Goal: Task Accomplishment & Management: Manage account settings

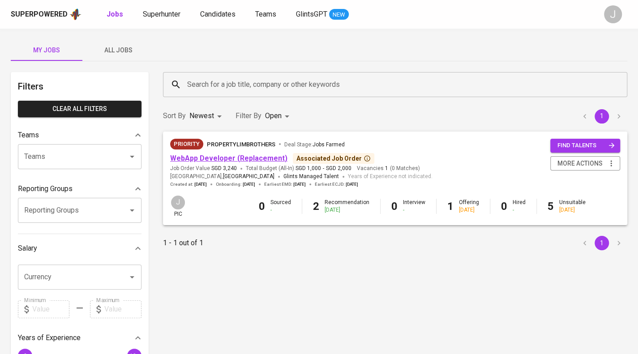
click at [212, 159] on link "WebApp Developer (Replacement)" at bounding box center [228, 158] width 117 height 9
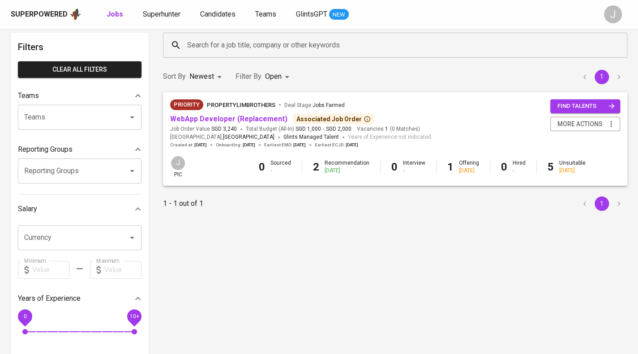
scroll to position [41, 0]
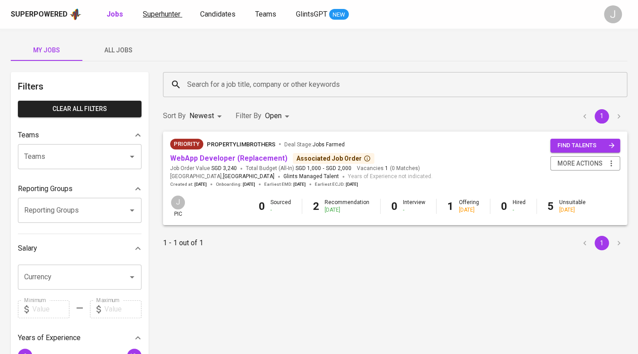
click at [157, 13] on span "Superhunter" at bounding box center [162, 14] width 38 height 9
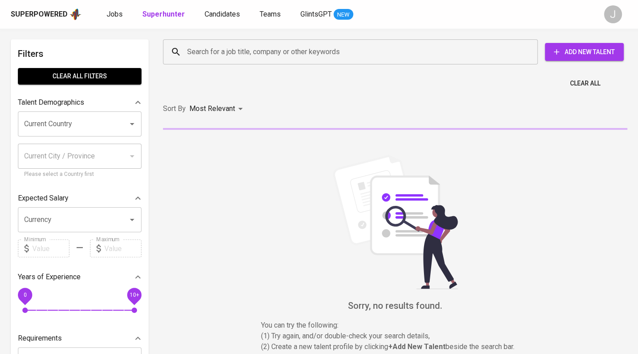
click at [204, 52] on input "Search for a job title, company or other keywords" at bounding box center [352, 51] width 335 height 17
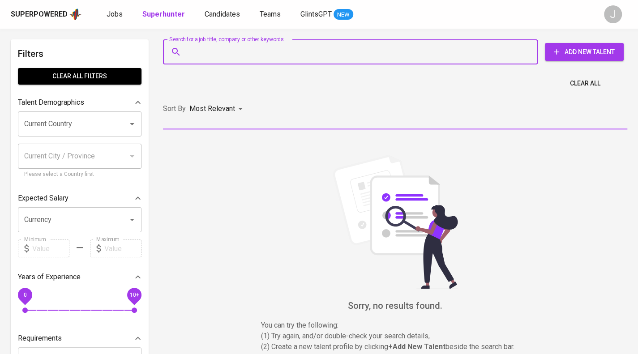
paste input "kevinleo_10@yahoo.com"
type input "kevinleo_10@yahoo.com"
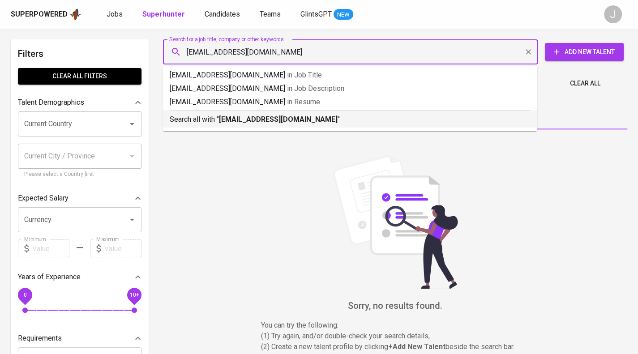
click at [238, 121] on b "kevinleo_10@yahoo.com" at bounding box center [278, 119] width 119 height 9
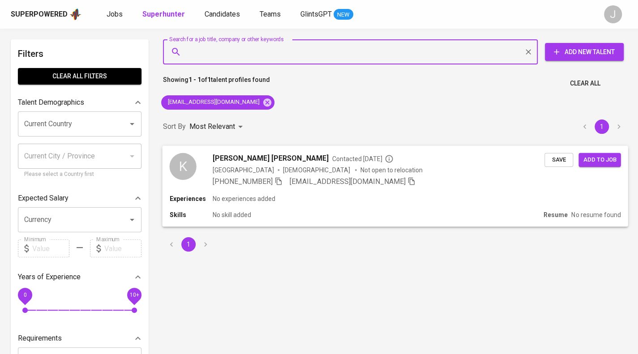
click at [557, 159] on span "Save" at bounding box center [558, 159] width 20 height 10
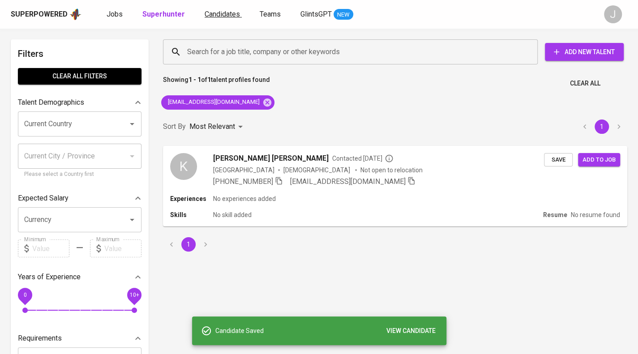
click at [225, 11] on span "Candidates" at bounding box center [221, 14] width 35 height 9
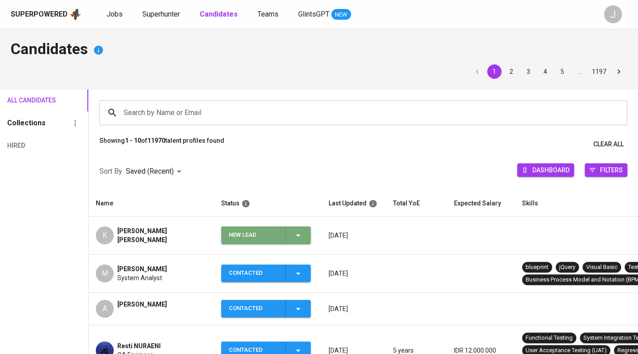
click at [307, 232] on span "New Lead" at bounding box center [266, 234] width 82 height 17
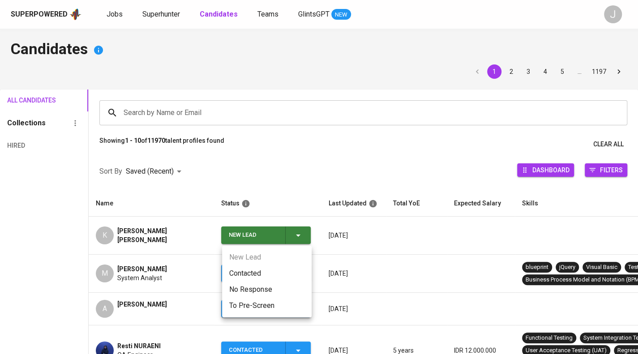
click at [260, 265] on li "Contacted" at bounding box center [266, 273] width 89 height 16
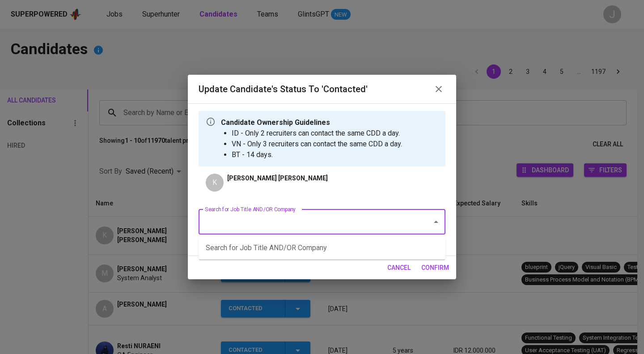
click at [290, 220] on input "Search for Job Title AND/OR Company" at bounding box center [310, 221] width 214 height 17
type input "a"
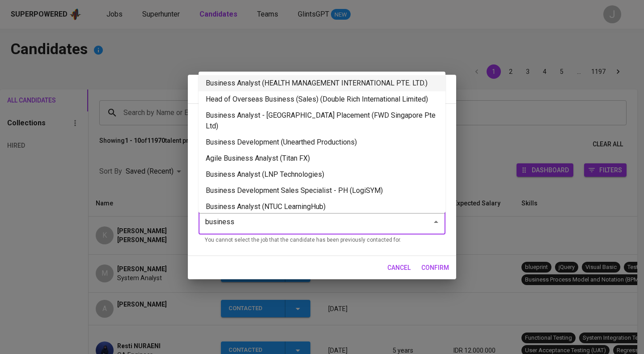
click at [266, 81] on li "Business Analyst (HEALTH MANAGEMENT INTERNATIONAL PTE. LTD.)" at bounding box center [322, 83] width 247 height 16
type input "business"
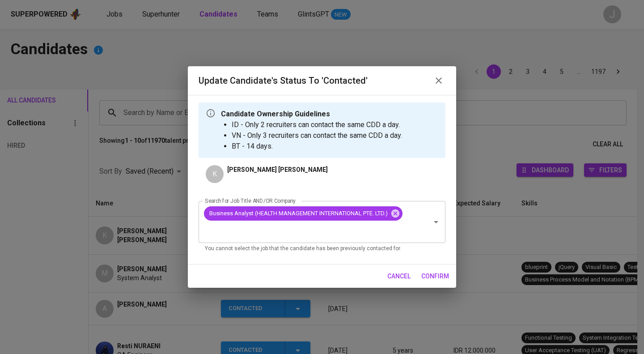
click at [437, 273] on span "confirm" at bounding box center [435, 276] width 28 height 11
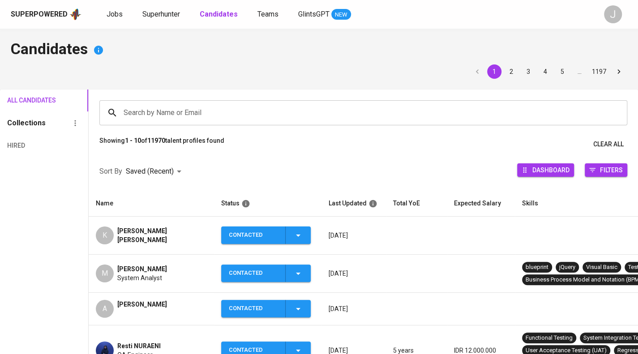
click at [156, 229] on div "K Kevin nan" at bounding box center [151, 235] width 111 height 18
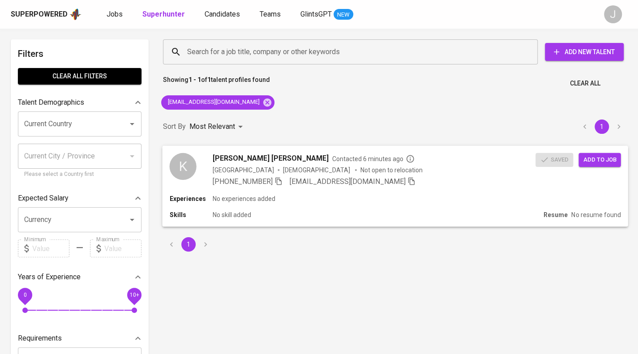
click at [597, 158] on span "Add to job" at bounding box center [598, 159] width 33 height 10
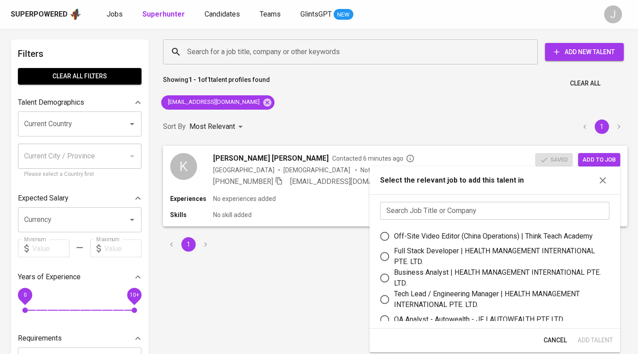
click at [489, 206] on input "text" at bounding box center [494, 211] width 229 height 18
click at [420, 274] on div "Business Analyst | HEALTH MANAGEMENT INTERNATIONAL PTE. LTD." at bounding box center [498, 277] width 208 height 21
click at [394, 274] on input "Business Analyst | HEALTH MANAGEMENT INTERNATIONAL PTE. LTD." at bounding box center [384, 277] width 19 height 19
radio input "true"
click at [588, 338] on span "Add Talent" at bounding box center [594, 340] width 35 height 11
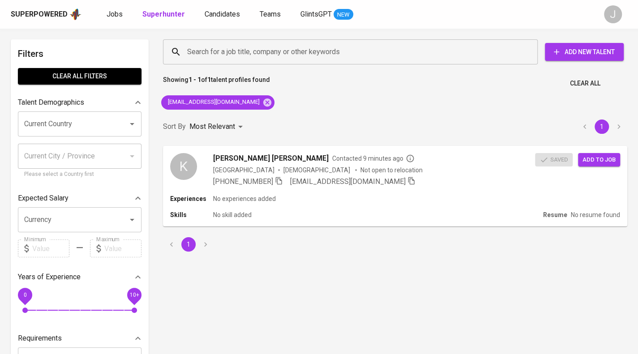
click at [102, 8] on div "Superpowered Jobs Superhunter Candidates Teams GlintsGPT NEW" at bounding box center [304, 14] width 587 height 13
click at [113, 18] on link "Jobs" at bounding box center [115, 14] width 18 height 11
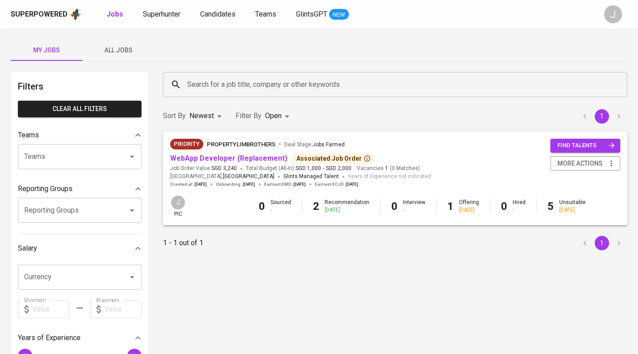
click at [78, 211] on input "Reporting Groups" at bounding box center [67, 210] width 90 height 17
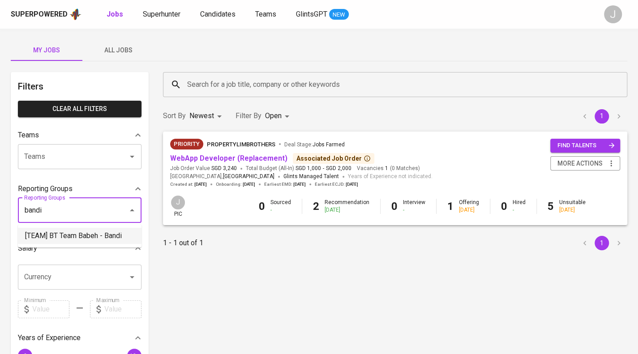
click at [79, 235] on li "[TEAM] BT Team Babeh - Bandi" at bounding box center [79, 236] width 123 height 16
type input "bandi"
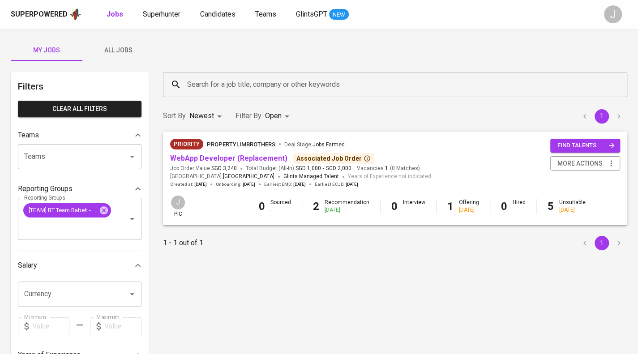
click at [134, 47] on span "All Jobs" at bounding box center [118, 50] width 61 height 11
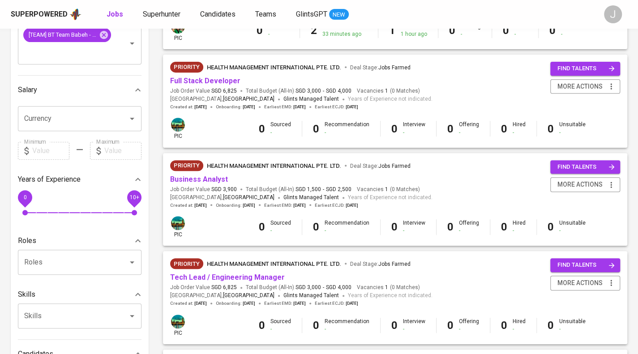
scroll to position [179, 0]
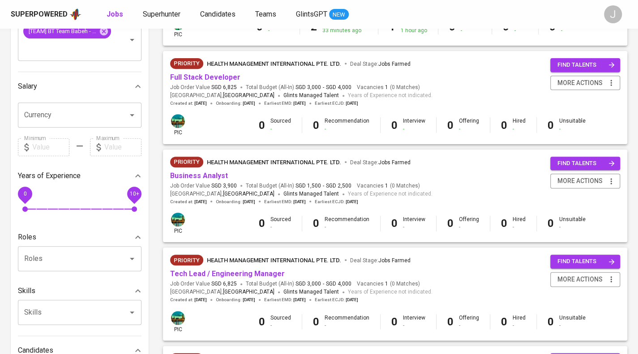
click at [201, 181] on span "Business Analyst" at bounding box center [199, 176] width 58 height 10
click at [199, 177] on link "Business Analyst" at bounding box center [199, 175] width 58 height 9
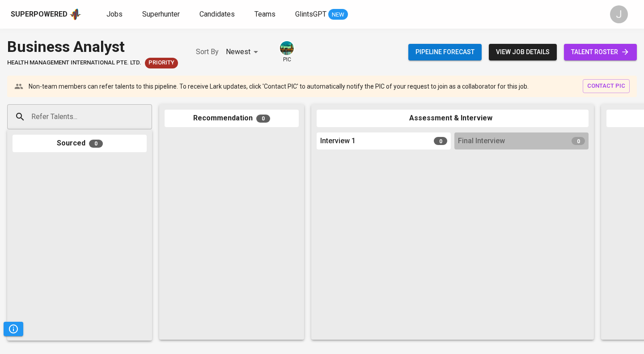
click at [598, 43] on div "Pipeline forecast view job details talent roster" at bounding box center [522, 52] width 229 height 33
click at [595, 48] on span "talent roster" at bounding box center [600, 52] width 59 height 11
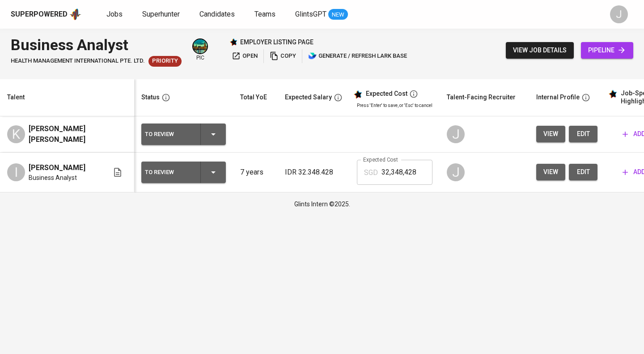
click at [576, 177] on span "edit" at bounding box center [583, 171] width 14 height 11
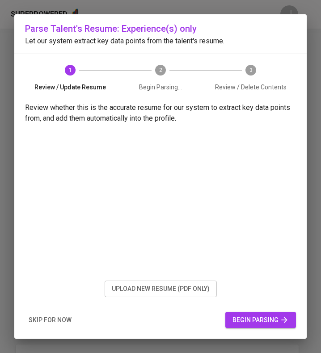
click at [57, 321] on span "skip for now" at bounding box center [50, 320] width 43 height 11
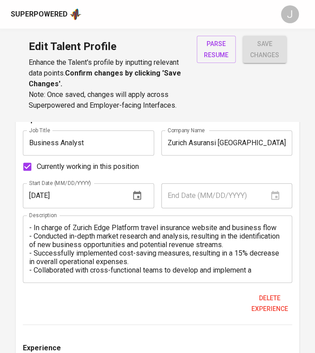
scroll to position [913, 0]
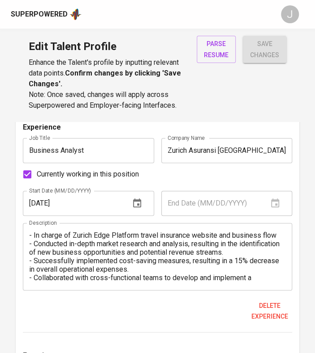
click at [30, 175] on input "Currently working in this position" at bounding box center [27, 174] width 19 height 19
checkbox input "false"
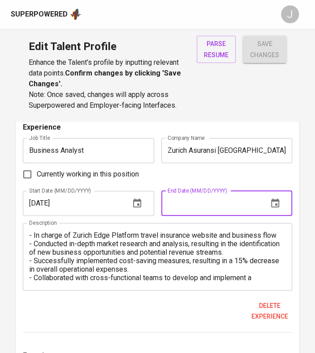
click at [192, 202] on input "text" at bounding box center [210, 203] width 99 height 25
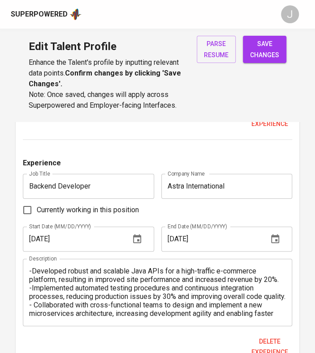
scroll to position [68, 0]
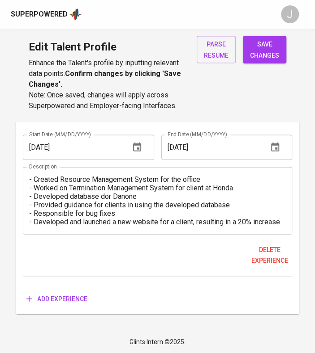
type input "07/01/2024"
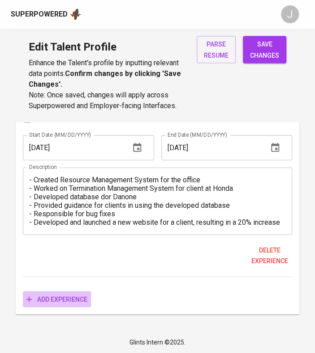
click at [62, 296] on span "Add experience" at bounding box center [56, 299] width 61 height 11
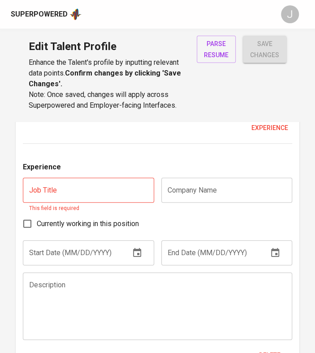
scroll to position [2474, 0]
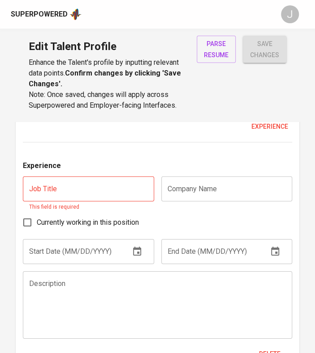
click at [81, 300] on textarea at bounding box center [157, 305] width 256 height 51
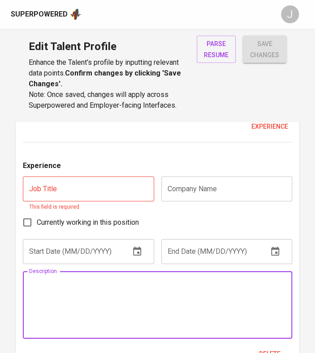
paste textarea "• Analyzed business processes to identify improvement opportunities. • Collabor…"
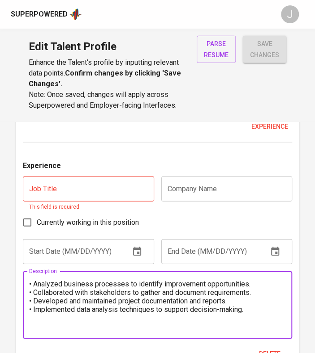
type textarea "• Analyzed business processes to identify improvement opportunities. • Collabor…"
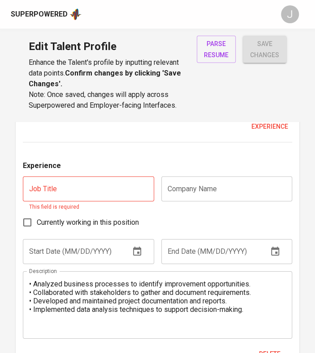
click at [210, 183] on input "text" at bounding box center [226, 189] width 131 height 25
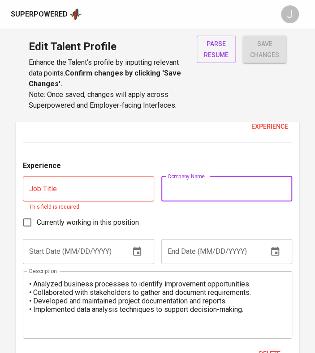
paste input "PRUDENTIAL"
type input "PRUDENTIAL"
click at [62, 195] on input "text" at bounding box center [88, 189] width 131 height 25
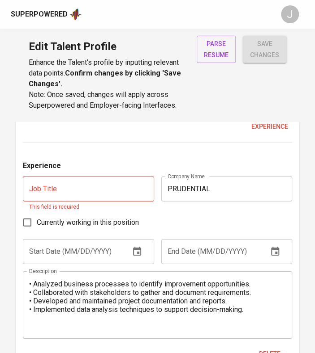
click at [64, 188] on input "text" at bounding box center [88, 189] width 131 height 25
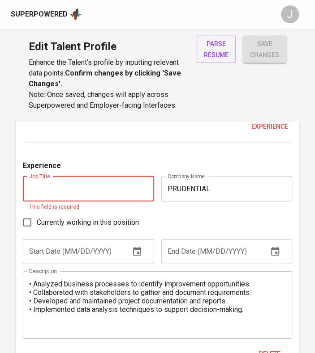
paste input "IT BUSINESS ANALYST"
type input "IT BUSINESS ANALYST"
click at [38, 247] on input "text" at bounding box center [72, 251] width 99 height 25
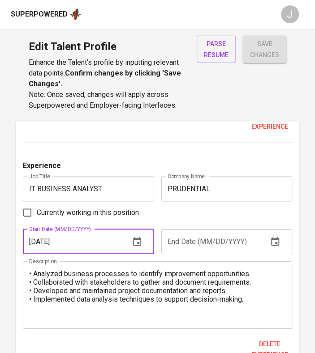
type input "11/01/2024"
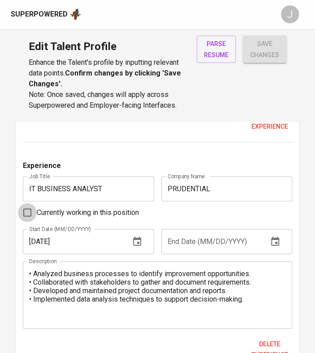
click at [27, 210] on input "Currently working in this position" at bounding box center [27, 213] width 19 height 19
checkbox input "true"
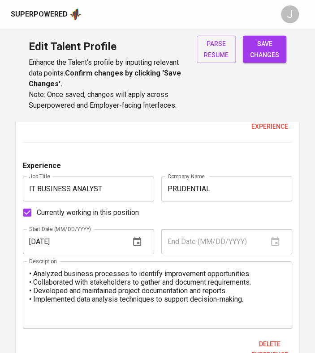
click at [257, 51] on span "save changes" at bounding box center [264, 49] width 29 height 22
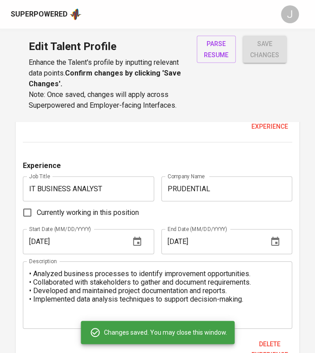
type input "IT BUSINESS ANALYST"
type input "PRUDENTIAL"
checkbox input "true"
type input "11/01/2024"
type input "Zurich Asuransi Indonesia"
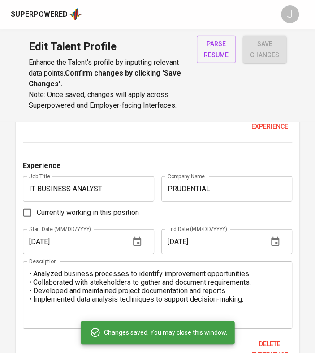
type input "01/01/2024"
type input "07/01/2024"
type input "PT Avrist Assurance"
type input "11/01/2022"
type input "11/01/2023"
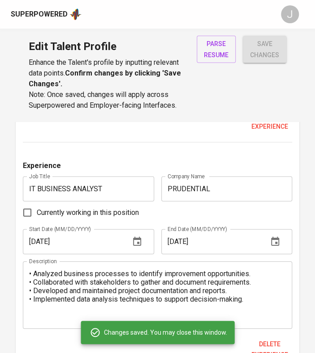
type input "Business Analyst"
type input "MPlus Software"
type input "06/01/2022"
type input "11/01/2022"
type input "Project Manager Intern"
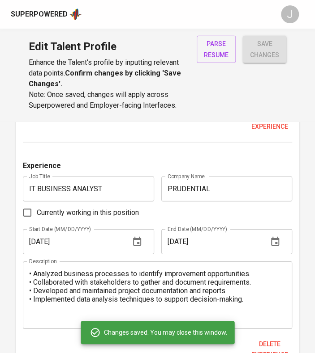
type input "Tessaract Singapore"
type input "01/01/2022"
type input "05/01/2022"
type input "Backend Developer"
type input "Astra International"
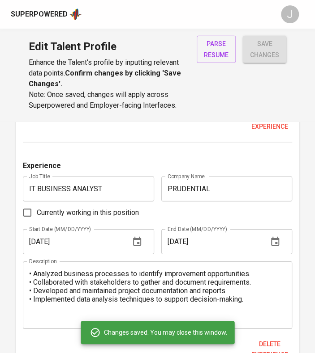
type input "12/01/2019"
type input "12/01/2020"
type input "Android Developer"
type input "YesDok Indonesia"
type input "06/01/2019"
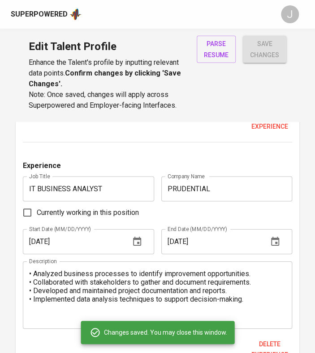
type input "12/01/2019"
type input "Backend Developer"
type input "Magna Solusi Indonesia"
checkbox input "false"
type input "03/01/2017"
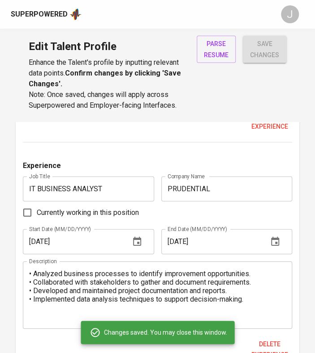
type input "05/01/2019"
type textarea "- Created Resource Management System for the office - Worked on Termination Man…"
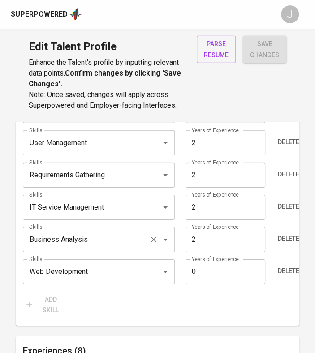
scroll to position [662, 0]
click at [245, 237] on input "2" at bounding box center [225, 240] width 80 height 25
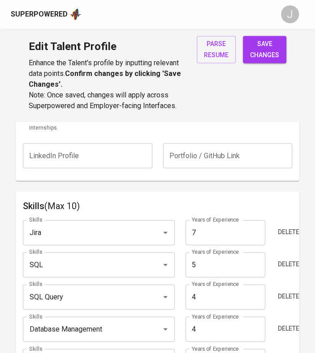
scroll to position [432, 0]
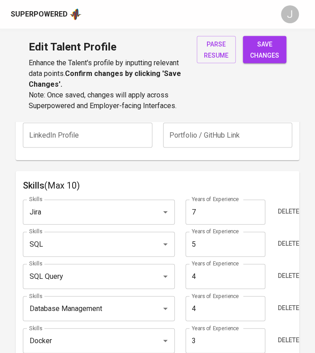
type input "8"
click at [283, 200] on div "Delete" at bounding box center [280, 212] width 22 height 25
click at [281, 203] on button "Delete" at bounding box center [288, 211] width 29 height 17
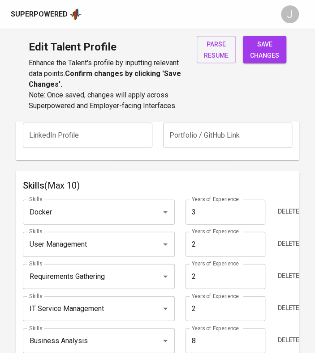
click at [281, 203] on button "Delete" at bounding box center [288, 211] width 29 height 17
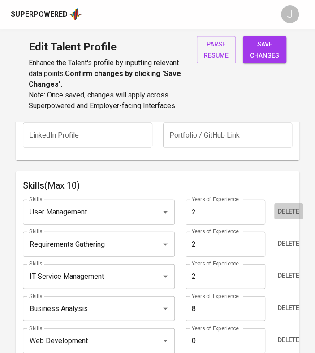
click at [281, 203] on button "Delete" at bounding box center [288, 211] width 29 height 17
click at [281, 235] on button "Delete" at bounding box center [288, 243] width 29 height 17
click at [281, 268] on button "Delete" at bounding box center [288, 276] width 29 height 17
click at [281, 300] on button "Delete" at bounding box center [288, 308] width 29 height 17
click at [281, 332] on button "Delete" at bounding box center [288, 340] width 29 height 17
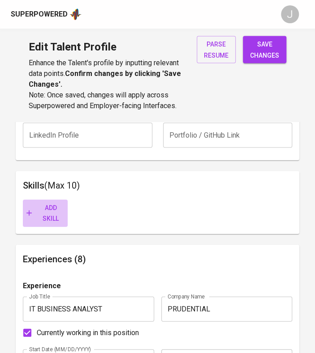
click at [36, 207] on span "Add skill" at bounding box center [45, 213] width 38 height 22
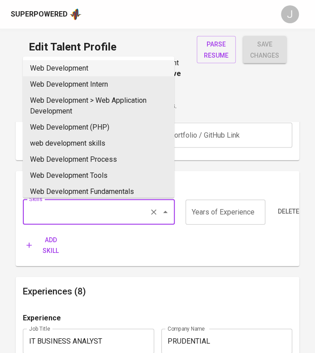
click at [64, 214] on input "Skills" at bounding box center [86, 212] width 118 height 17
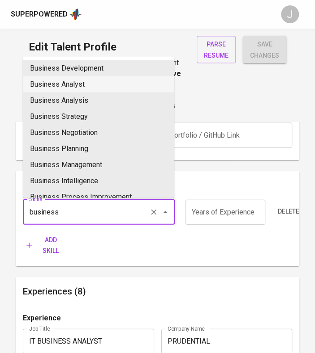
click at [90, 101] on li "Business Analysis" at bounding box center [98, 100] width 151 height 16
type input "Business Analysis"
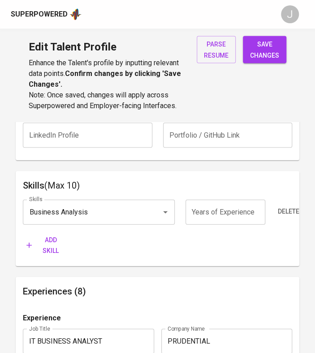
click at [210, 217] on input "number" at bounding box center [225, 212] width 80 height 25
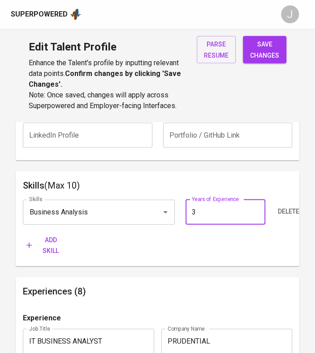
type input "3"
click at [54, 248] on span "Add skill" at bounding box center [45, 245] width 38 height 22
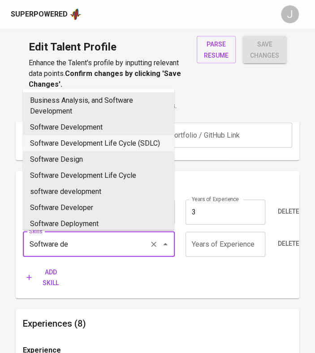
click at [110, 138] on li "Software Development Life Cycle (SDLC)" at bounding box center [98, 143] width 151 height 16
type input "Software Development Life Cycle (SDLC)"
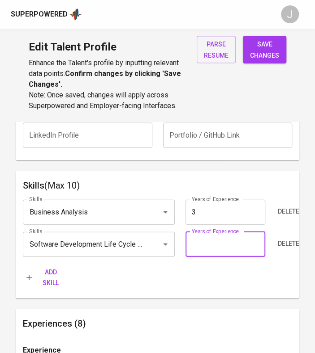
click at [198, 238] on input "number" at bounding box center [225, 244] width 80 height 25
type input "8"
click at [54, 272] on span "Add skill" at bounding box center [45, 278] width 38 height 22
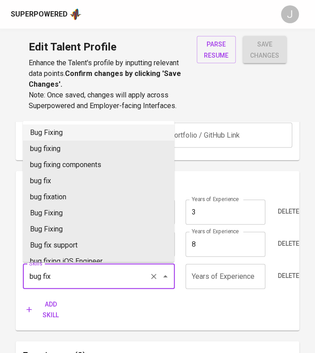
click at [89, 135] on li "Bug Fixing" at bounding box center [98, 132] width 151 height 16
type input "Bug Fixing"
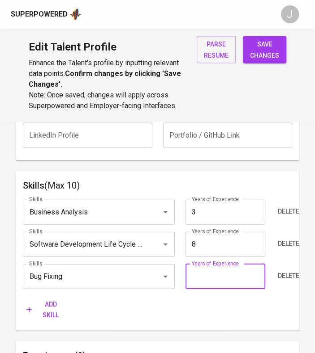
click at [225, 270] on input "number" at bounding box center [225, 276] width 80 height 25
type input "8"
click at [48, 315] on span "Add skill" at bounding box center [45, 310] width 38 height 22
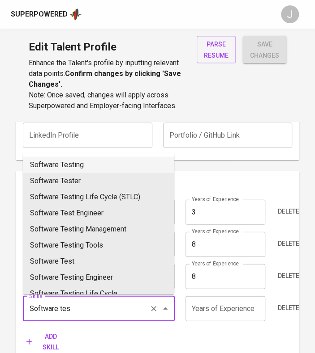
click at [94, 164] on li "Software Testing" at bounding box center [98, 165] width 151 height 16
type input "Software Testing"
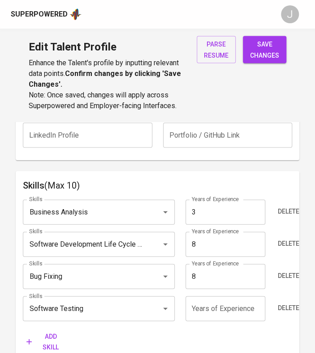
click at [211, 315] on input "number" at bounding box center [225, 308] width 80 height 25
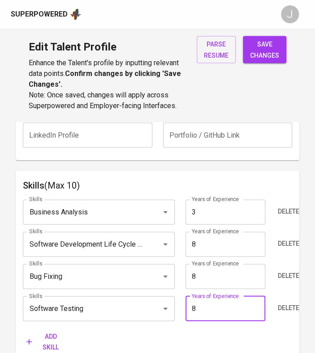
type input "8"
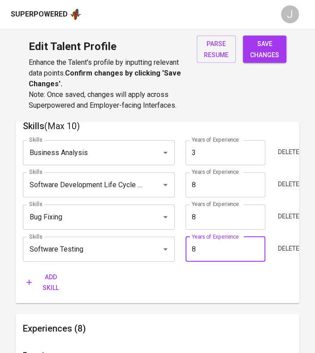
scroll to position [497, 0]
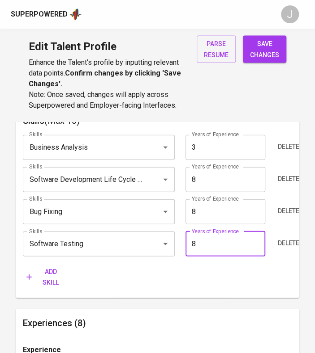
click at [49, 287] on span "Add skill" at bounding box center [45, 278] width 38 height 22
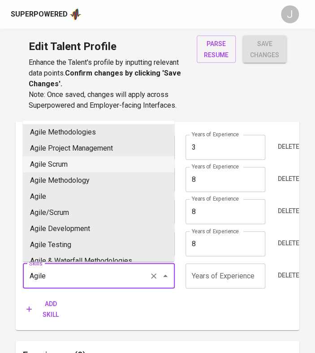
click at [103, 164] on li "Agile Scrum" at bounding box center [98, 165] width 151 height 16
type input "Agile Scrum"
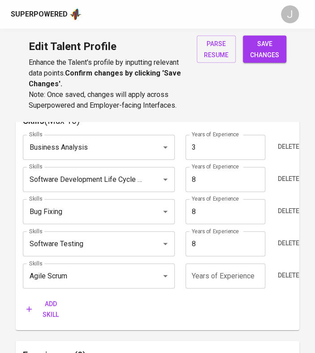
click at [211, 270] on input "number" at bounding box center [225, 276] width 80 height 25
type input "3"
click at [51, 318] on span "Add skill" at bounding box center [45, 310] width 38 height 22
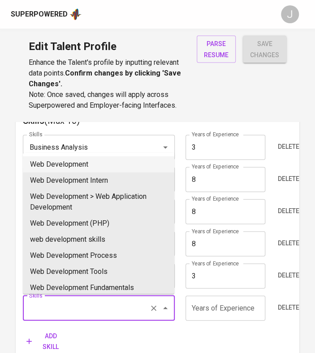
click at [46, 315] on input "Skills" at bounding box center [86, 308] width 118 height 17
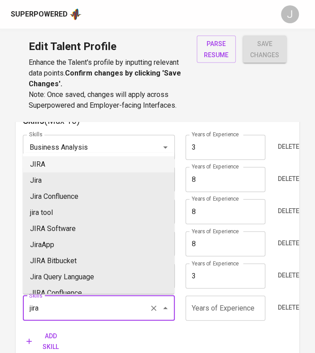
click at [78, 161] on li "JIRA" at bounding box center [98, 165] width 151 height 16
type input "JIRA"
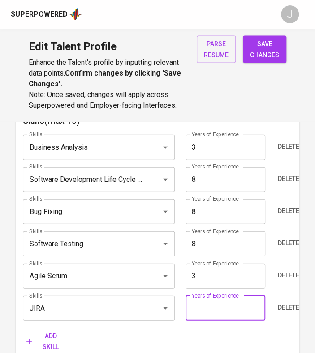
click at [217, 306] on input "number" at bounding box center [225, 308] width 80 height 25
type input "2"
type input "5"
click at [57, 342] on span "Add skill" at bounding box center [45, 342] width 38 height 22
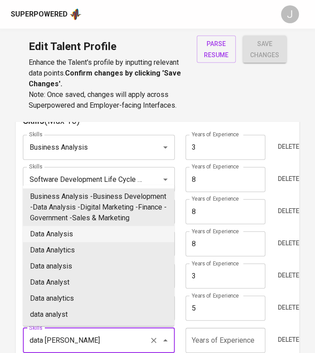
click at [62, 242] on li "Data Analysis" at bounding box center [98, 234] width 151 height 16
type input "Data Analysis"
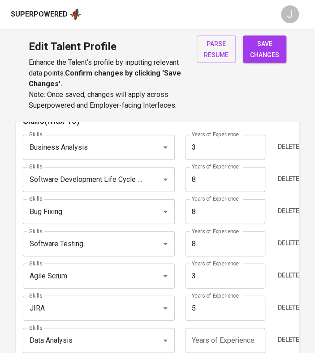
click at [197, 340] on input "number" at bounding box center [225, 340] width 80 height 25
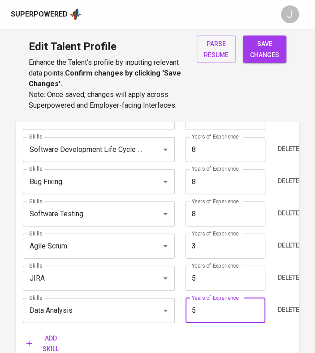
scroll to position [527, 0]
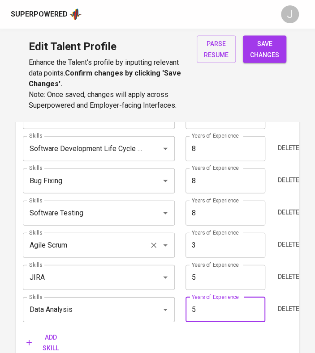
type input "5"
click at [46, 345] on span "Add skill" at bounding box center [45, 343] width 38 height 22
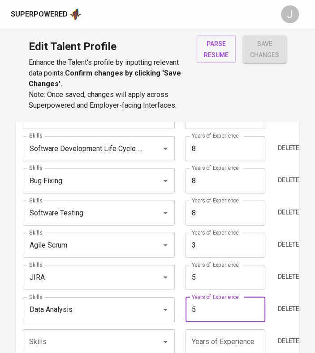
click at [191, 306] on input "5" at bounding box center [225, 310] width 80 height 25
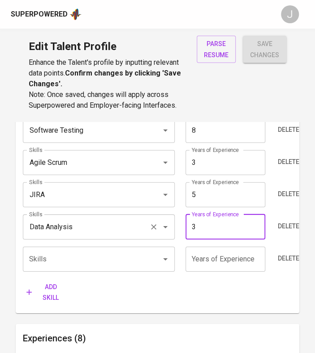
scroll to position [611, 0]
type input "3"
click at [48, 259] on input "Skills" at bounding box center [86, 259] width 118 height 17
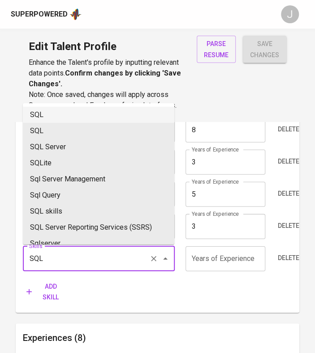
click at [52, 112] on li "SQL" at bounding box center [98, 115] width 151 height 16
type input "SQL"
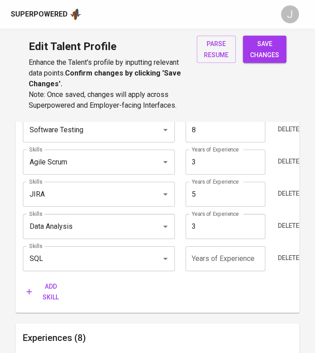
click at [195, 249] on input "number" at bounding box center [225, 259] width 80 height 25
type input "8"
click at [261, 47] on span "save changes" at bounding box center [264, 49] width 29 height 22
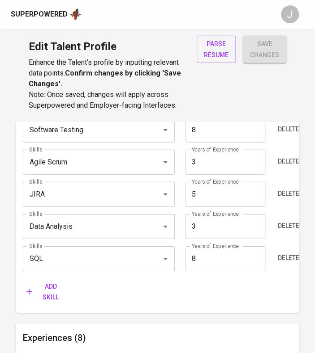
type input "SQL"
type input "8"
type input "Software Testing"
type input "Software Development Life Cycle (SDLC)"
type input "Jira"
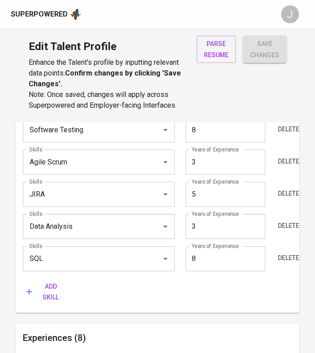
type input "5"
type input "Business Analysis"
type input "3"
type input "Agile"
type input "3"
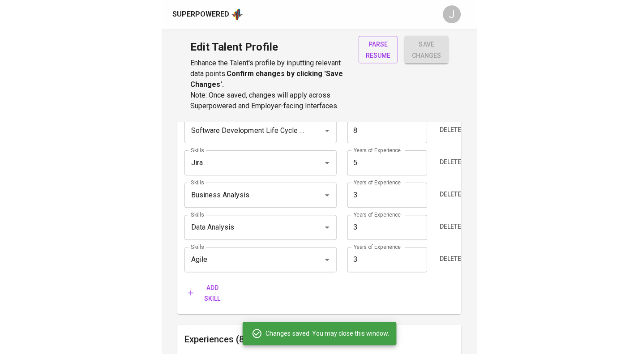
scroll to position [557, 0]
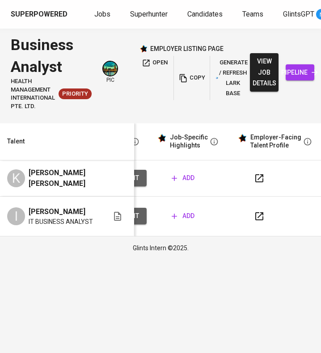
click at [187, 214] on span "add" at bounding box center [183, 216] width 23 height 11
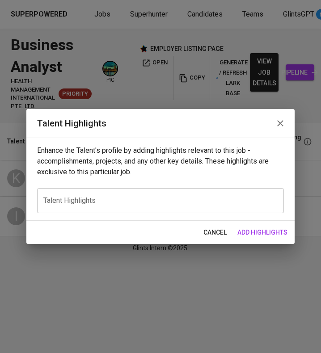
click at [101, 196] on div "x Talent Highlights" at bounding box center [160, 200] width 247 height 25
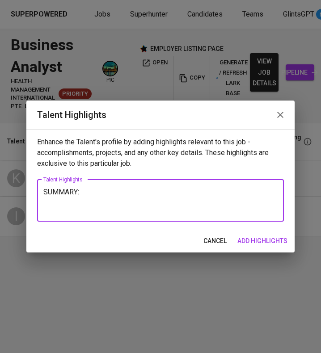
paste textarea "IT Business Analyst with four years of experience dedicated to driving operatio…"
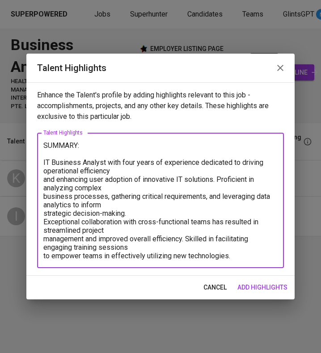
click at [43, 183] on textarea "SUMMARY: IT Business Analyst with four years of experience dedicated to driving…" at bounding box center [160, 200] width 234 height 119
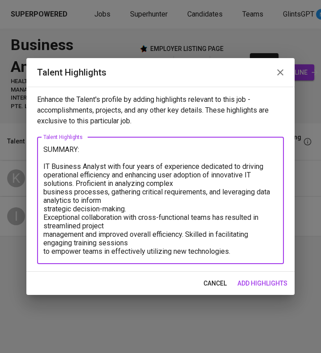
click at [44, 193] on textarea "SUMMARY: IT Business Analyst with four years of experience dedicated to driving…" at bounding box center [160, 200] width 234 height 111
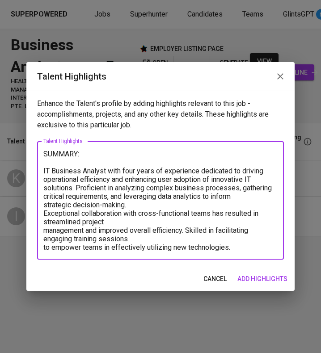
click at [45, 210] on textarea "SUMMARY: IT Business Analyst with four years of experience dedicated to driving…" at bounding box center [160, 201] width 234 height 102
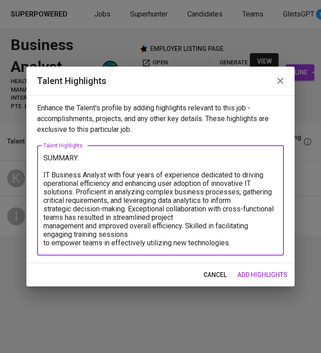
click at [45, 219] on textarea "SUMMARY: IT Business Analyst with four years of experience dedicated to driving…" at bounding box center [160, 201] width 234 height 94
click at [43, 230] on textarea "SUMMARY: IT Business Analyst with four years of experience dedicated to driving…" at bounding box center [160, 201] width 234 height 94
click at [44, 228] on textarea "SUMMARY: IT Business Analyst with four years of experience dedicated to driving…" at bounding box center [160, 201] width 234 height 94
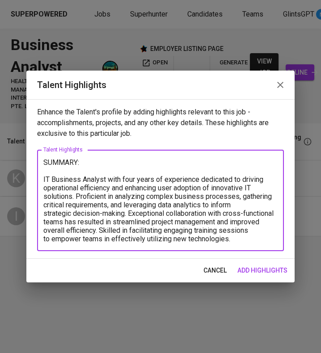
click at [46, 213] on textarea "SUMMARY: IT Business Analyst with four years of experience dedicated to driving…" at bounding box center [160, 200] width 234 height 85
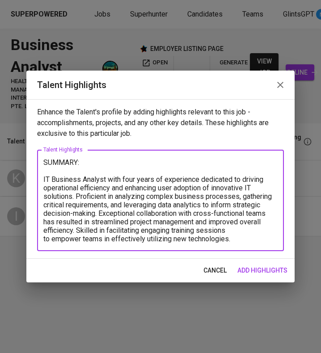
click at [45, 196] on textarea "SUMMARY: IT Business Analyst with four years of experience dedicated to driving…" at bounding box center [160, 200] width 234 height 85
click at [45, 239] on textarea "SUMMARY: IT Business Analyst with four years of experience dedicated to driving…" at bounding box center [160, 200] width 234 height 85
click at [234, 238] on textarea "SUMMARY: IT Business Analyst with four years of experience dedicated to driving…" at bounding box center [160, 200] width 234 height 85
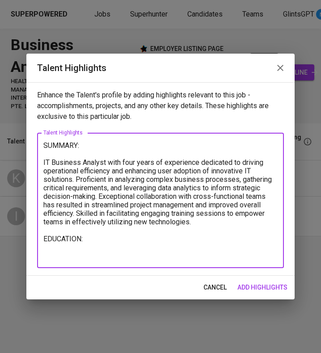
click at [54, 258] on textarea "SUMMARY: IT Business Analyst with four years of experience dedicated to driving…" at bounding box center [160, 200] width 234 height 119
paste textarea "MASTER OF GLOBAL BUSINESS: DIGITAL BUSINESS MANAGEMENT - 2022 SP JAIN SCHOOL OF…"
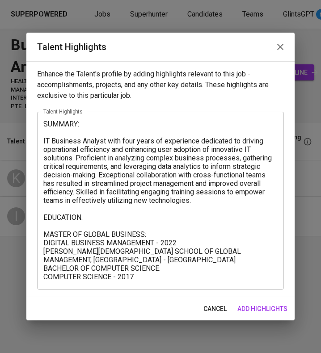
click at [290, 235] on div "Enhance the Talent's profile by adding highlights relevant to this job - accomp…" at bounding box center [160, 179] width 268 height 236
click at [285, 242] on div "Enhance the Talent's profile by adding highlights relevant to this job - accomp…" at bounding box center [160, 179] width 268 height 236
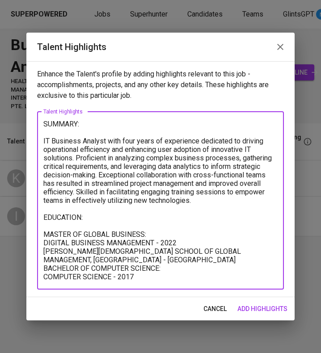
click at [261, 248] on textarea "SUMMARY: IT Business Analyst with four years of experience dedicated to driving…" at bounding box center [160, 201] width 234 height 162
click at [272, 247] on textarea "SUMMARY: IT Business Analyst with four years of experience dedicated to driving…" at bounding box center [160, 201] width 234 height 162
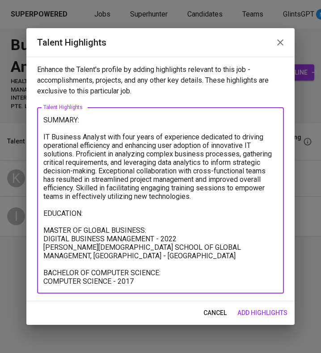
click at [198, 267] on textarea "SUMMARY: IT Business Analyst with four years of experience dedicated to driving…" at bounding box center [160, 201] width 234 height 170
click at [154, 230] on textarea "SUMMARY: IT Business Analyst with four years of experience dedicated to driving…" at bounding box center [160, 201] width 234 height 170
click at [183, 279] on textarea "SUMMARY: IT Business Analyst with four years of experience dedicated to driving…" at bounding box center [160, 201] width 234 height 170
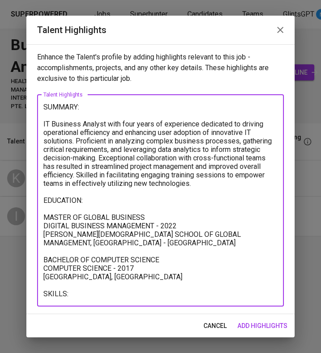
paste textarea "Requirement Gathering | IT Consulting | Data Analysis | ERP Systems| Database M…"
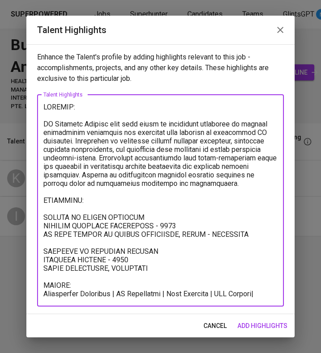
scroll to position [84, 0]
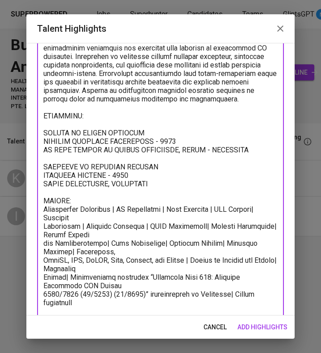
click at [158, 184] on textarea at bounding box center [160, 167] width 234 height 298
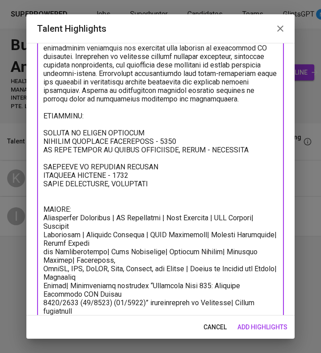
click at [43, 234] on textarea at bounding box center [160, 171] width 234 height 306
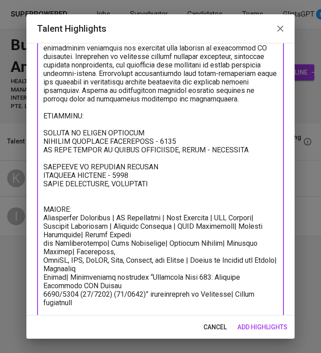
click at [45, 244] on textarea at bounding box center [160, 167] width 234 height 298
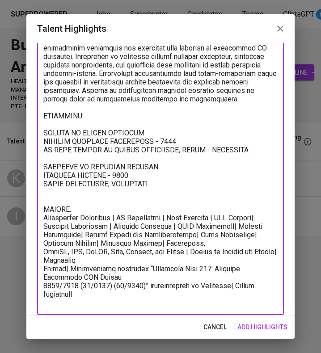
click at [45, 250] on textarea at bounding box center [160, 162] width 234 height 289
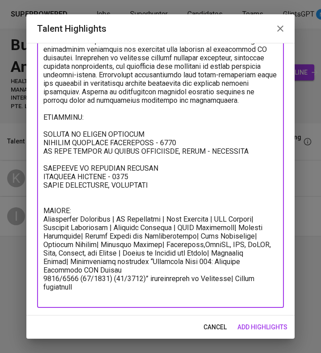
scroll to position [82, 0]
click at [45, 276] on textarea at bounding box center [160, 160] width 234 height 281
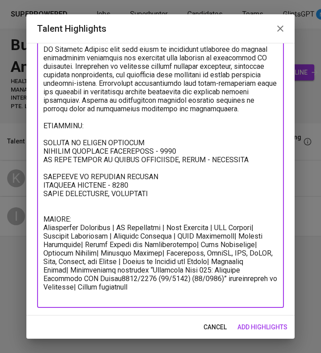
scroll to position [74, 0]
drag, startPoint x: 215, startPoint y: 276, endPoint x: 225, endPoint y: 301, distance: 26.9
click at [225, 301] on div "x Talent Highlights" at bounding box center [160, 164] width 247 height 289
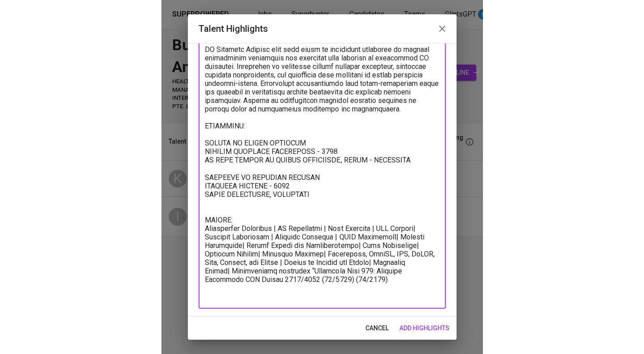
scroll to position [57, 0]
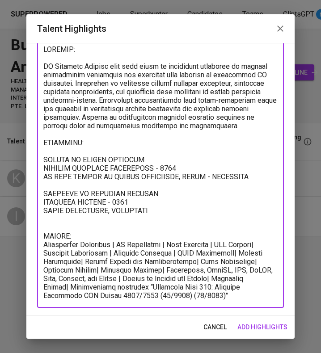
click at [177, 269] on textarea at bounding box center [160, 172] width 234 height 255
type textarea "SUMMARY: IT Business Analyst with four years of experience dedicated to driving…"
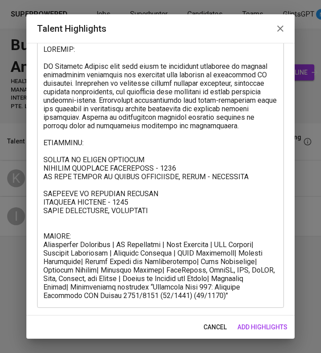
click at [274, 318] on div "cancel add highlights" at bounding box center [160, 328] width 268 height 24
click at [272, 327] on span "add highlights" at bounding box center [263, 327] width 50 height 11
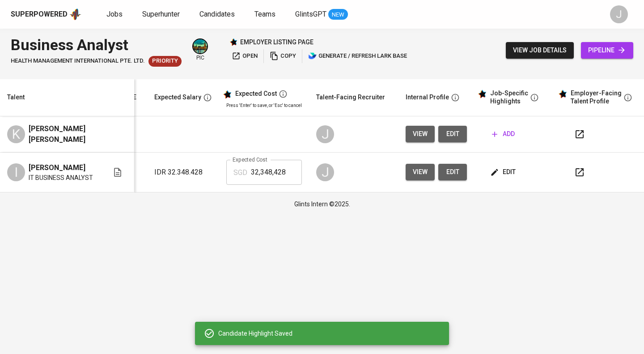
scroll to position [0, 128]
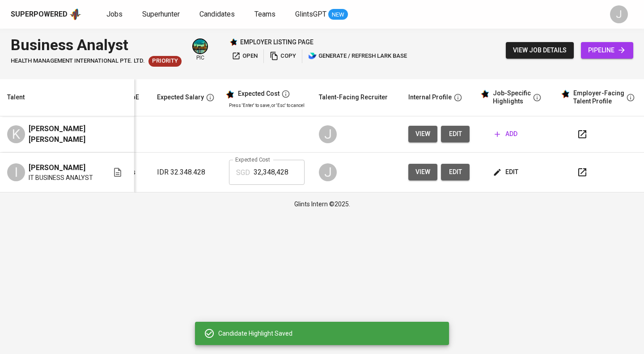
click at [516, 178] on button "edit" at bounding box center [506, 172] width 31 height 17
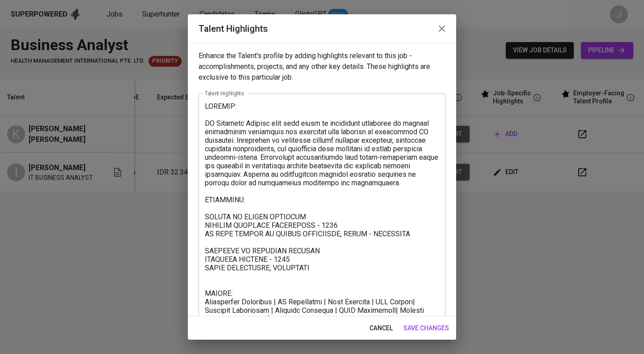
scroll to position [56, 0]
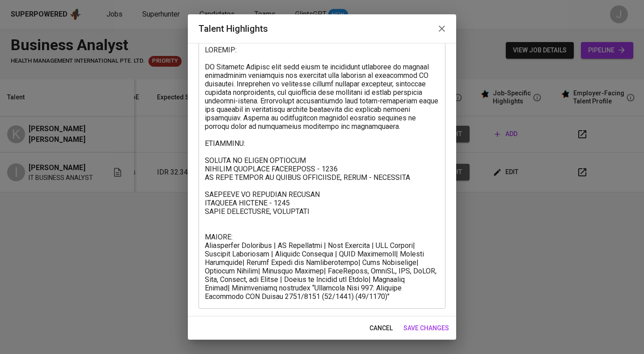
click at [394, 297] on textarea at bounding box center [322, 173] width 234 height 255
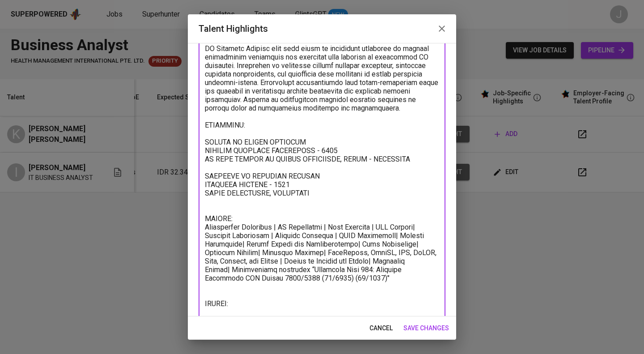
scroll to position [83, 0]
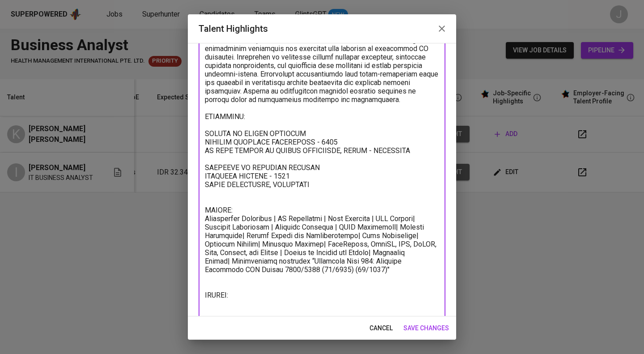
paste textarea "2000 209.72 60.0 124.80 150 352.94 196.08 350"
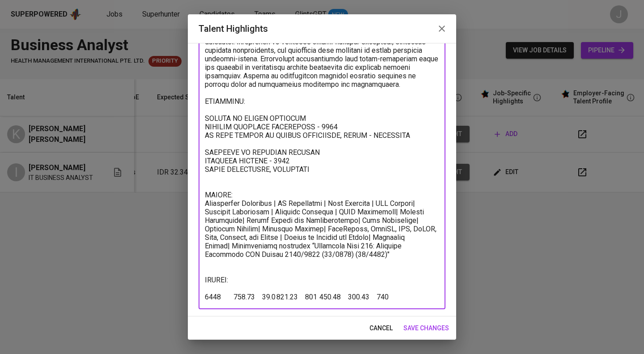
click at [258, 274] on textarea at bounding box center [322, 153] width 234 height 298
click at [271, 280] on textarea at bounding box center [322, 153] width 234 height 298
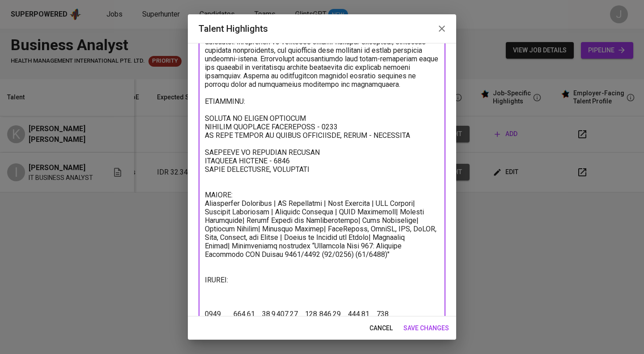
paste textarea "Total Monthly Package: XXX Monthly Salary : xx Employment Tax : xx BPJS Health …"
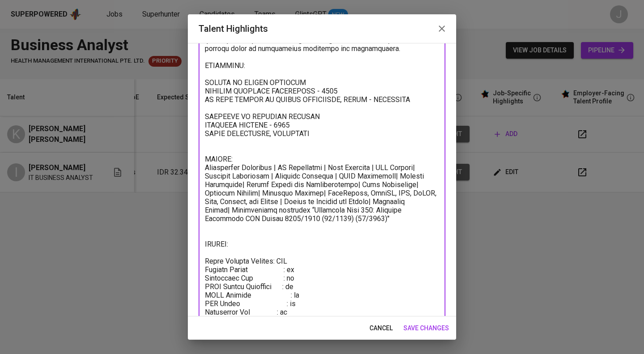
scroll to position [166, 0]
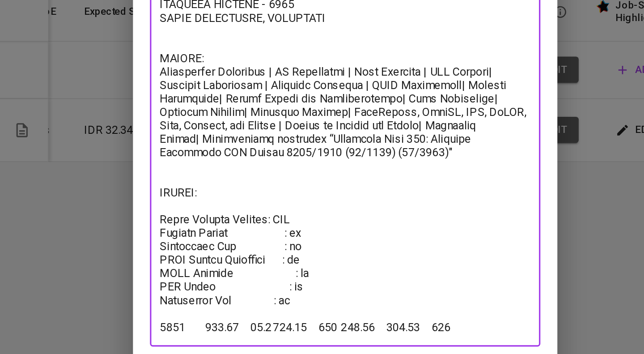
click at [306, 238] on textarea at bounding box center [322, 119] width 234 height 366
drag, startPoint x: 255, startPoint y: 297, endPoint x: 233, endPoint y: 296, distance: 21.5
click at [233, 296] on textarea at bounding box center [322, 119] width 234 height 366
drag, startPoint x: 299, startPoint y: 245, endPoint x: 291, endPoint y: 244, distance: 8.1
click at [291, 244] on textarea at bounding box center [322, 119] width 234 height 366
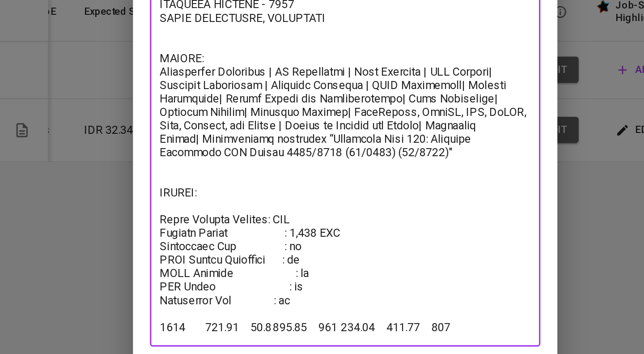
paste textarea "209.72"
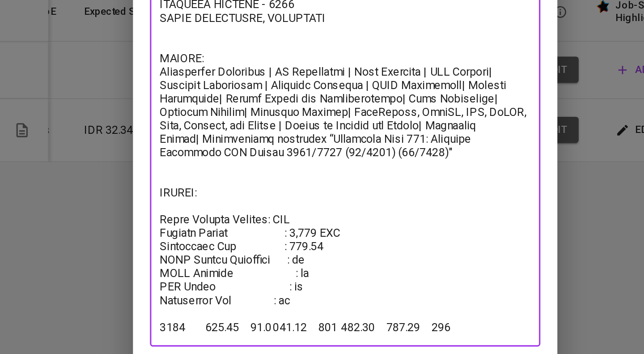
drag, startPoint x: 277, startPoint y: 294, endPoint x: 260, endPoint y: 294, distance: 17.4
click at [260, 294] on textarea at bounding box center [322, 119] width 234 height 366
drag, startPoint x: 299, startPoint y: 255, endPoint x: 292, endPoint y: 255, distance: 7.2
click at [292, 255] on textarea at bounding box center [322, 119] width 234 height 366
paste textarea "60.0"
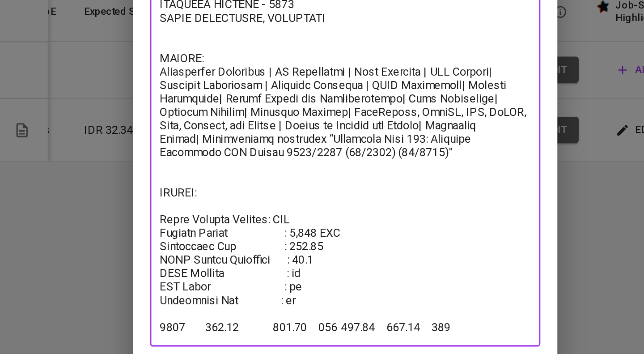
drag, startPoint x: 298, startPoint y: 297, endPoint x: 273, endPoint y: 296, distance: 24.2
click at [273, 296] on textarea at bounding box center [322, 119] width 234 height 366
drag, startPoint x: 303, startPoint y: 264, endPoint x: 291, endPoint y: 263, distance: 11.7
click at [291, 263] on textarea at bounding box center [322, 119] width 234 height 366
paste textarea "124.80"
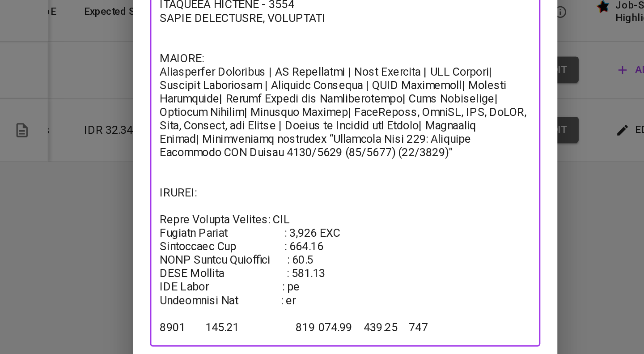
drag, startPoint x: 301, startPoint y: 294, endPoint x: 286, endPoint y: 294, distance: 14.8
click at [286, 294] on textarea at bounding box center [322, 119] width 234 height 366
click at [312, 295] on textarea at bounding box center [322, 119] width 234 height 366
drag, startPoint x: 354, startPoint y: 294, endPoint x: 333, endPoint y: 294, distance: 21.5
click at [333, 294] on textarea at bounding box center [322, 119] width 234 height 366
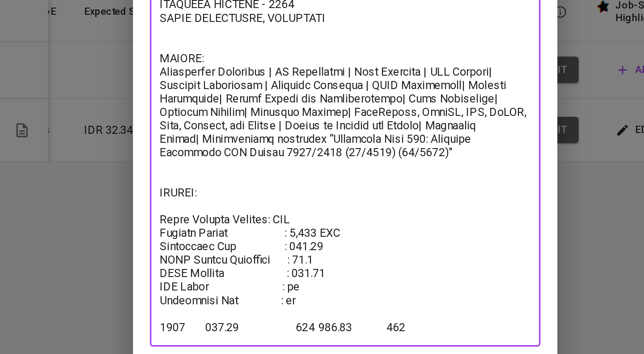
drag, startPoint x: 297, startPoint y: 269, endPoint x: 292, endPoint y: 269, distance: 4.9
click at [292, 269] on textarea at bounding box center [322, 119] width 234 height 366
paste textarea "196.08"
drag, startPoint x: 361, startPoint y: 296, endPoint x: 346, endPoint y: 293, distance: 15.4
click at [346, 293] on textarea at bounding box center [322, 119] width 234 height 366
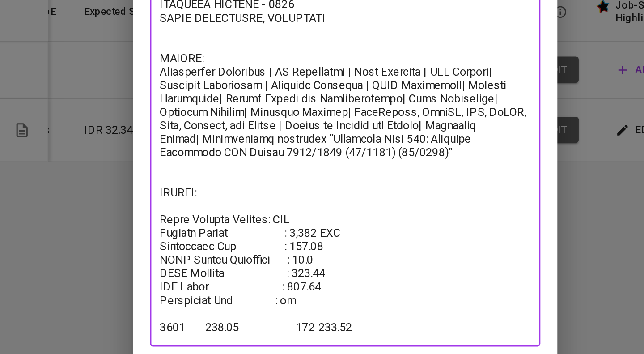
drag, startPoint x: 301, startPoint y: 279, endPoint x: 291, endPoint y: 278, distance: 9.9
click at [291, 278] on textarea at bounding box center [322, 119] width 234 height 366
paste textarea "350"
drag, startPoint x: 317, startPoint y: 293, endPoint x: 205, endPoint y: 293, distance: 111.4
click at [205, 293] on textarea at bounding box center [322, 119] width 234 height 366
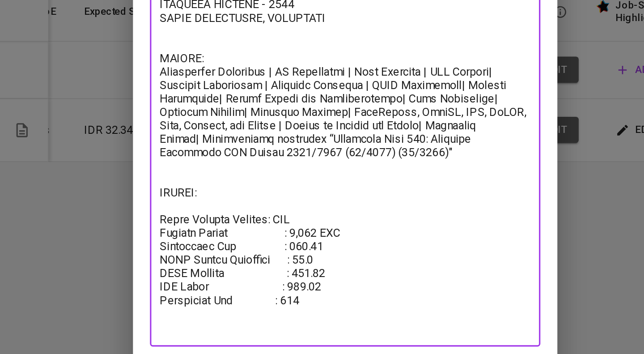
click at [281, 227] on textarea at bounding box center [322, 119] width 234 height 366
click at [276, 227] on textarea at bounding box center [322, 119] width 234 height 366
click at [289, 164] on textarea at bounding box center [322, 119] width 234 height 366
click at [309, 251] on textarea at bounding box center [322, 119] width 234 height 366
drag, startPoint x: 324, startPoint y: 235, endPoint x: 312, endPoint y: 237, distance: 12.2
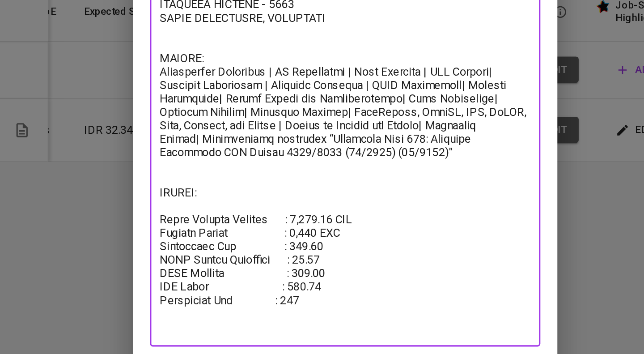
click at [312, 237] on textarea at bounding box center [322, 119] width 234 height 366
click at [323, 240] on textarea at bounding box center [322, 119] width 234 height 366
click at [320, 245] on textarea at bounding box center [322, 119] width 234 height 366
paste textarea "SGD"
click at [318, 252] on textarea at bounding box center [322, 119] width 234 height 366
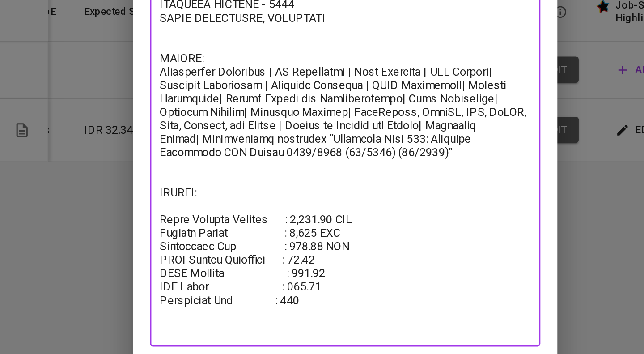
paste textarea "SGD"
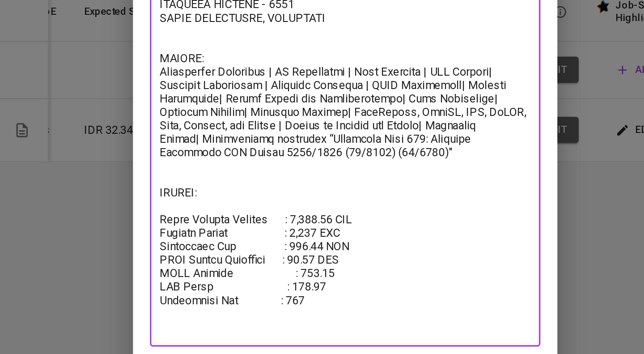
click at [316, 263] on textarea at bounding box center [322, 119] width 234 height 366
paste textarea "SGD"
click at [317, 270] on textarea at bounding box center [322, 119] width 234 height 366
paste textarea "SGD"
click at [312, 276] on textarea at bounding box center [322, 119] width 234 height 366
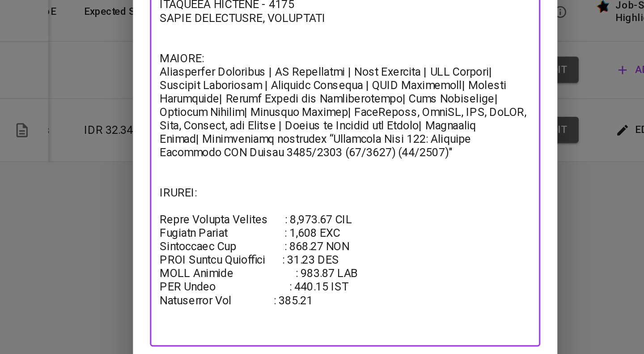
paste textarea "SGD"
click at [309, 235] on textarea at bounding box center [322, 119] width 234 height 366
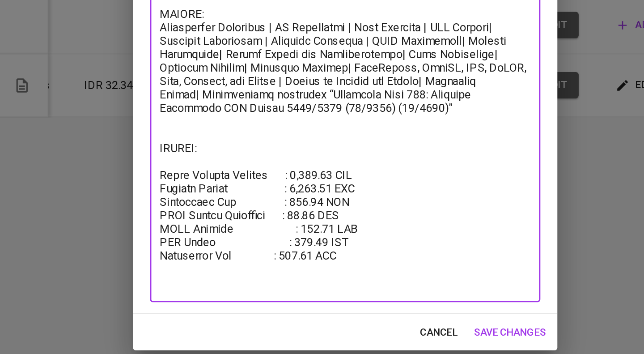
click at [234, 212] on textarea at bounding box center [322, 119] width 234 height 366
click at [230, 211] on textarea at bounding box center [322, 119] width 234 height 366
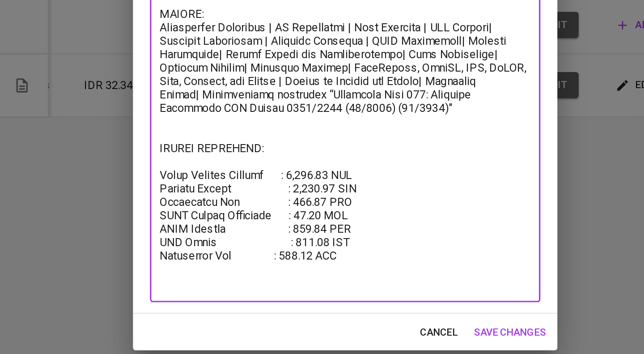
click at [351, 225] on textarea at bounding box center [322, 119] width 234 height 366
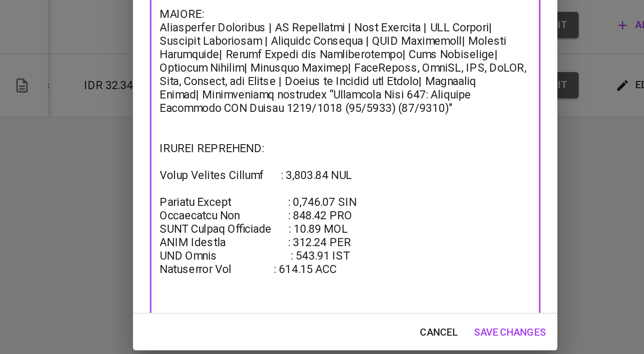
click at [275, 204] on textarea at bounding box center [322, 123] width 234 height 374
drag, startPoint x: 279, startPoint y: 212, endPoint x: 198, endPoint y: 210, distance: 81.0
click at [198, 210] on div "Enhance the Talent's profile by adding highlights relevant to this job - accomp…" at bounding box center [322, 179] width 268 height 273
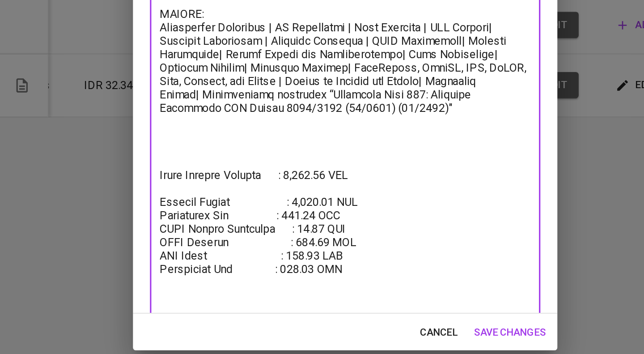
click at [230, 238] on textarea at bounding box center [322, 123] width 234 height 374
paste textarea "SALARY BREAKDOWN:"
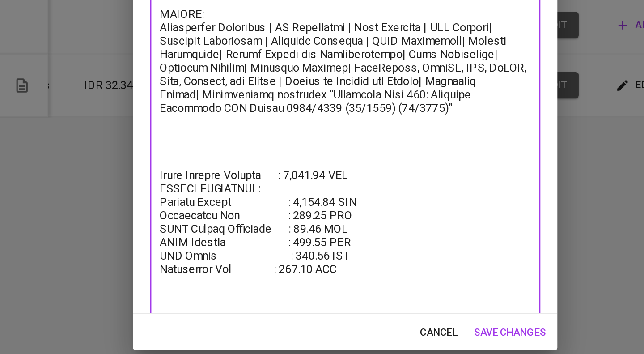
click at [205, 238] on textarea at bounding box center [322, 123] width 234 height 374
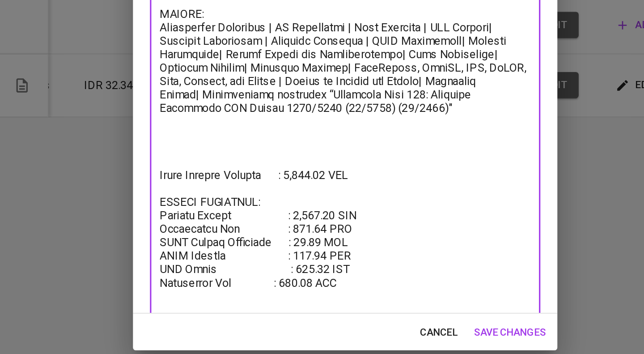
click at [207, 226] on textarea at bounding box center [322, 127] width 234 height 383
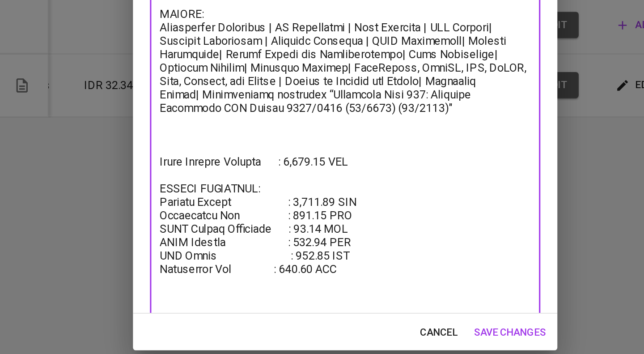
type textarea "SUMMARY: IT Business Analyst with four years of experience dedicated to driving…"
click at [419, 328] on span "save changes" at bounding box center [427, 328] width 46 height 11
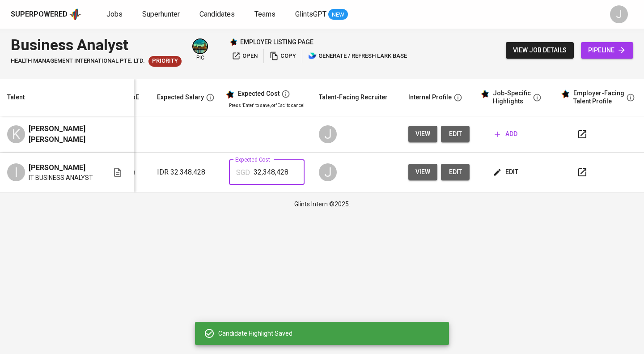
drag, startPoint x: 282, startPoint y: 170, endPoint x: 227, endPoint y: 175, distance: 55.3
click at [229, 175] on div "SGD 32,348,428 Expected Cost" at bounding box center [267, 172] width 76 height 25
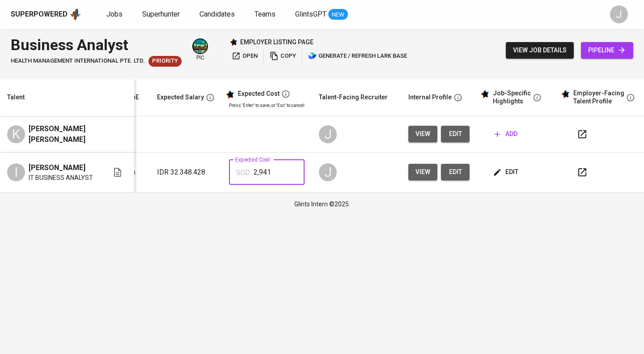
type input "2,941"
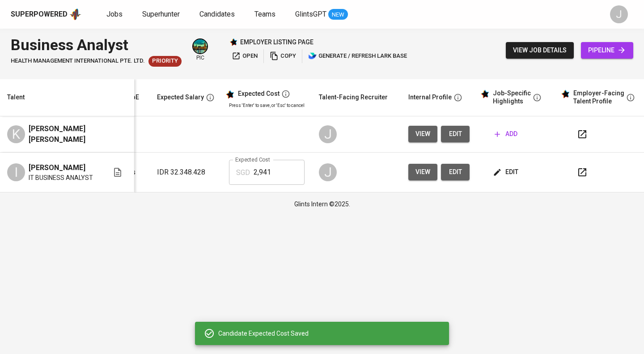
click at [509, 173] on span "edit" at bounding box center [507, 171] width 24 height 11
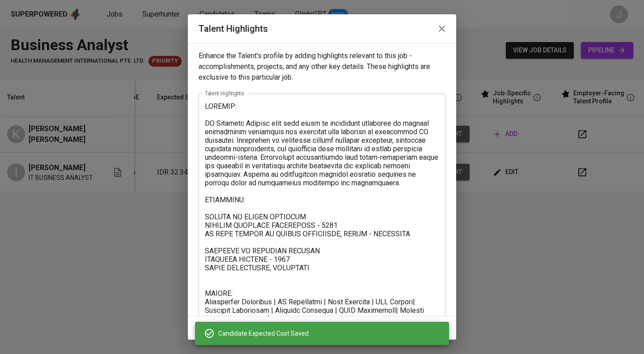
scroll to position [175, 0]
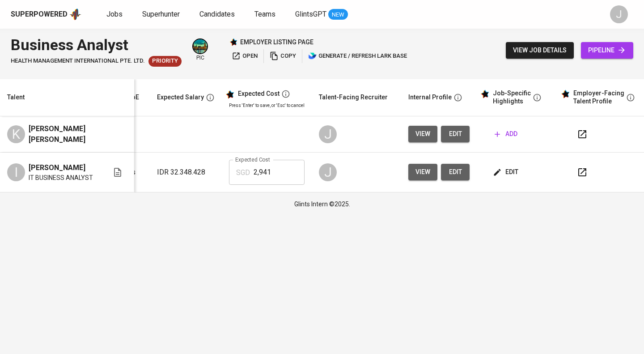
click at [239, 53] on icon "button" at bounding box center [236, 55] width 9 height 9
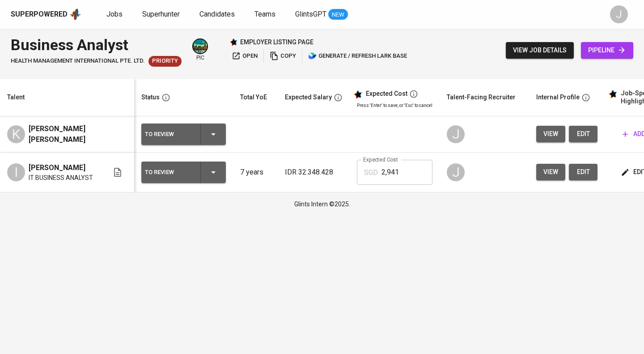
scroll to position [0, 0]
click at [217, 176] on icon "button" at bounding box center [213, 172] width 11 height 11
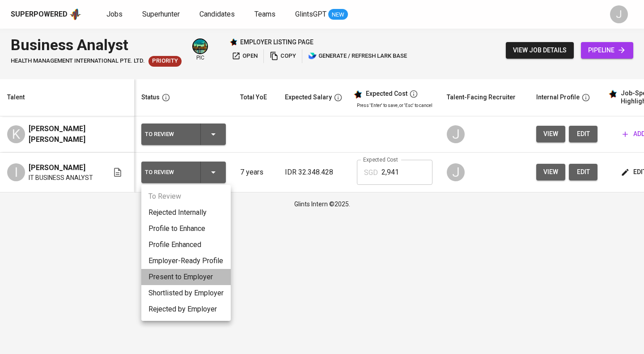
click at [189, 276] on li "Present to Employer" at bounding box center [185, 277] width 89 height 16
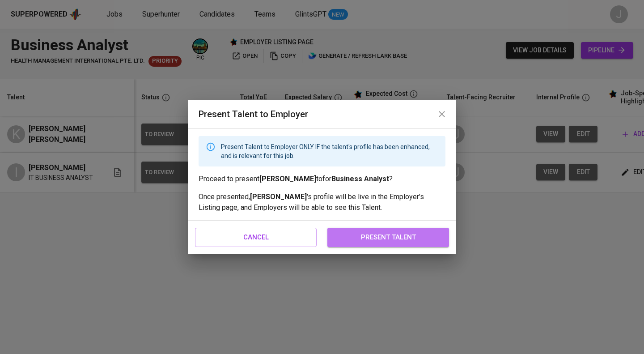
click at [370, 242] on span "present talent" at bounding box center [388, 237] width 102 height 12
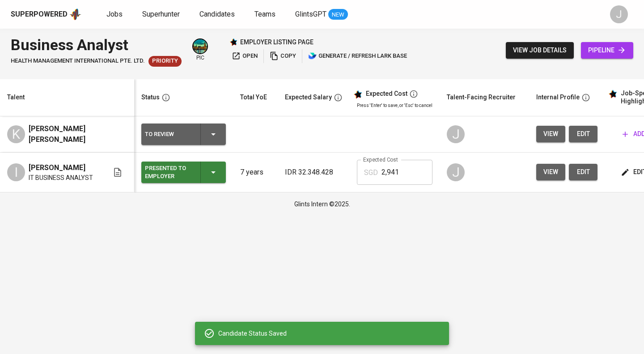
click at [246, 61] on button "open" at bounding box center [245, 56] width 30 height 14
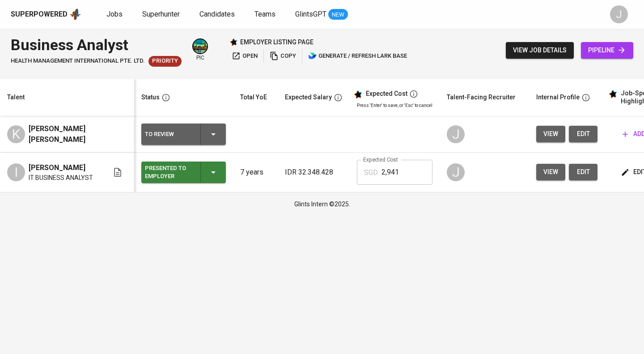
click at [209, 174] on icon "button" at bounding box center [213, 172] width 11 height 11
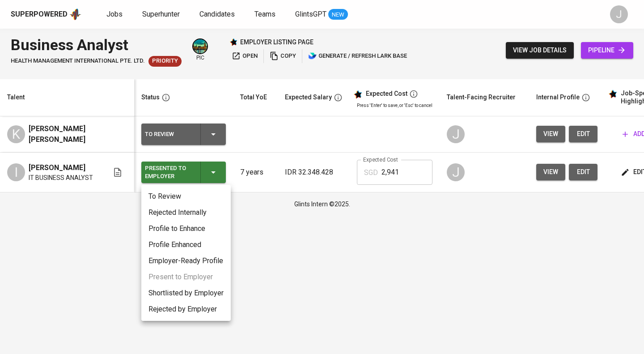
click at [206, 262] on li "Employer-Ready Profile" at bounding box center [185, 261] width 89 height 16
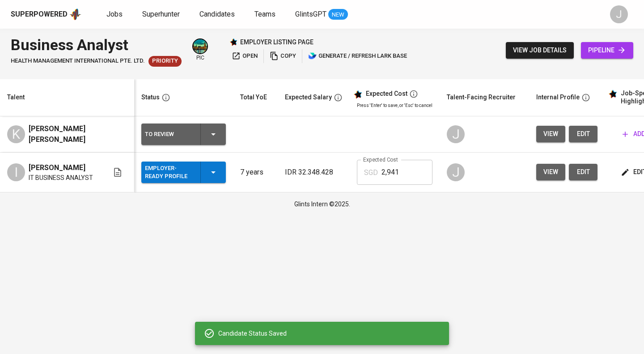
scroll to position [0, 128]
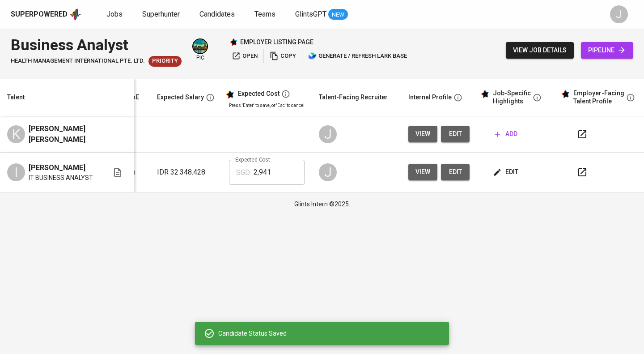
click at [584, 171] on icon "button" at bounding box center [582, 172] width 11 height 11
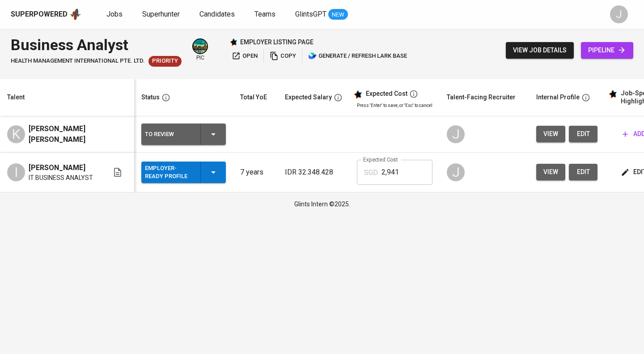
click at [213, 131] on icon "button" at bounding box center [213, 134] width 11 height 11
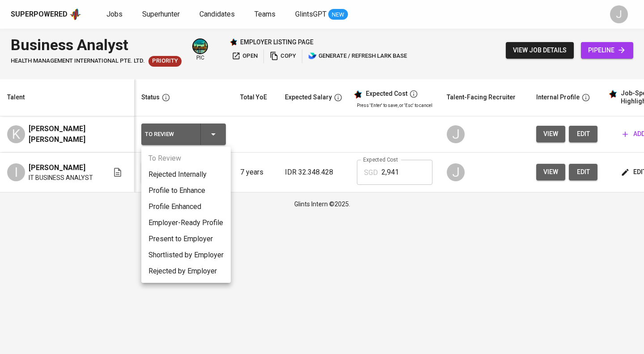
click at [378, 124] on div at bounding box center [322, 177] width 644 height 354
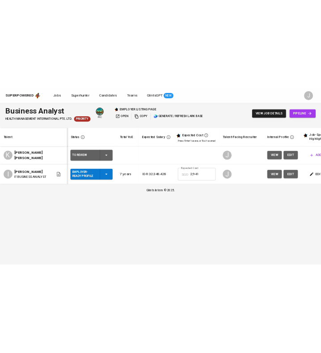
scroll to position [0, 128]
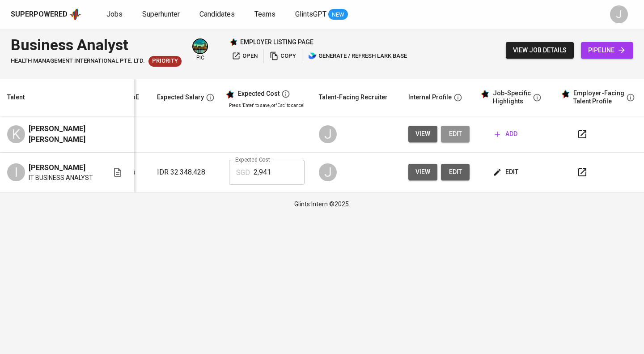
click at [461, 135] on button "edit" at bounding box center [455, 134] width 29 height 17
click at [454, 138] on span "edit" at bounding box center [455, 133] width 14 height 11
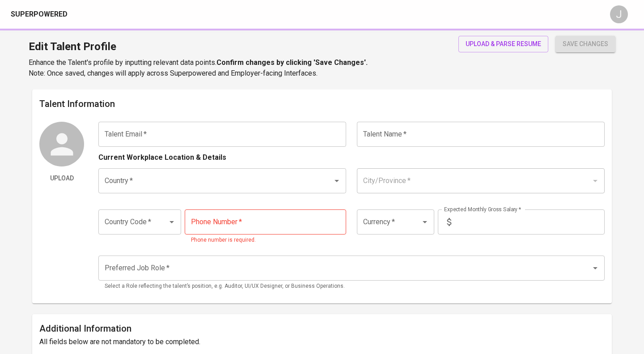
type input "[EMAIL_ADDRESS][DOMAIN_NAME]"
type input "[PERSON_NAME] [PERSON_NAME]"
type input "[GEOGRAPHIC_DATA]"
type input "+62"
type input "[PHONE_NUMBER]"
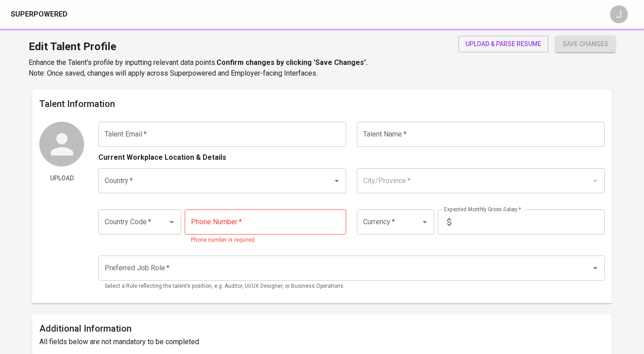
type input "IDR"
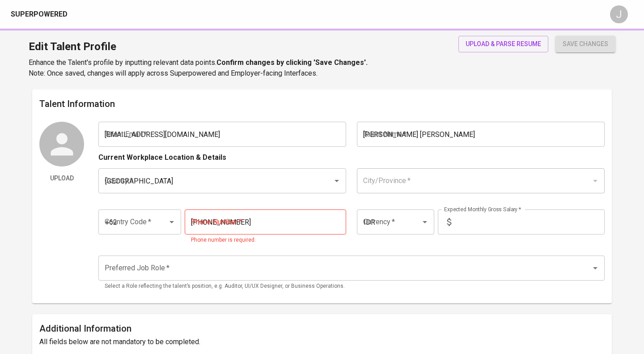
radio input "true"
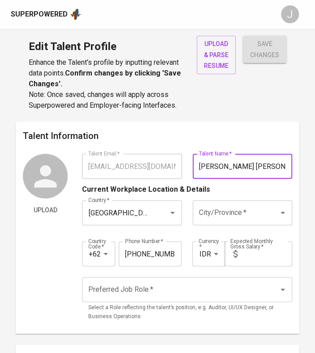
drag, startPoint x: 242, startPoint y: 166, endPoint x: 217, endPoint y: 171, distance: 24.7
click at [217, 171] on input "[PERSON_NAME] [PERSON_NAME]" at bounding box center [241, 166] width 99 height 25
type input "[PERSON_NAME]"
click at [213, 209] on input "City/Province   *" at bounding box center [229, 212] width 66 height 17
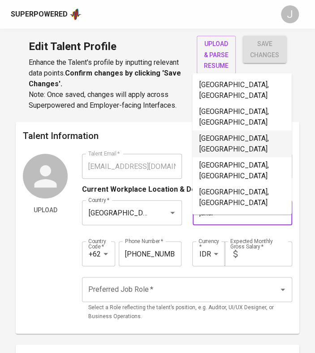
click at [223, 131] on li "[GEOGRAPHIC_DATA], [GEOGRAPHIC_DATA]" at bounding box center [241, 144] width 99 height 27
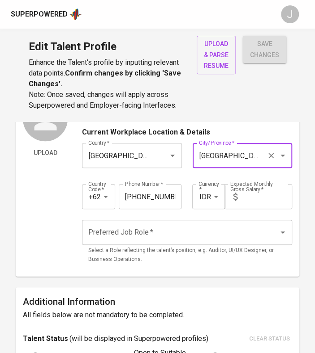
scroll to position [59, 0]
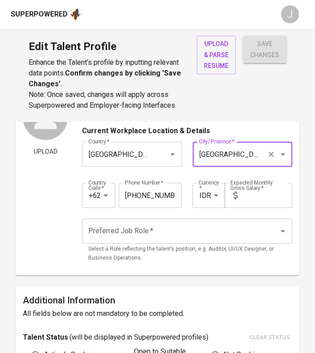
type input "[GEOGRAPHIC_DATA], [GEOGRAPHIC_DATA]"
click at [181, 225] on input "Preferred Job Role   *" at bounding box center [174, 231] width 177 height 17
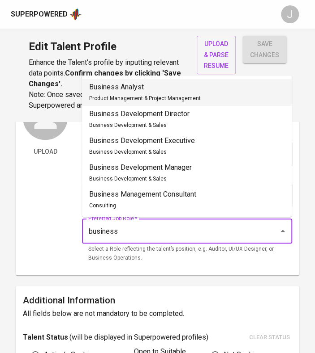
click at [146, 104] on li "Business Analyst Product Management & Project Management" at bounding box center [186, 92] width 209 height 27
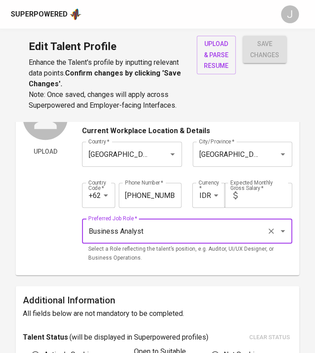
type input "Business Analyst"
click at [249, 196] on input "text" at bounding box center [266, 195] width 51 height 25
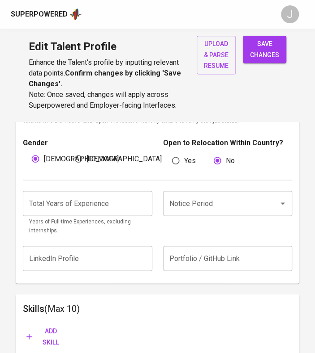
scroll to position [425, 0]
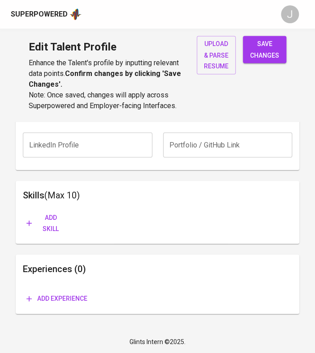
type input "27.000.000"
click at [85, 296] on span "Add experience" at bounding box center [56, 298] width 61 height 11
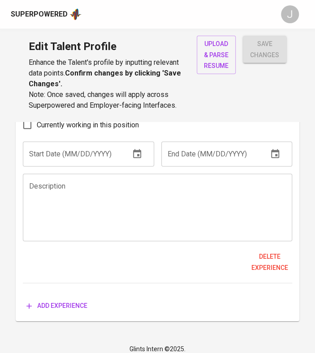
scroll to position [618, 0]
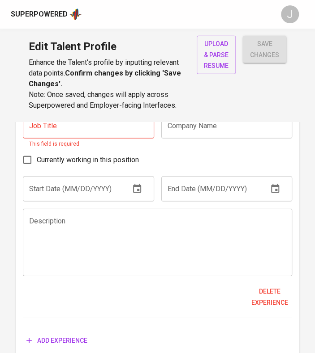
click at [51, 228] on textarea at bounding box center [157, 242] width 256 height 51
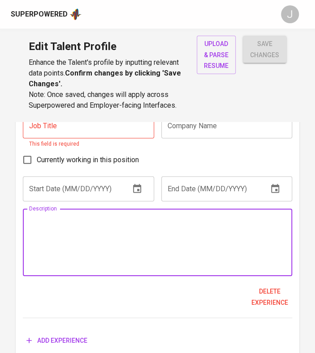
paste textarea "- Create database, UAT, FSD for MOP application - Assisting General Manager on …"
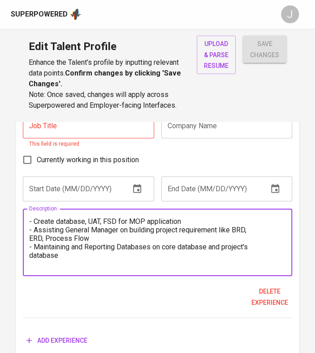
click at [30, 243] on textarea "- Create database, UAT, FSD for MOP application - Assisting General Manager on …" at bounding box center [157, 242] width 256 height 51
click at [30, 238] on textarea "- Create database, UAT, FSD for MOP application - Assisting General Manager on …" at bounding box center [157, 242] width 256 height 51
click at [30, 255] on textarea "- Create database, UAT, FSD for MOP application - Assisting General Manager on …" at bounding box center [157, 242] width 256 height 51
type textarea "- Create database, UAT, FSD for MOP application - Assisting General Manager on …"
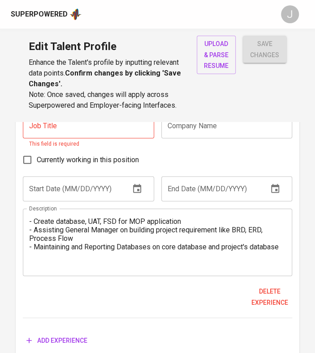
click at [186, 125] on input "text" at bounding box center [226, 126] width 131 height 25
paste input "Dayin Mitra Insurance"
type input "Dayin Mitra Insurance"
click at [106, 130] on input "text" at bounding box center [88, 126] width 131 height 25
paste input "Business Analyst Intern"
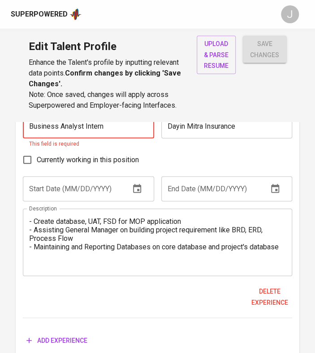
type input "Business Analyst Intern"
click at [46, 187] on input "text" at bounding box center [72, 189] width 99 height 25
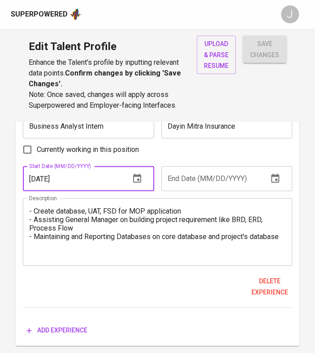
type input "[DATE]"
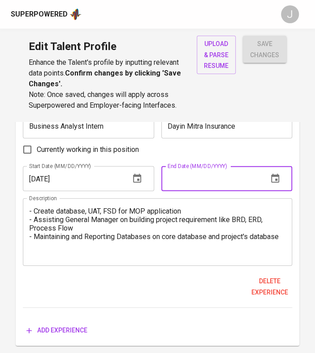
click at [229, 179] on input "text" at bounding box center [210, 178] width 99 height 25
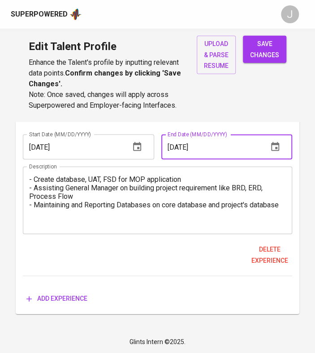
scroll to position [650, 0]
type input "[DATE]"
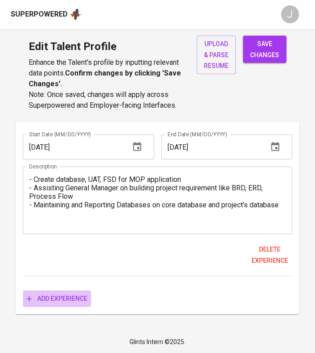
click at [58, 301] on span "Add experience" at bounding box center [56, 298] width 61 height 11
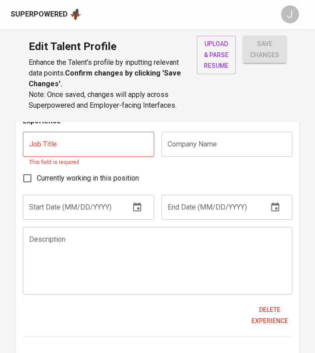
scroll to position [829, 0]
click at [81, 267] on textarea at bounding box center [157, 260] width 256 height 51
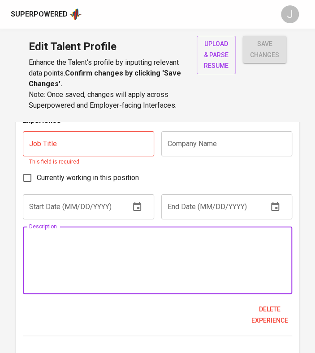
paste textarea "PT. Nusantara Sejahtera Raya | [DATE] - [DATE] - Be the admin for Sunfish Human…"
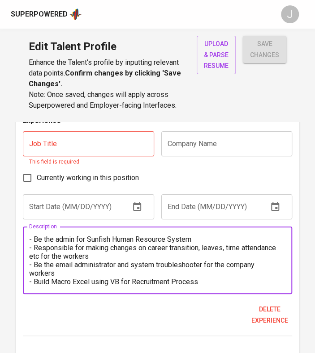
scroll to position [0, 0]
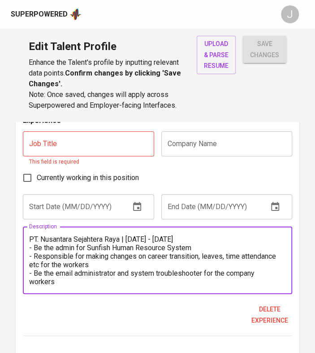
drag, startPoint x: 198, startPoint y: 235, endPoint x: 11, endPoint y: 237, distance: 187.0
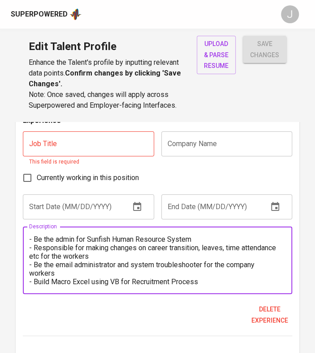
click at [28, 264] on div "- Be the admin for Sunfish Human Resource System - Responsible for making chang…" at bounding box center [157, 261] width 269 height 68
click at [30, 264] on textarea "- Be the admin for Sunfish Human Resource System - Responsible for making chang…" at bounding box center [157, 260] width 256 height 51
click at [31, 275] on textarea "- Be the admin for Sunfish Human Resource System - Responsible for making chang…" at bounding box center [157, 260] width 256 height 51
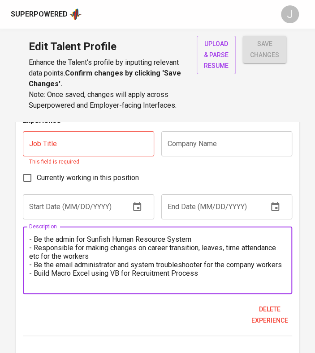
scroll to position [8, 0]
type textarea "- Be the admin for Sunfish Human Resource System - Responsible for making chang…"
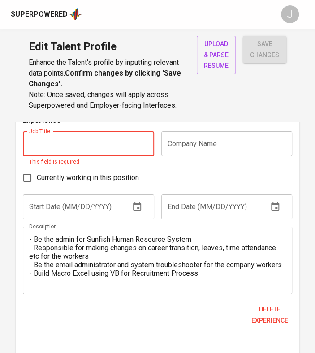
click at [58, 145] on input "text" at bounding box center [88, 144] width 131 height 25
paste input "System Analyst"
click at [104, 141] on input "System Analyst" at bounding box center [88, 144] width 131 height 25
type input "System Analyst"
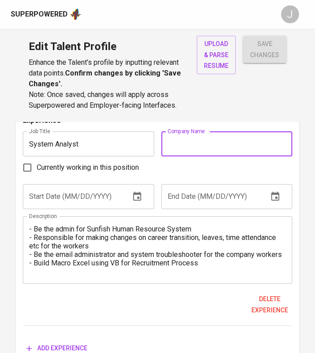
click at [185, 144] on input "text" at bounding box center [226, 144] width 131 height 25
paste input "PT. Nusantara Sejahtera Raya"
type input "PT. Nusantara Sejahtera Raya"
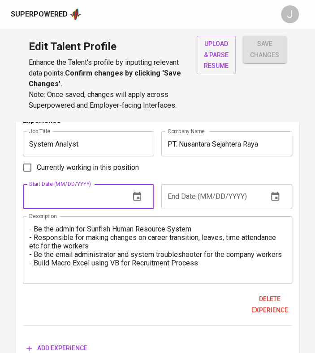
click at [61, 205] on input "text" at bounding box center [72, 196] width 99 height 25
type input "08/01/2020"
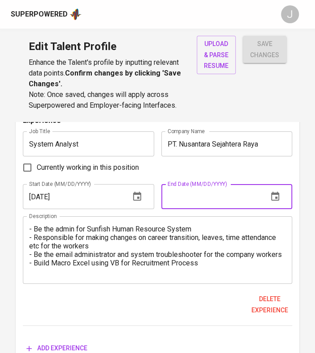
click at [204, 200] on input "text" at bounding box center [210, 196] width 99 height 25
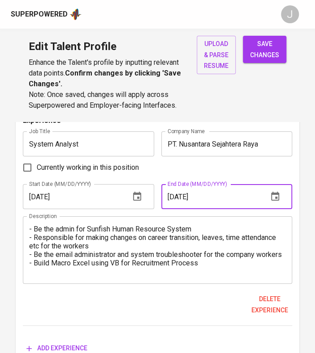
scroll to position [879, 0]
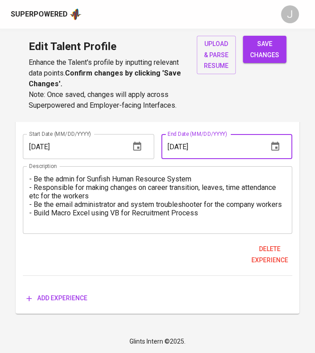
type input "01/01/2021"
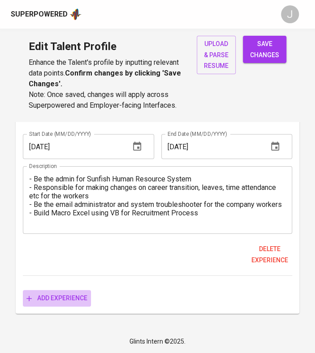
click at [67, 290] on button "Add experience" at bounding box center [57, 298] width 68 height 17
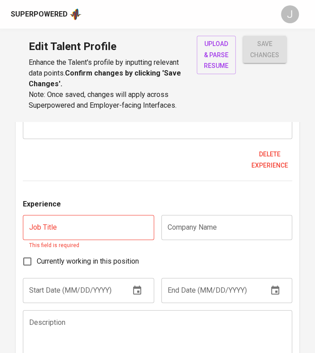
scroll to position [1013, 0]
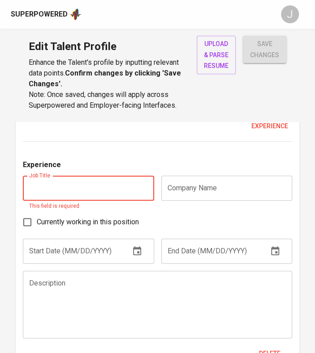
click at [106, 282] on textarea at bounding box center [157, 305] width 256 height 51
paste textarea "- Create Process Flow Solution Concept for MPM Company Project - Create Process…"
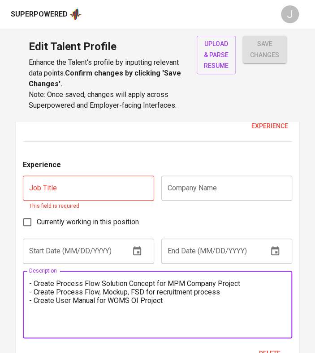
type textarea "- Create Process Flow Solution Concept for MPM Company Project - Create Process…"
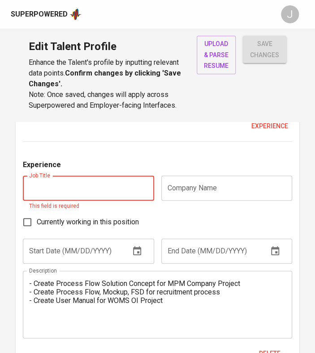
drag, startPoint x: 125, startPoint y: 187, endPoint x: 119, endPoint y: 188, distance: 5.4
click at [125, 187] on input "text" at bounding box center [88, 188] width 131 height 25
paste input "Business Analyst"
type input "Business Analyst"
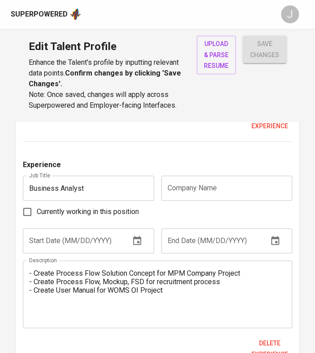
click at [215, 171] on div "Experience" at bounding box center [157, 168] width 269 height 16
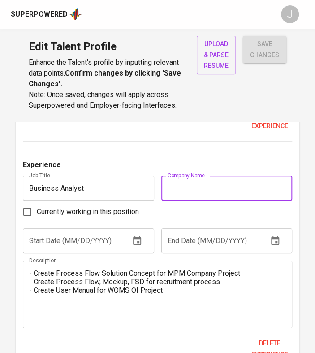
click at [213, 182] on input "text" at bounding box center [226, 188] width 131 height 25
paste input "PT. Kwadran Lima Mitra Kaya Solusi"
type input "PT. Kwadran Lima Mitra Kaya Solusi"
click at [63, 241] on input "text" at bounding box center [72, 241] width 99 height 25
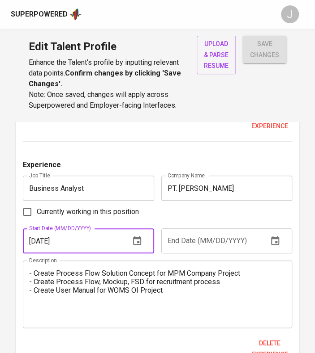
type input "01/01/2021"
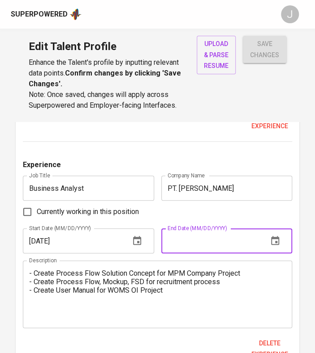
click at [194, 237] on input "text" at bounding box center [210, 241] width 99 height 25
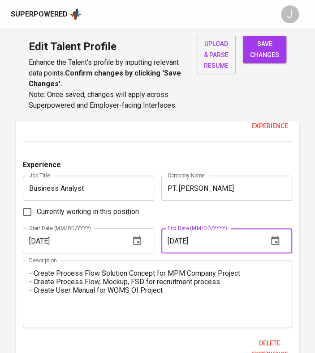
scroll to position [1107, 0]
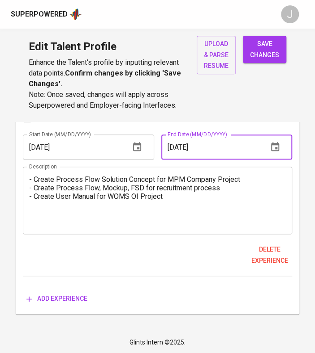
type input "06/01/2021"
drag, startPoint x: 60, startPoint y: 306, endPoint x: 53, endPoint y: 290, distance: 17.4
click at [59, 306] on button "Add experience" at bounding box center [57, 299] width 68 height 17
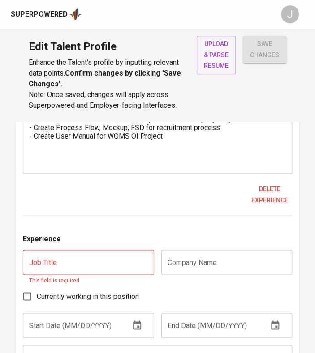
scroll to position [1286, 0]
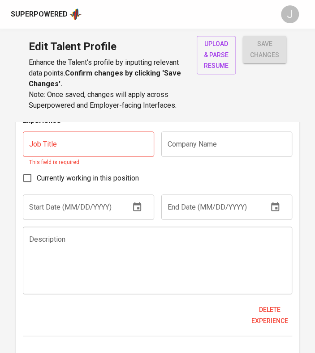
click at [106, 270] on textarea at bounding box center [157, 260] width 256 height 51
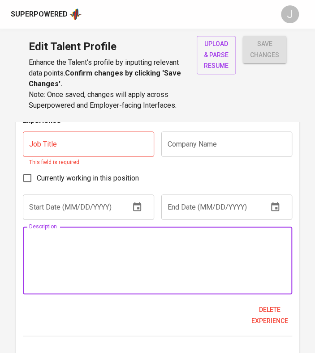
paste textarea "- Lead various end to end projects (enhancement system, change request) - Creat…"
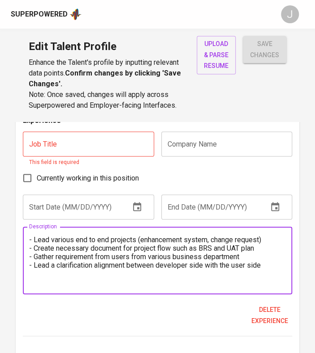
type textarea "- Lead various end to end projects (enhancement system, change request) - Creat…"
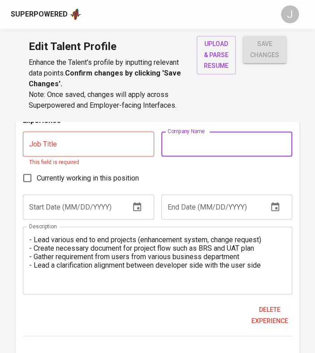
click at [178, 139] on input "text" at bounding box center [226, 144] width 131 height 25
paste input "PT. Axa Mandiri Financial Services"
type input "PT. Axa Mandiri Financial Services"
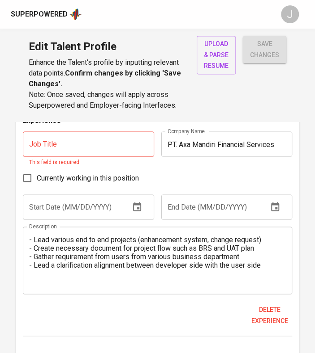
click at [64, 142] on input "text" at bounding box center [88, 144] width 131 height 25
paste input "Business Analyst"
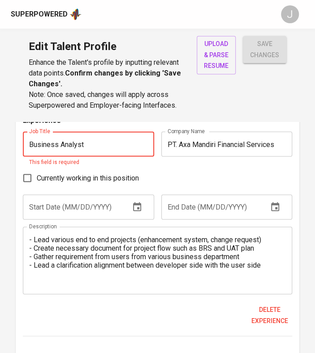
type input "Business Analyst"
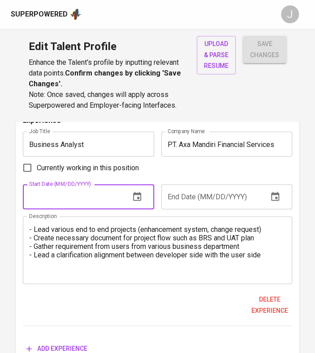
click at [58, 213] on div "Experience Job Title Business Analyst Job Title Company Name PT. Axa Mandiri Fi…" at bounding box center [157, 220] width 269 height 211
type input "07/01/2021"
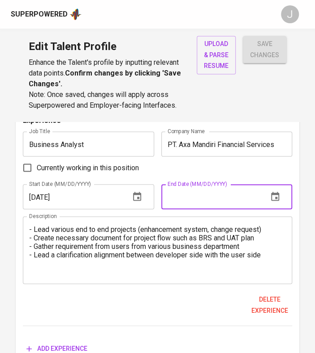
click at [186, 196] on input "text" at bounding box center [210, 196] width 99 height 25
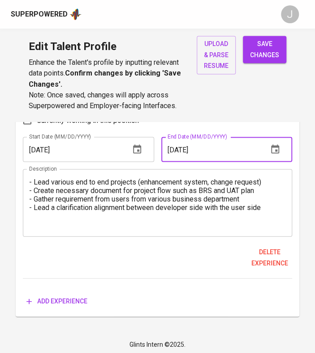
scroll to position [1336, 0]
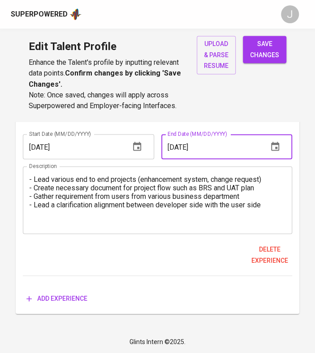
type input "07/01/2022"
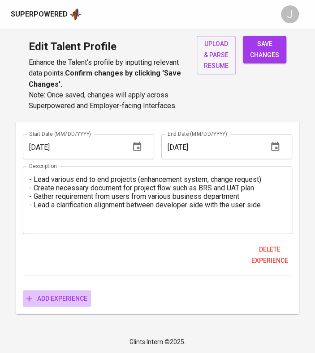
click at [71, 292] on button "Add experience" at bounding box center [57, 298] width 68 height 17
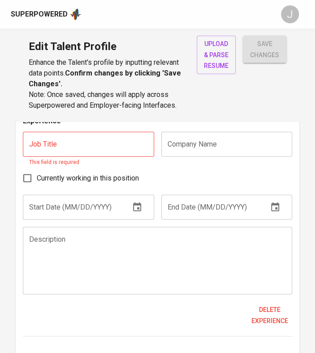
scroll to position [1515, 0]
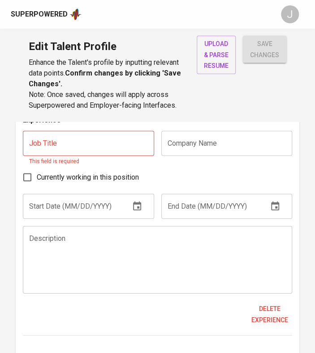
click at [82, 255] on textarea at bounding box center [157, 260] width 256 height 51
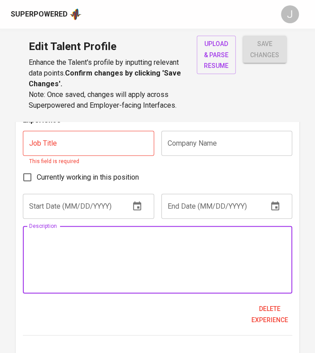
paste textarea "- As a BA on several project such as NWP for OJK - As a QA and UAT support on s…"
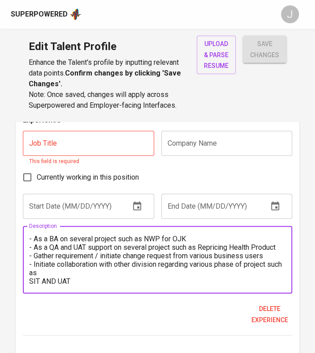
click at [31, 278] on textarea "- As a BA on several project such as NWP for OJK - As a QA and UAT support on s…" at bounding box center [157, 260] width 256 height 51
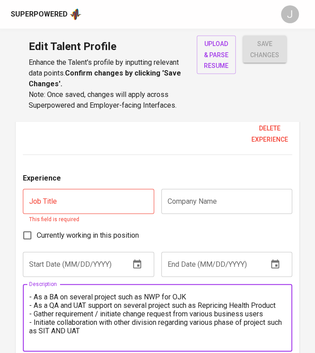
scroll to position [1462, 0]
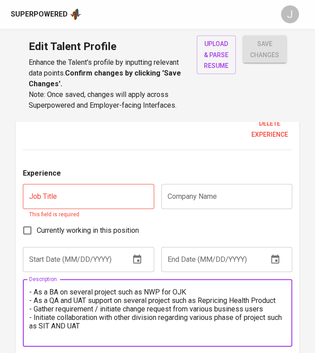
type textarea "- As a BA on several project such as NWP for OJK - As a QA and UAT support on s…"
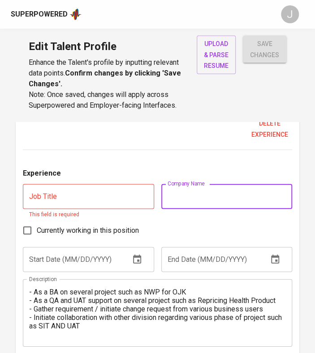
click at [204, 193] on input "text" at bounding box center [226, 196] width 131 height 25
paste input "PT. Allianz Life Indonesia"
type input "PT. Allianz Life Indonesia"
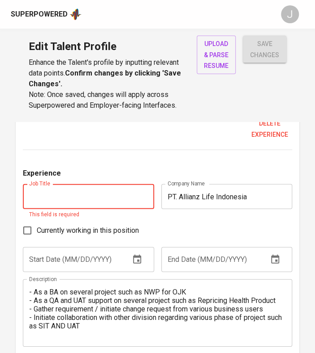
click at [111, 194] on input "text" at bounding box center [88, 196] width 131 height 25
paste input "Business Analyst"
type input "Business Analyst"
click at [63, 254] on input "text" at bounding box center [72, 259] width 99 height 25
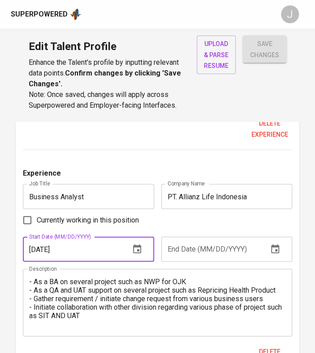
type input "08/01/2022"
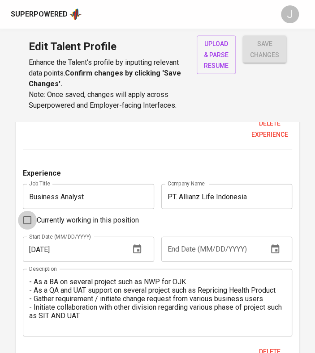
click at [29, 222] on input "Currently working in this position" at bounding box center [27, 220] width 19 height 19
checkbox input "true"
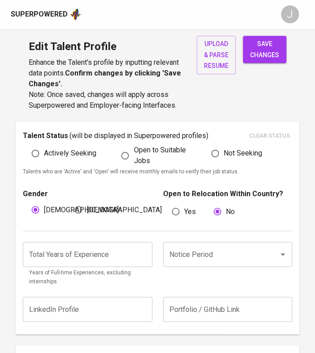
scroll to position [261, 0]
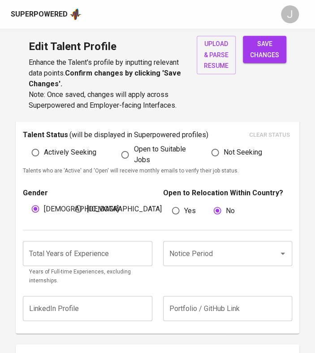
click at [60, 259] on input "number" at bounding box center [87, 253] width 129 height 25
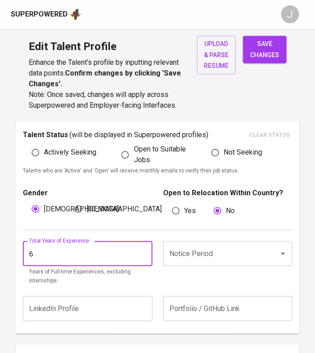
type input "6"
click at [274, 53] on span "save changes" at bounding box center [264, 49] width 29 height 22
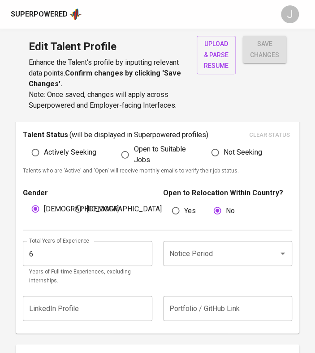
click at [200, 255] on input "Notice Period" at bounding box center [215, 253] width 96 height 17
type input "Business Analyst"
type input "PT. Allianz Life Indonesia"
checkbox input "true"
type input "08/01/2022"
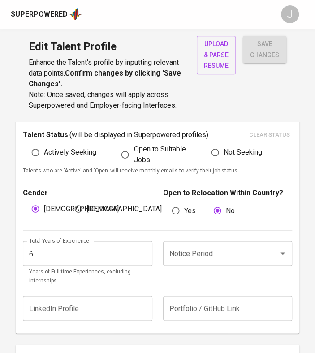
type textarea "- As a BA on several project such as NWP for OJK - As a QA and UAT support on s…"
type input "Business Analyst"
type input "PT. Axa Mandiri Financial Services"
type input "[DATE]"
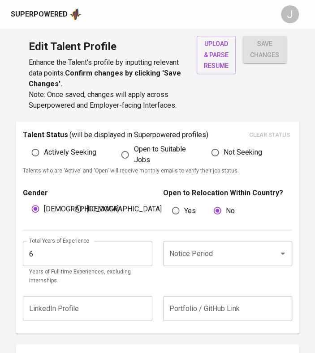
type textarea "- Lead various end to end projects (enhancement system, change request) - Creat…"
type input "System Analyst"
type input "PT. Nusantara Sejahtera Raya"
type input "[DATE]"
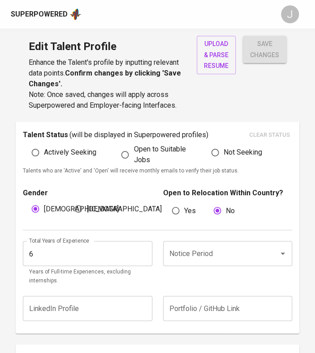
type textarea "- Be the admin for Sunfish Human Resource System - Responsible for making chang…"
type input "Business Analyst Intern"
type input "Dayin Mitra Insurance"
checkbox input "false"
type input "[DATE]"
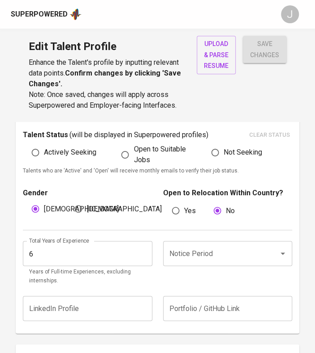
type input "[DATE]"
type textarea "- Create database, UAT, FSD for MOP application - Assisting General Manager on …"
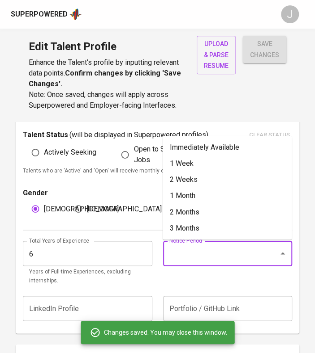
scroll to position [0, 0]
click at [197, 211] on li "2 Months" at bounding box center [226, 212] width 129 height 16
type input "2 Months"
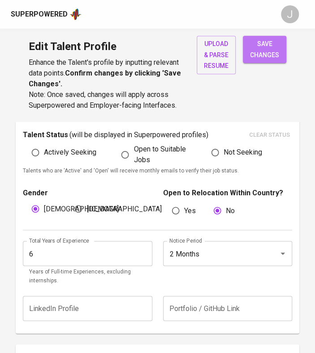
click at [265, 50] on span "save changes" at bounding box center [264, 49] width 29 height 22
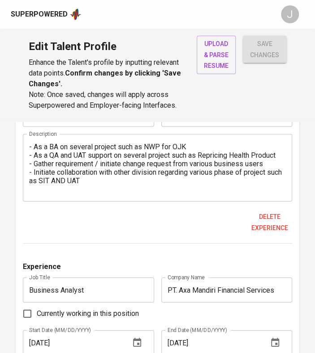
scroll to position [683, 0]
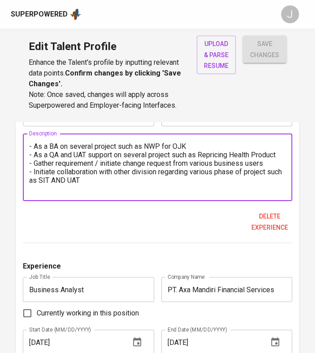
drag, startPoint x: 100, startPoint y: 184, endPoint x: -9, endPoint y: 138, distance: 118.9
click at [0, 138] on html "Superpowered J Edit Talent Profile Enhance the Talent's profile by inputting re…" at bounding box center [157, 276] width 315 height 1918
paste textarea "1. At the start will receive ticket request from the IT manager who's responsib…"
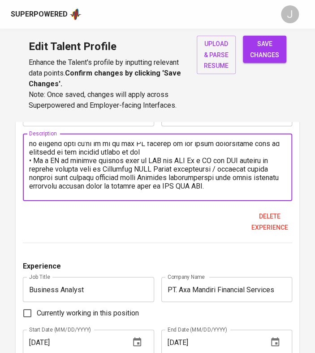
scroll to position [131, 0]
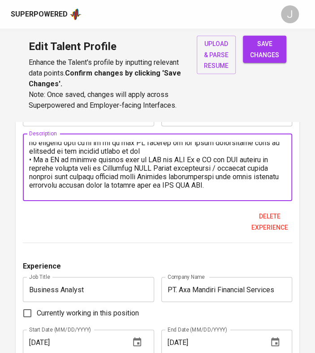
click at [147, 152] on textarea at bounding box center [157, 167] width 256 height 51
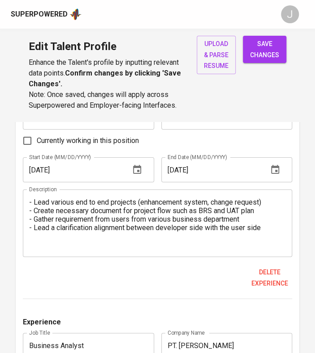
scroll to position [862, 0]
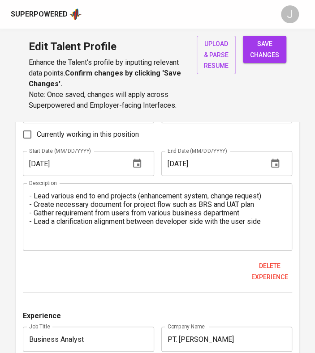
type textarea "1. At the start will receive ticket request from the IT manager who's responsib…"
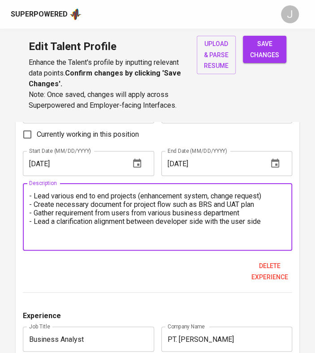
drag, startPoint x: 261, startPoint y: 222, endPoint x: 0, endPoint y: 186, distance: 263.8
click at [0, 186] on main "Talent Information Upload Talent Email   * kevinleo_10@yahoo.com Talent Email *…" at bounding box center [157, 146] width 315 height 1773
paste textarea "1. Gather requirement from various user department 2. Create and maintain BRS b…"
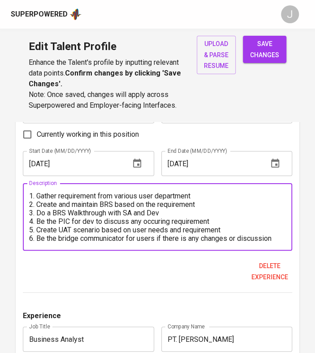
scroll to position [60, 0]
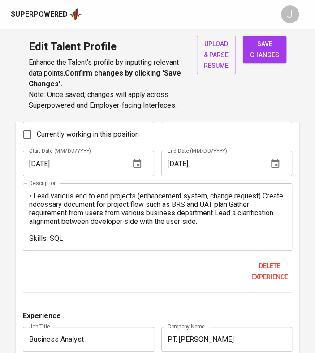
drag, startPoint x: 77, startPoint y: 243, endPoint x: 41, endPoint y: 234, distance: 36.5
click at [41, 234] on div "1. Gather requirement from various user department 2. Create and maintain BRS b…" at bounding box center [157, 217] width 269 height 68
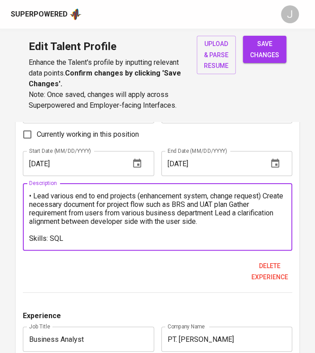
click at [84, 233] on textarea "1. Gather requirement from various user department 2. Create and maintain BRS b…" at bounding box center [157, 217] width 256 height 51
drag, startPoint x: 85, startPoint y: 233, endPoint x: 18, endPoint y: 232, distance: 66.7
click at [57, 234] on textarea "1. Gather requirement from various user department 2. Create and maintain BRS b…" at bounding box center [157, 217] width 256 height 51
drag, startPoint x: 62, startPoint y: 236, endPoint x: 16, endPoint y: 236, distance: 46.1
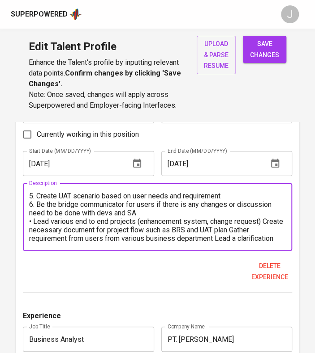
scroll to position [15, 0]
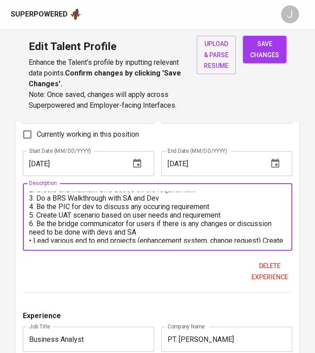
click at [152, 232] on textarea "1. Gather requirement from various user department 2. Create and maintain BRS b…" at bounding box center [157, 217] width 256 height 51
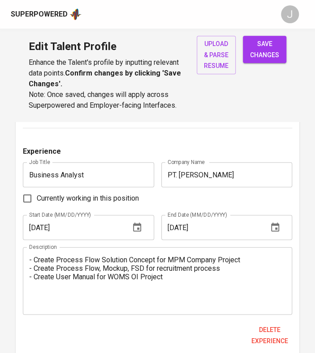
scroll to position [1041, 0]
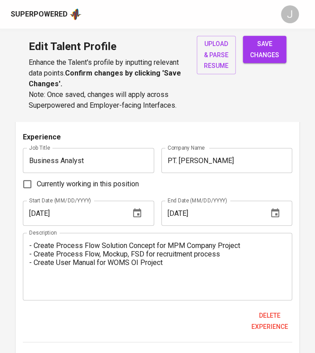
type textarea "1. Gather requirement from various user department 2. Create and maintain BRS b…"
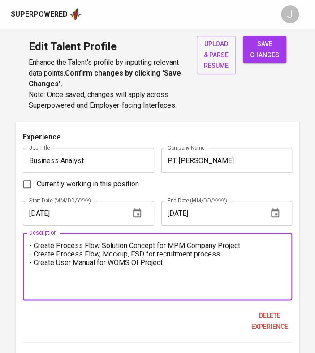
click at [180, 277] on textarea "- Create Process Flow Solution Concept for MPM Company Project - Create Process…" at bounding box center [157, 267] width 256 height 51
drag, startPoint x: 175, startPoint y: 260, endPoint x: -1, endPoint y: 221, distance: 180.1
paste textarea "research and proposal for IFRS 17 according to client's needs - Create Process …"
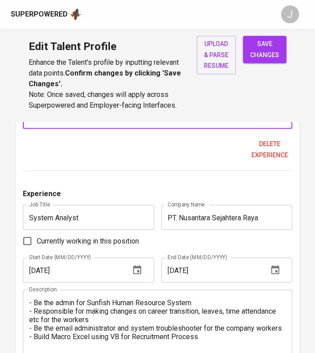
scroll to position [1326, 0]
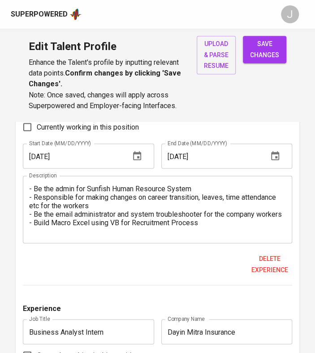
type textarea "- Create research and proposal for IFRS 17 according to client's needs - Create…"
click at [151, 220] on textarea "- Be the admin for Sunfish Human Resource System - Responsible for making chang…" at bounding box center [157, 209] width 256 height 51
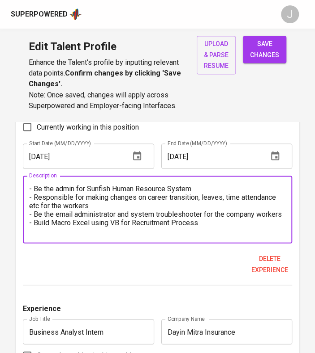
drag, startPoint x: 207, startPoint y: 223, endPoint x: 4, endPoint y: 160, distance: 211.8
paste textarea "- Responsible for daily HR admin work such as making changes on career transiti…"
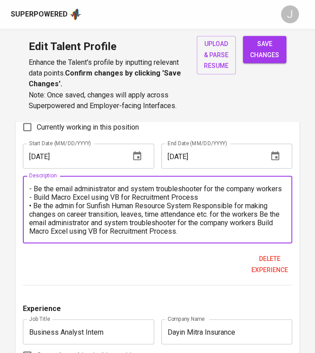
scroll to position [34, 0]
click at [207, 194] on textarea "- Be the admin for Sunfish Human Resource System - Responsible for daily HR adm…" at bounding box center [157, 209] width 256 height 51
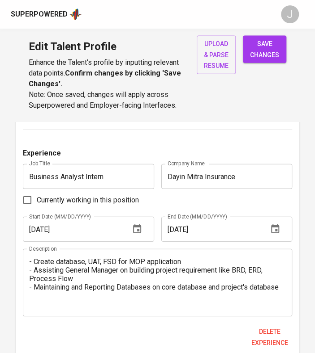
scroll to position [1492, 0]
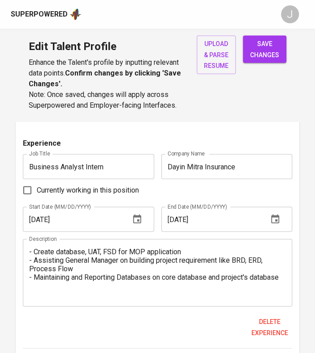
type textarea "- Be the admin for Sunfish Human Resource System - Responsible for daily HR adm…"
drag, startPoint x: 286, startPoint y: 274, endPoint x: 57, endPoint y: 247, distance: 231.2
click at [57, 247] on div "- Create database, UAT, FSD for MOP application - Assisting General Manager on …" at bounding box center [157, 273] width 269 height 68
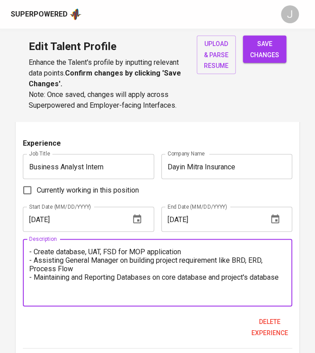
drag, startPoint x: 212, startPoint y: 259, endPoint x: 254, endPoint y: 270, distance: 43.6
click at [215, 260] on textarea "- Create database, UAT, FSD for MOP application - Assisting General Manager on …" at bounding box center [157, 273] width 256 height 51
drag, startPoint x: 283, startPoint y: 278, endPoint x: 6, endPoint y: 242, distance: 278.7
paste textarea "- Assisting General Manager on building project requirement like BRD, ERD, Proc…"
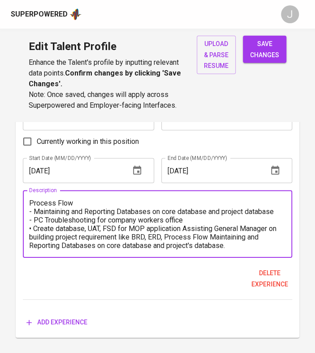
scroll to position [1540, 0]
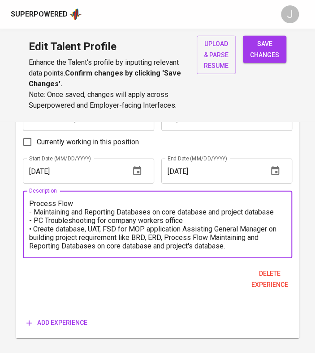
click at [195, 212] on textarea "- Create database, UAT, FSD for MOP application - Assisting General Manager on …" at bounding box center [157, 225] width 256 height 51
click at [187, 222] on textarea "- Create database, UAT, FSD for MOP application - Assisting General Manager on …" at bounding box center [157, 225] width 256 height 51
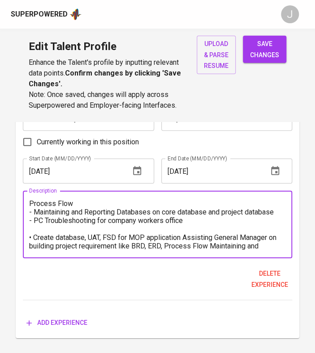
type textarea "- Create database, UAT, FSD for MOP application - Assisting General Manager on …"
click at [273, 53] on span "save changes" at bounding box center [264, 49] width 29 height 22
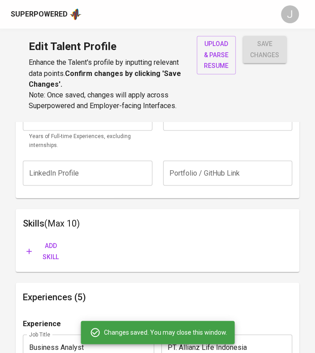
scroll to position [378, 0]
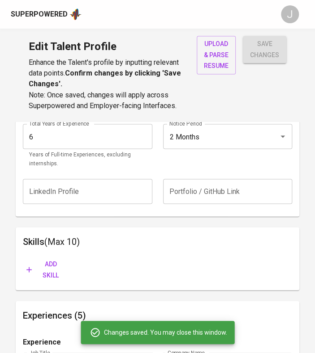
click at [55, 261] on span "Add skill" at bounding box center [45, 270] width 38 height 22
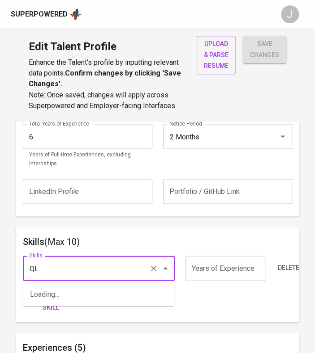
type input "Q"
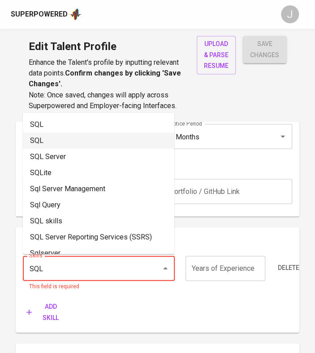
click at [61, 125] on li "SQL" at bounding box center [98, 124] width 151 height 16
type input "SQL"
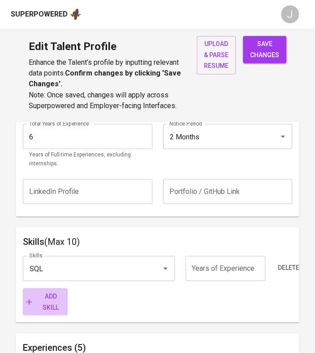
click at [52, 309] on span "Add skill" at bounding box center [45, 302] width 38 height 22
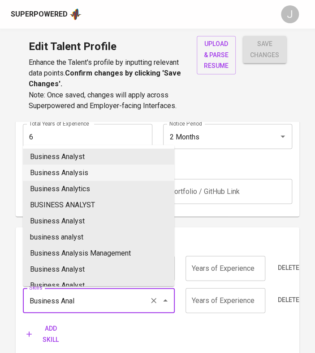
click at [77, 165] on li "Business Analysis" at bounding box center [98, 173] width 151 height 16
type input "Business Analysis"
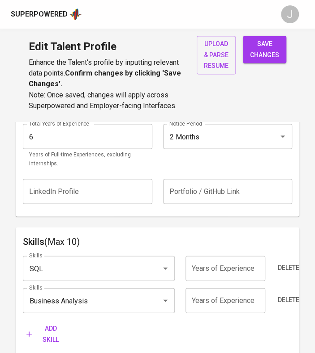
click at [201, 298] on input "number" at bounding box center [225, 300] width 80 height 25
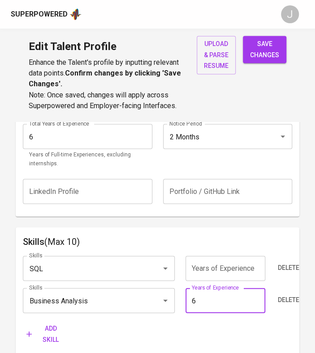
type input "6"
click at [211, 268] on input "number" at bounding box center [225, 268] width 80 height 25
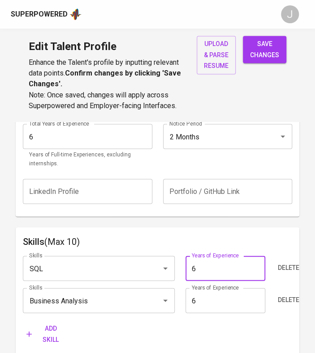
type input "6"
click at [57, 338] on span "Add skill" at bounding box center [45, 334] width 38 height 22
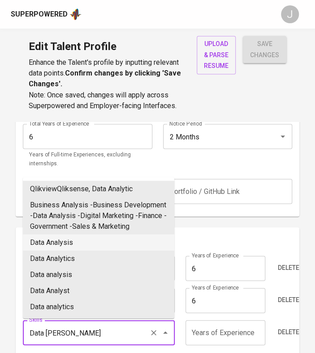
click at [72, 251] on li "Data Analysis" at bounding box center [98, 242] width 151 height 16
type input "Data Analysis"
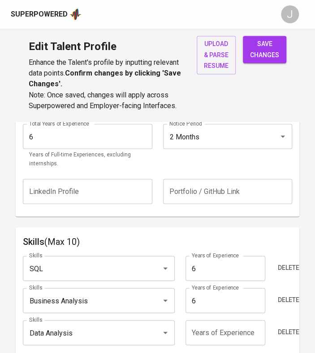
click at [210, 343] on input "number" at bounding box center [225, 332] width 80 height 25
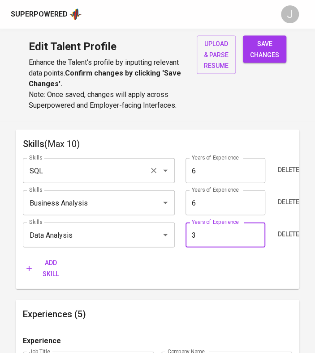
scroll to position [476, 0]
type input "3"
click at [55, 277] on span "Add skill" at bounding box center [45, 268] width 38 height 22
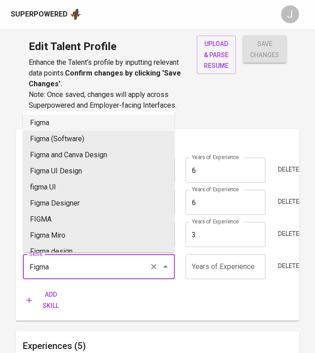
click at [89, 121] on li "Figma" at bounding box center [98, 123] width 151 height 16
type input "Figma"
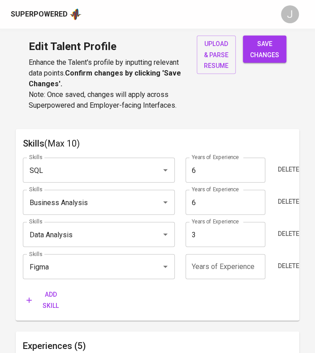
click at [204, 259] on input "number" at bounding box center [225, 267] width 80 height 25
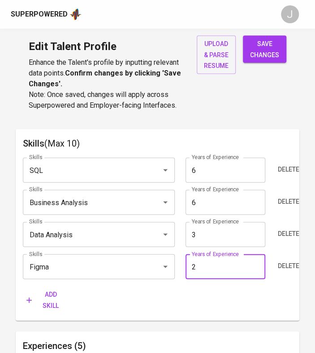
type input "2"
click at [64, 306] on button "Add skill" at bounding box center [45, 300] width 45 height 27
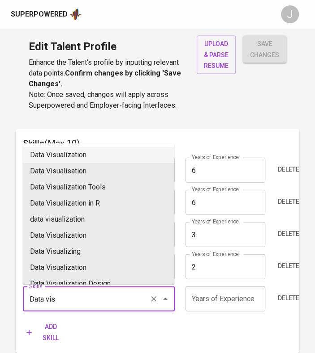
click at [77, 161] on li "Data Visualization" at bounding box center [98, 155] width 151 height 16
type input "Data Visualization"
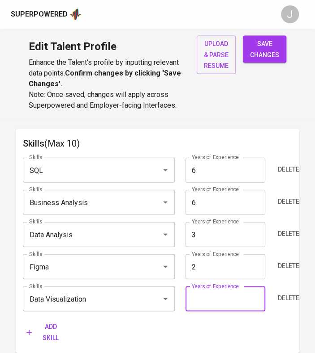
click at [211, 305] on input "number" at bounding box center [225, 299] width 80 height 25
type input "2"
click at [55, 330] on span "Add skill" at bounding box center [45, 333] width 38 height 22
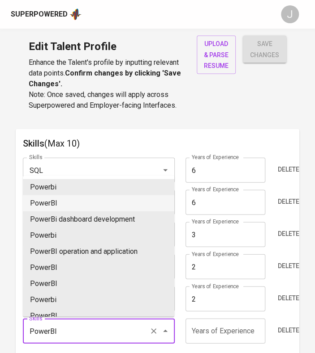
click at [94, 203] on li "PowerBI" at bounding box center [98, 204] width 151 height 16
type input "PowerBI"
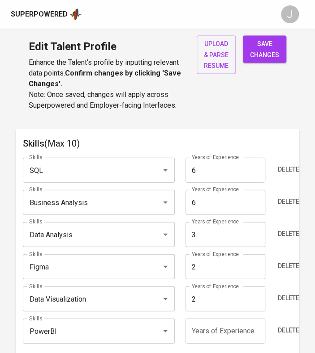
click at [202, 337] on input "number" at bounding box center [225, 331] width 80 height 25
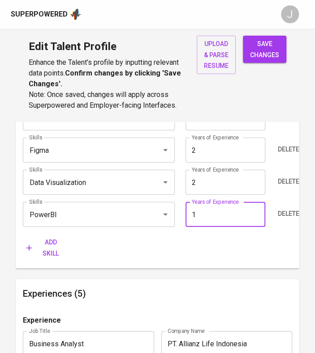
scroll to position [594, 0]
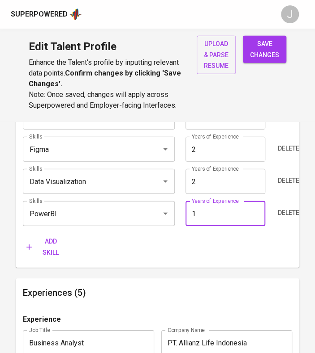
type input "1"
click at [42, 242] on span "Add skill" at bounding box center [45, 247] width 38 height 22
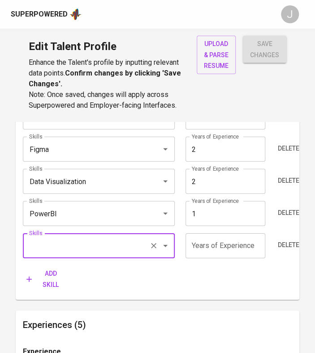
type input "S"
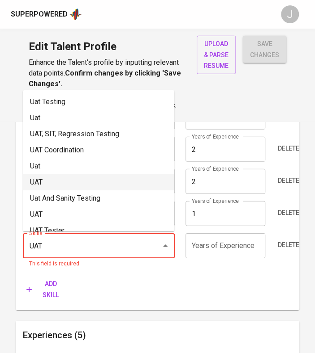
click at [43, 181] on li "UAT" at bounding box center [98, 182] width 151 height 16
type input "UAT"
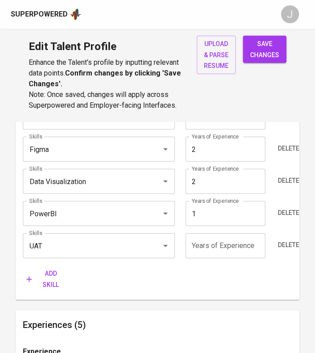
click at [41, 284] on span "Add skill" at bounding box center [45, 279] width 38 height 22
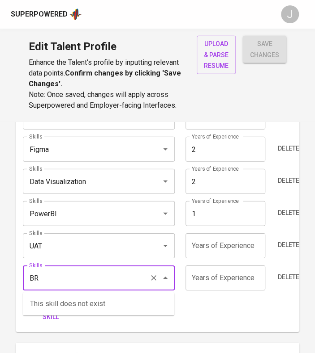
type input "BRS"
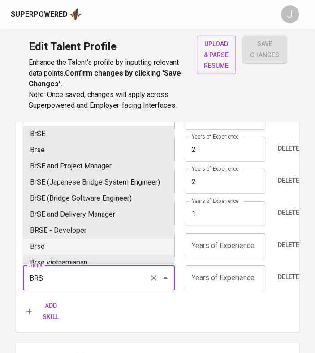
drag, startPoint x: 54, startPoint y: 278, endPoint x: -10, endPoint y: 274, distance: 64.1
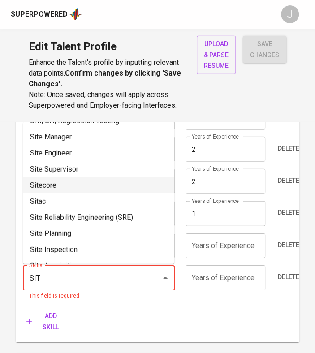
scroll to position [0, 0]
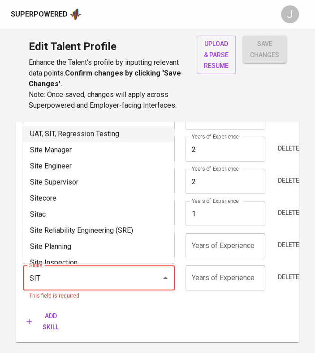
click at [92, 128] on li "UAT, SIT, Regression Testing" at bounding box center [98, 134] width 151 height 16
type input "UAT, SIT, Regression Testing"
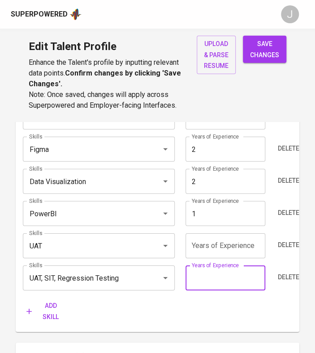
click at [217, 273] on input "number" at bounding box center [225, 278] width 80 height 25
type input "4"
click at [204, 250] on input "number" at bounding box center [225, 246] width 80 height 25
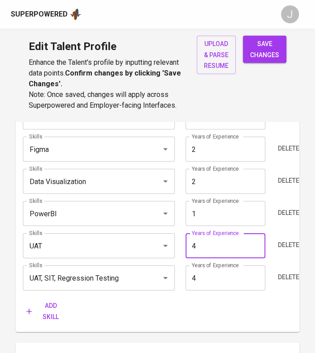
type input "4"
click at [53, 305] on span "Add skill" at bounding box center [45, 312] width 38 height 22
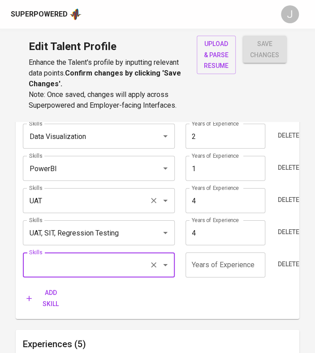
scroll to position [640, 0]
click at [282, 268] on span "Delete" at bounding box center [287, 264] width 21 height 11
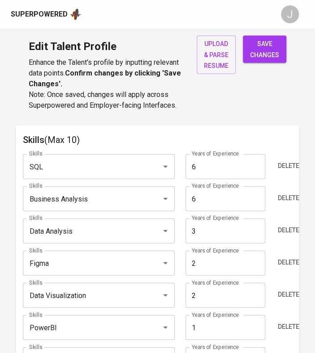
scroll to position [467, 0]
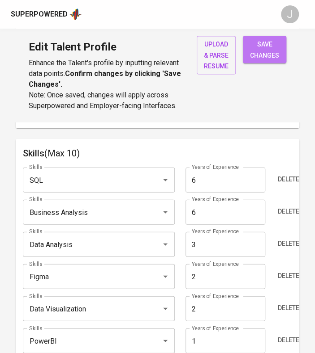
click at [262, 48] on span "save changes" at bounding box center [264, 49] width 29 height 22
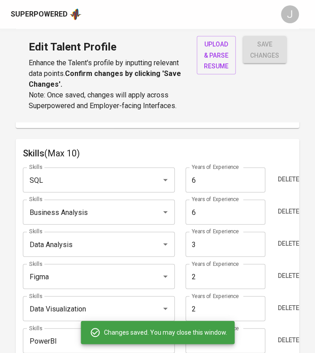
type input "UAT, SIT, Regression Testing"
type input "4"
type input "UAT"
type input "4"
type input "Data Analysis"
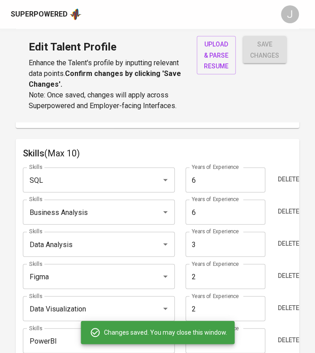
type input "3"
type input "Figma"
type input "2"
type input "Data Visualization"
type input "2"
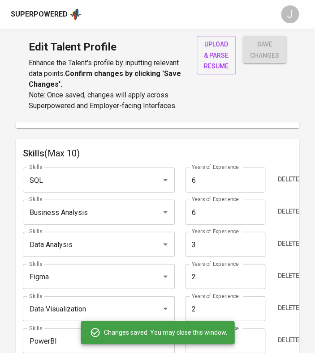
type input "PowerBI"
type input "1"
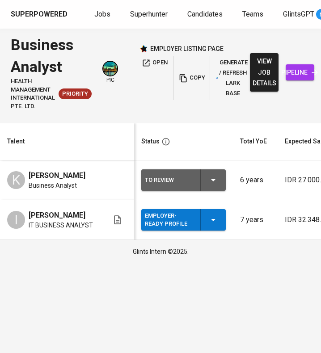
click at [213, 179] on icon "button" at bounding box center [213, 180] width 11 height 11
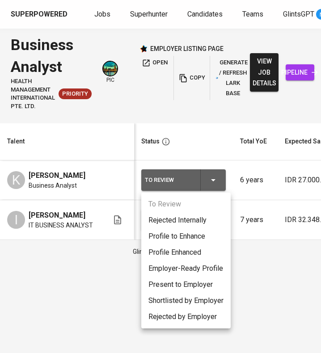
click at [186, 269] on li "Employer-Ready Profile" at bounding box center [185, 269] width 89 height 16
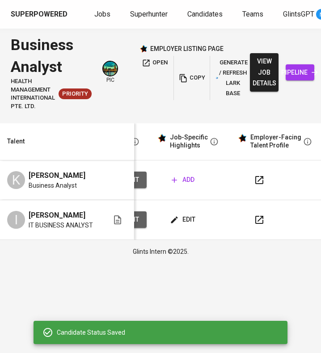
scroll to position [0, 451]
click at [187, 179] on span "add" at bounding box center [183, 179] width 23 height 11
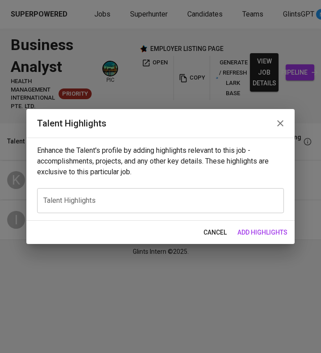
click at [106, 203] on textarea at bounding box center [160, 200] width 234 height 9
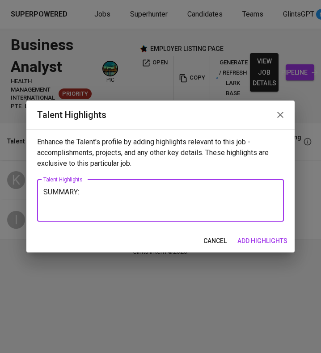
paste textarea "Hi! my name is Kevin. I'm a graduate from Binus University Jakarta majoring in …"
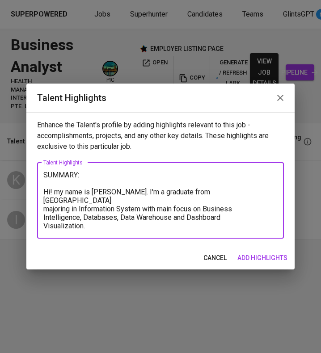
click at [44, 210] on textarea "SUMMARY: Hi! my name is Kevin. I'm a graduate from Binus University Jakarta maj…" at bounding box center [160, 201] width 234 height 60
click at [44, 217] on textarea "SUMMARY: Hi! my name is Kevin. I'm a graduate from Binus University Jakarta maj…" at bounding box center [160, 201] width 234 height 60
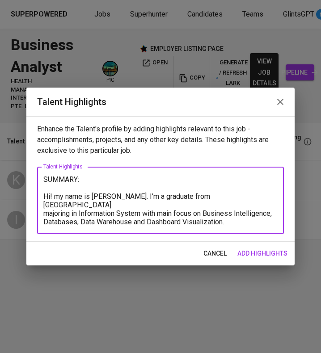
click at [125, 227] on div "SUMMARY: Hi! my name is Kevin. I'm a graduate from Binus University Jakarta maj…" at bounding box center [160, 201] width 247 height 68
click at [252, 216] on textarea "SUMMARY: Hi! my name is Kevin. I'm a graduate from Binus University Jakarta maj…" at bounding box center [160, 200] width 234 height 51
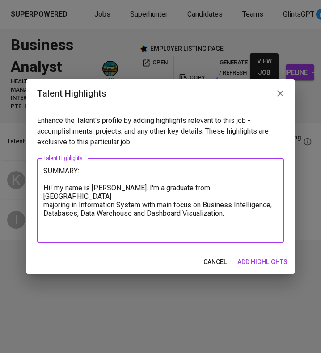
paste textarea "A C H I E V E M E N T S 5+ years of BA experience on insurance company Making a…"
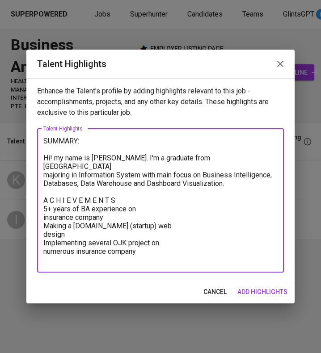
click at [46, 198] on textarea "SUMMARY: Hi! my name is Kevin. I'm a graduate from Binus University Jakarta maj…" at bounding box center [160, 201] width 234 height 128
click at [43, 200] on textarea "SUMMARY: Hi! my name is Kevin. I'm a graduate from Binus University Jakarta maj…" at bounding box center [160, 201] width 234 height 128
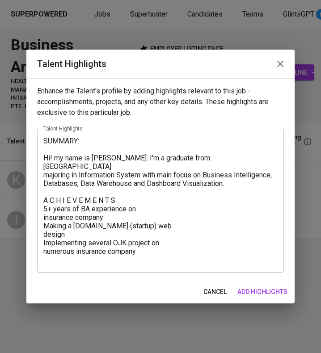
click at [42, 210] on div "SUMMARY: Hi! my name is Kevin. I'm a graduate from Binus University Jakarta maj…" at bounding box center [160, 201] width 247 height 144
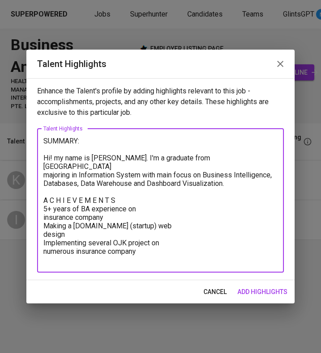
click at [43, 209] on textarea "SUMMARY: Hi! my name is Kevin. I'm a graduate from Binus University Jakarta maj…" at bounding box center [160, 201] width 234 height 128
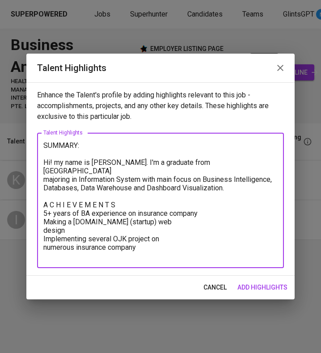
click at [47, 204] on textarea "SUMMARY: Hi! my name is Kevin. I'm a graduate from Binus University Jakarta maj…" at bounding box center [160, 200] width 234 height 119
click at [44, 221] on textarea "SUMMARY: Hi! my name is Kevin. I'm a graduate from Binus University Jakarta maj…" at bounding box center [160, 200] width 234 height 119
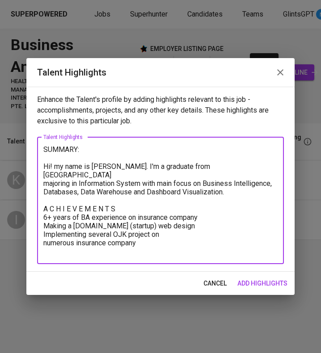
click at [46, 234] on textarea "SUMMARY: Hi! my name is Kevin. I'm a graduate from Binus University Jakarta maj…" at bounding box center [160, 200] width 234 height 111
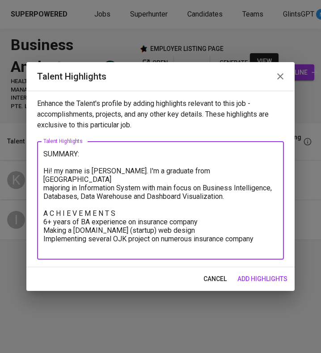
drag, startPoint x: 122, startPoint y: 204, endPoint x: 12, endPoint y: 202, distance: 110.1
click at [12, 202] on div "Talent Highlights Enhance the Talent's profile by adding highlights relevant to…" at bounding box center [160, 176] width 321 height 353
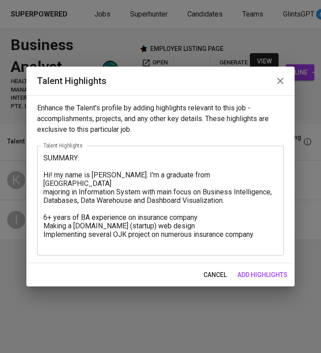
click at [158, 249] on div "SUMMARY: Hi! my name is Kevin. I'm a graduate from Binus University Jakarta maj…" at bounding box center [160, 201] width 247 height 110
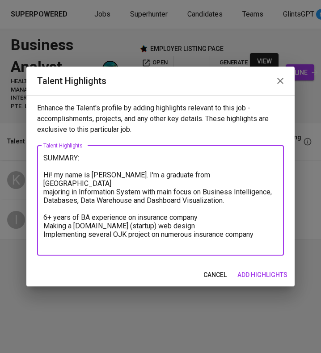
click at [272, 227] on textarea "SUMMARY: Hi! my name is Kevin. I'm a graduate from Binus University Jakarta maj…" at bounding box center [160, 201] width 234 height 94
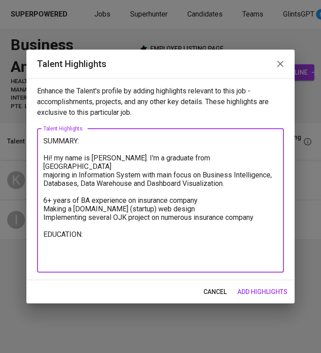
paste textarea "Binus University Bachelor of Information System (GPA 3.19) | Graduated April 20…"
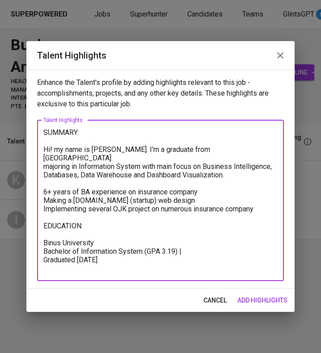
click at [194, 238] on textarea "SUMMARY: Hi! my name is Kevin. I'm a graduate from Binus University Jakarta maj…" at bounding box center [160, 200] width 234 height 145
click at [192, 252] on textarea "SUMMARY: Hi! my name is Kevin. I'm a graduate from Binus University Jakarta maj…" at bounding box center [160, 200] width 234 height 145
click at [191, 247] on textarea "SUMMARY: Hi! my name is Kevin. I'm a graduate from Binus University Jakarta maj…" at bounding box center [160, 200] width 234 height 145
click at [165, 246] on textarea "SUMMARY: Hi! my name is Kevin. I'm a graduate from Binus University Jakarta maj…" at bounding box center [160, 200] width 234 height 145
click at [139, 252] on textarea "SUMMARY: Hi! my name is Kevin. I'm a graduate from Binus University Jakarta maj…" at bounding box center [160, 200] width 234 height 145
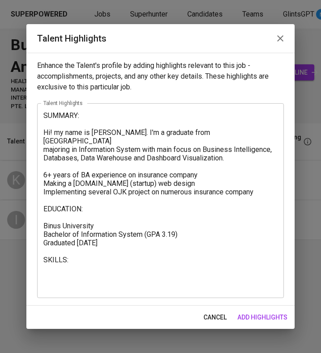
click at [69, 266] on textarea "SUMMARY: Hi! my name is Kevin. I'm a graduate from Binus University Jakarta maj…" at bounding box center [160, 200] width 234 height 179
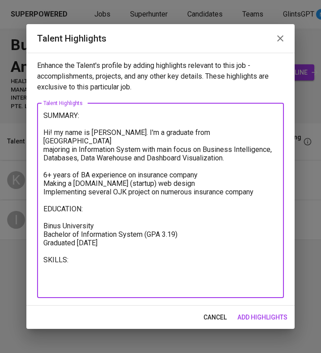
paste textarea "- Axure - Tableau - Sunfish HR - Postgre SQL - Visual Basic - Figma - MySql - J…"
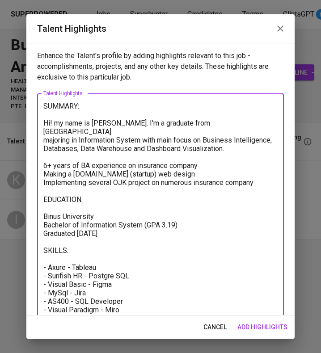
click at [67, 259] on textarea "SUMMARY: Hi! my name is Kevin. I'm a graduate from Binus University Jakarta maj…" at bounding box center [160, 212] width 234 height 221
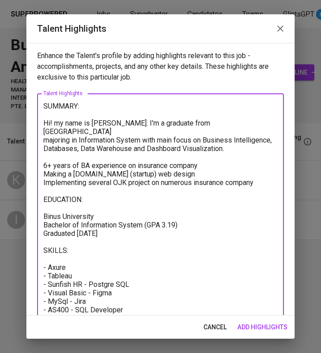
click at [85, 275] on textarea "SUMMARY: Hi! my name is Kevin. I'm a graduate from Binus University Jakarta maj…" at bounding box center [160, 217] width 234 height 230
click at [87, 292] on textarea "SUMMARY: Hi! my name is Kevin. I'm a graduate from Binus University Jakarta maj…" at bounding box center [160, 221] width 234 height 238
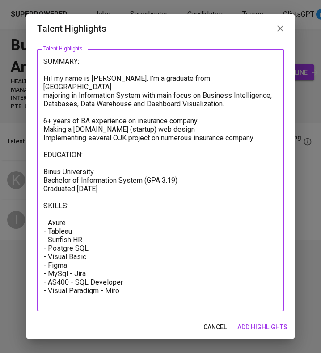
click at [70, 264] on textarea "SUMMARY: Hi! my name is Kevin. I'm a graduate from Binus University Jakarta maj…" at bounding box center [160, 180] width 234 height 247
click at [68, 266] on textarea "SUMMARY: Hi! my name is Kevin. I'm a graduate from Binus University Jakarta maj…" at bounding box center [160, 180] width 234 height 247
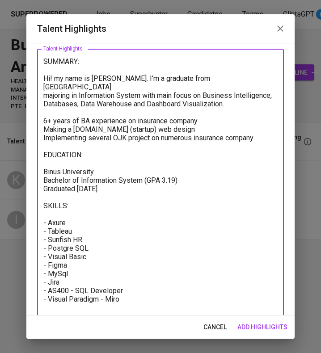
click at [69, 282] on textarea "SUMMARY: Hi! my name is Kevin. I'm a graduate from Binus University Jakarta maj…" at bounding box center [160, 184] width 234 height 255
click at [100, 299] on textarea "SUMMARY: Hi! my name is Kevin. I'm a graduate from Binus University Jakarta maj…" at bounding box center [160, 189] width 234 height 264
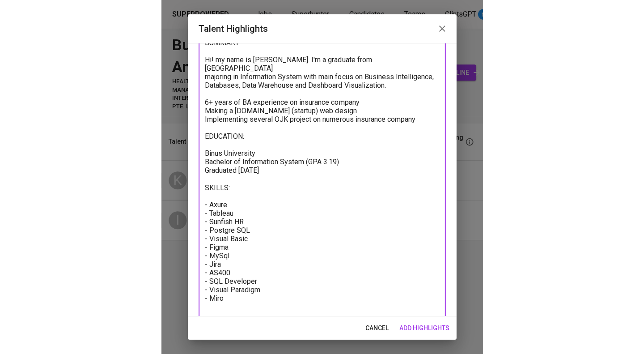
scroll to position [74, 0]
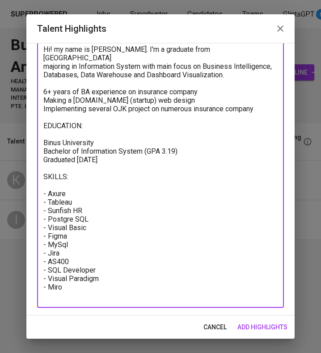
type textarea "SUMMARY: Hi! my name is Kevin. I'm a graduate from Binus University Jakarta maj…"
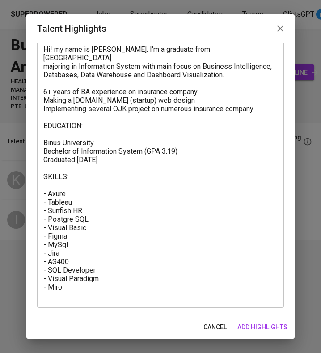
click at [265, 325] on span "add highlights" at bounding box center [263, 327] width 50 height 11
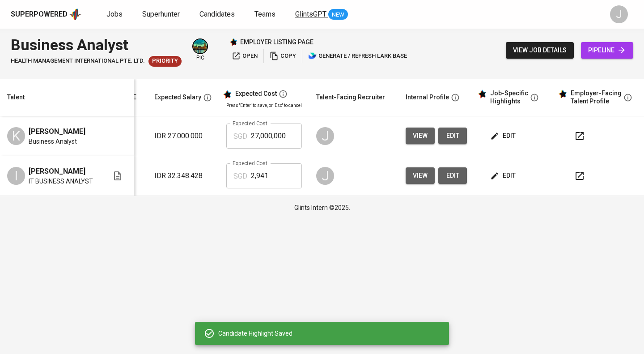
scroll to position [0, 128]
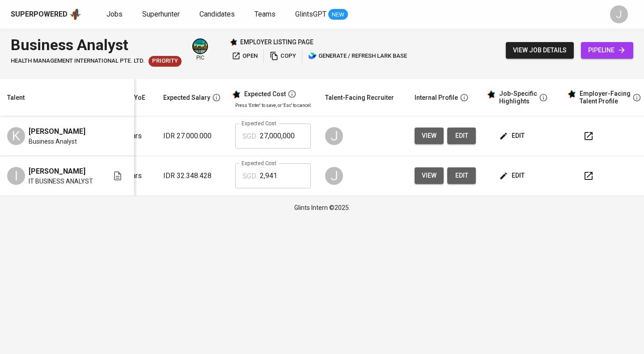
scroll to position [0, 128]
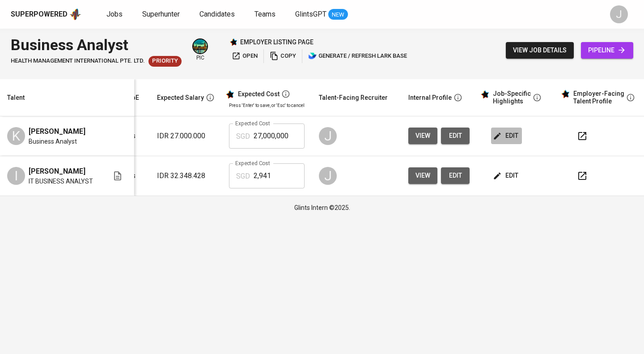
click at [497, 138] on icon "button" at bounding box center [497, 136] width 9 height 9
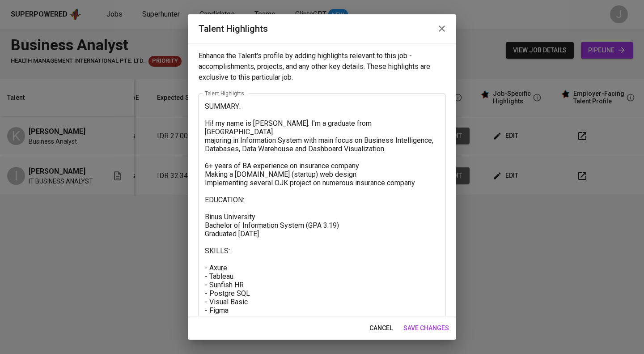
scroll to position [73, 0]
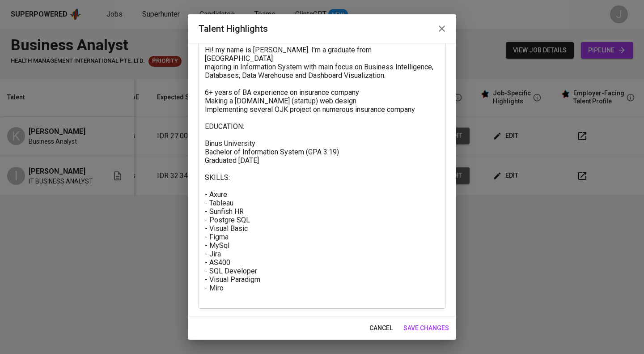
click at [272, 252] on textarea "SUMMARY: Hi! my name is [PERSON_NAME]. I'm a graduate from [GEOGRAPHIC_DATA] ma…" at bounding box center [322, 165] width 234 height 272
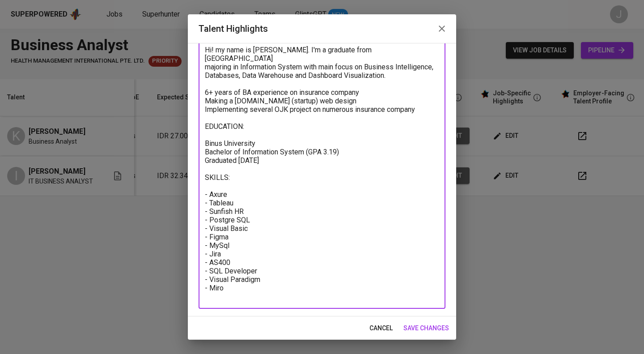
click at [261, 266] on textarea "SUMMARY: Hi! my name is [PERSON_NAME]. I'm a graduate from [GEOGRAPHIC_DATA] ma…" at bounding box center [322, 165] width 234 height 272
click at [241, 273] on textarea "SUMMARY: Hi! my name is [PERSON_NAME]. I'm a graduate from [GEOGRAPHIC_DATA] ma…" at bounding box center [322, 165] width 234 height 272
click at [225, 283] on textarea "SUMMARY: Hi! my name is [PERSON_NAME]. I'm a graduate from [GEOGRAPHIC_DATA] ma…" at bounding box center [322, 165] width 234 height 272
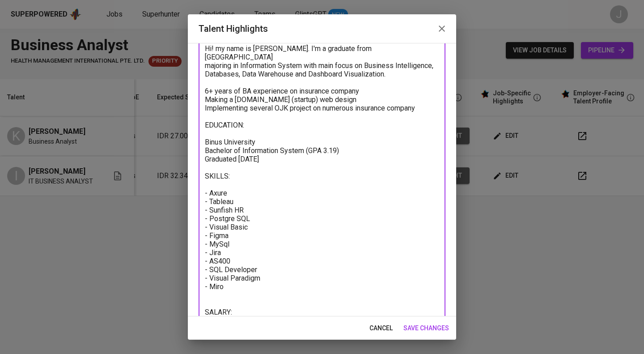
scroll to position [83, 0]
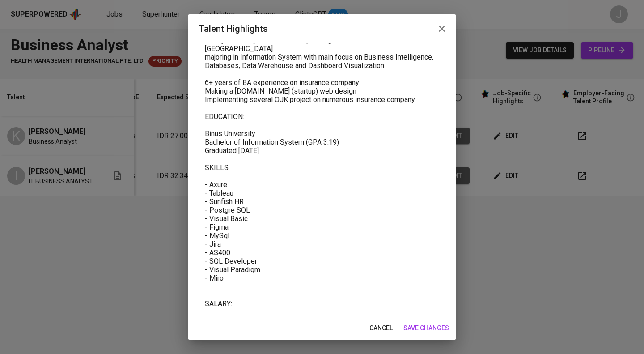
paste textarea "2400 294.18 60.0 149.76 150 800.00 266.67 350"
click at [236, 293] on textarea "SUMMARY: Hi! my name is [PERSON_NAME]. I'm a graduate from [GEOGRAPHIC_DATA] ma…" at bounding box center [322, 172] width 234 height 306
click at [299, 292] on textarea "SUMMARY: Hi! my name is [PERSON_NAME]. I'm a graduate from [GEOGRAPHIC_DATA] ma…" at bounding box center [322, 172] width 234 height 306
click at [275, 320] on div "cancel save changes" at bounding box center [322, 328] width 268 height 24
click at [253, 286] on textarea "SUMMARY: Hi! my name is [PERSON_NAME]. I'm a graduate from [GEOGRAPHIC_DATA] ma…" at bounding box center [322, 172] width 234 height 306
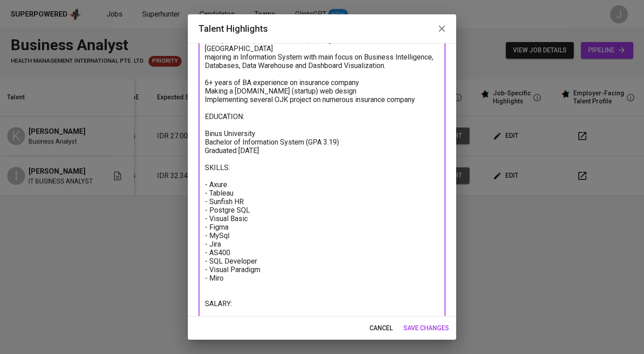
click at [247, 292] on textarea "SUMMARY: Hi! my name is [PERSON_NAME]. I'm a graduate from [GEOGRAPHIC_DATA] ma…" at bounding box center [322, 172] width 234 height 306
paste textarea "Total Monthly Package: XXX Monthly Salary : xx Employment Tax : xx BPJS Health …"
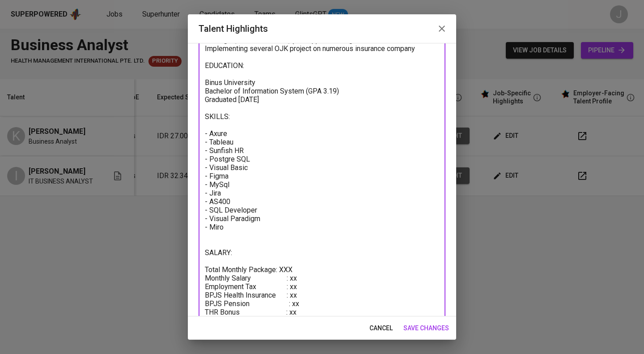
scroll to position [175, 0]
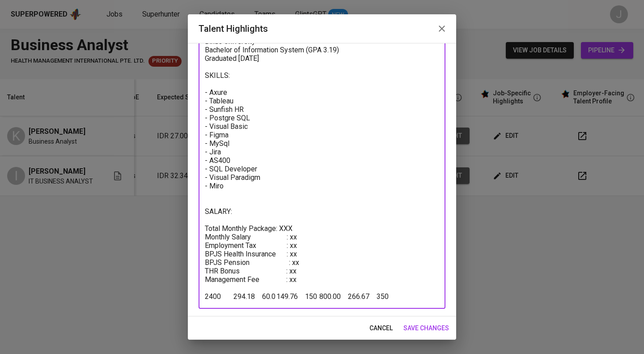
click at [276, 221] on textarea "SUMMARY: Hi! my name is [PERSON_NAME]. I'm a graduate from [GEOGRAPHIC_DATA] ma…" at bounding box center [322, 114] width 234 height 374
drag, startPoint x: 223, startPoint y: 288, endPoint x: 196, endPoint y: 291, distance: 27.5
click at [196, 291] on div "Enhance the Talent's profile by adding highlights relevant to this job - accomp…" at bounding box center [322, 179] width 268 height 273
drag, startPoint x: 302, startPoint y: 230, endPoint x: 292, endPoint y: 230, distance: 9.9
click at [292, 230] on textarea "SUMMARY: Hi! my name is [PERSON_NAME]. I'm a graduate from [GEOGRAPHIC_DATA] ma…" at bounding box center [322, 114] width 234 height 374
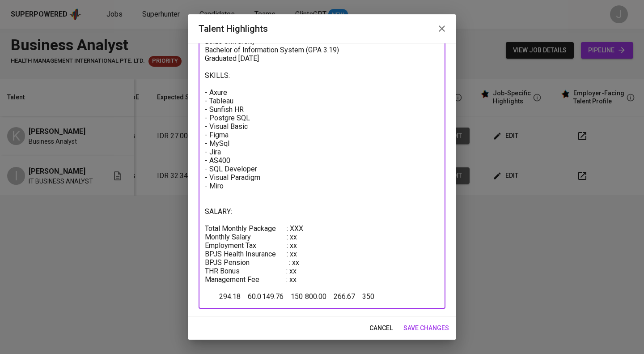
paste textarea "2400"
click at [294, 229] on textarea "SUMMARY: Hi! my name is [PERSON_NAME]. I'm a graduate from [GEOGRAPHIC_DATA] ma…" at bounding box center [322, 114] width 234 height 374
click at [311, 226] on textarea "SUMMARY: Hi! my name is [PERSON_NAME]. I'm a graduate from [GEOGRAPHIC_DATA] ma…" at bounding box center [322, 114] width 234 height 374
drag, startPoint x: 241, startPoint y: 287, endPoint x: 217, endPoint y: 287, distance: 23.7
click at [217, 287] on textarea "SUMMARY: Hi! my name is [PERSON_NAME]. I'm a graduate from [GEOGRAPHIC_DATA] ma…" at bounding box center [322, 114] width 234 height 374
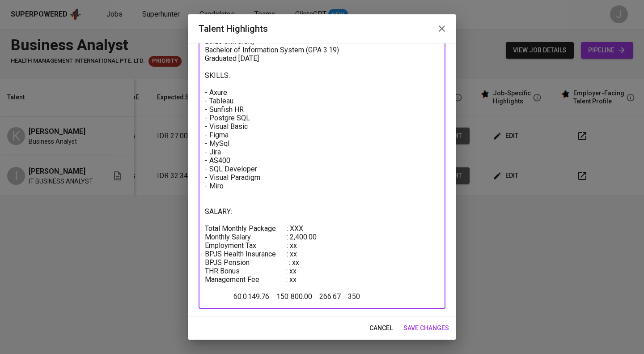
drag, startPoint x: 300, startPoint y: 235, endPoint x: 291, endPoint y: 238, distance: 8.9
click at [291, 238] on textarea "SUMMARY: Hi! my name is [PERSON_NAME]. I'm a graduate from [GEOGRAPHIC_DATA] ma…" at bounding box center [322, 114] width 234 height 374
paste textarea
click at [310, 247] on textarea "SUMMARY: Hi! my name is [PERSON_NAME]. I'm a graduate from [GEOGRAPHIC_DATA] ma…" at bounding box center [322, 114] width 234 height 374
drag, startPoint x: 301, startPoint y: 236, endPoint x: 289, endPoint y: 237, distance: 12.1
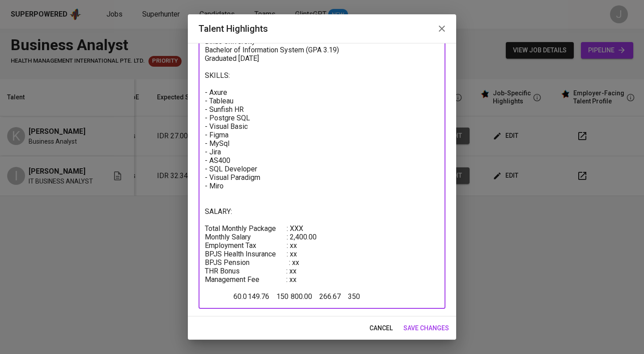
click at [289, 237] on textarea "SUMMARY: Hi! my name is [PERSON_NAME]. I'm a graduate from [GEOGRAPHIC_DATA] ma…" at bounding box center [322, 114] width 234 height 374
paste textarea "294.18"
click at [290, 237] on textarea "SUMMARY: Hi! my name is [PERSON_NAME]. I'm a graduate from [GEOGRAPHIC_DATA] ma…" at bounding box center [322, 114] width 234 height 374
drag, startPoint x: 247, startPoint y: 287, endPoint x: 233, endPoint y: 287, distance: 14.8
click at [233, 287] on textarea "SUMMARY: Hi! my name is [PERSON_NAME]. I'm a graduate from [GEOGRAPHIC_DATA] ma…" at bounding box center [322, 114] width 234 height 374
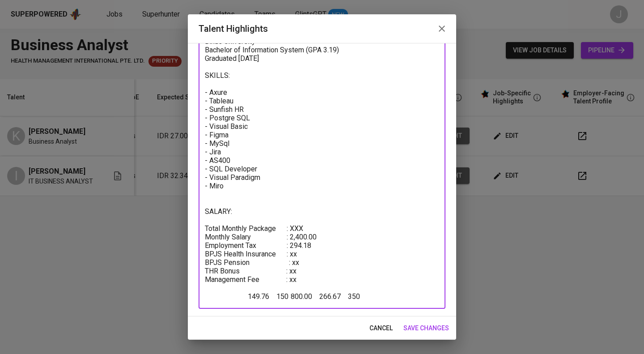
click at [291, 244] on textarea "SUMMARY: Hi! my name is [PERSON_NAME]. I'm a graduate from [GEOGRAPHIC_DATA] ma…" at bounding box center [322, 114] width 234 height 374
paste textarea "60.0"
drag, startPoint x: 268, startPoint y: 287, endPoint x: 245, endPoint y: 288, distance: 23.3
click at [245, 288] on textarea "SUMMARY: Hi! my name is [PERSON_NAME]. I'm a graduate from [GEOGRAPHIC_DATA] ma…" at bounding box center [322, 114] width 234 height 374
drag, startPoint x: 299, startPoint y: 254, endPoint x: 292, endPoint y: 254, distance: 7.6
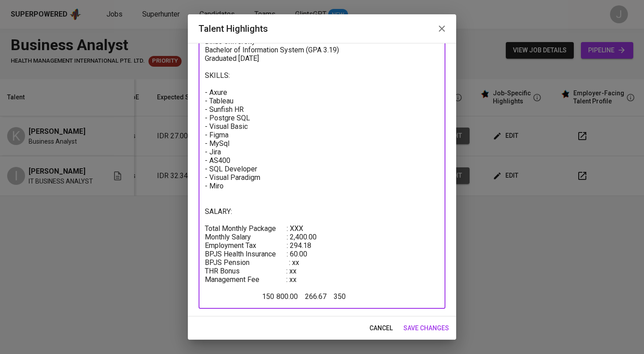
click at [292, 254] on textarea "SUMMARY: Hi! my name is [PERSON_NAME]. I'm a graduate from [GEOGRAPHIC_DATA] ma…" at bounding box center [322, 114] width 234 height 374
paste textarea "149.76"
drag, startPoint x: 326, startPoint y: 288, endPoint x: 305, endPoint y: 289, distance: 20.6
click at [305, 289] on textarea "SUMMARY: Hi! my name is [PERSON_NAME]. I'm a graduate from [GEOGRAPHIC_DATA] ma…" at bounding box center [322, 114] width 234 height 374
drag, startPoint x: 301, startPoint y: 262, endPoint x: 290, endPoint y: 262, distance: 10.7
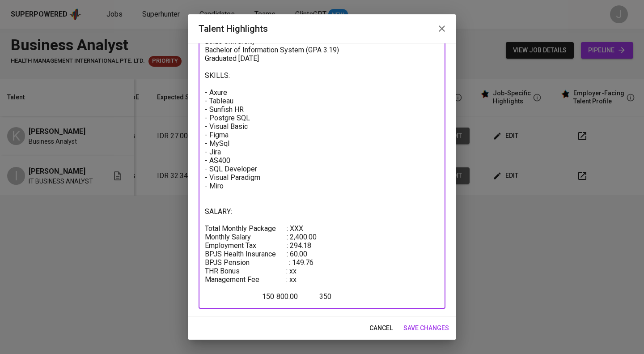
click at [290, 262] on textarea "SUMMARY: Hi! my name is [PERSON_NAME]. I'm a graduate from [GEOGRAPHIC_DATA] ma…" at bounding box center [322, 114] width 234 height 374
paste textarea "266.67"
drag, startPoint x: 329, startPoint y: 286, endPoint x: 319, endPoint y: 287, distance: 9.4
click at [319, 287] on textarea "SUMMARY: Hi! my name is [PERSON_NAME]. I'm a graduate from [GEOGRAPHIC_DATA] ma…" at bounding box center [322, 114] width 234 height 374
drag, startPoint x: 304, startPoint y: 271, endPoint x: 292, endPoint y: 272, distance: 12.6
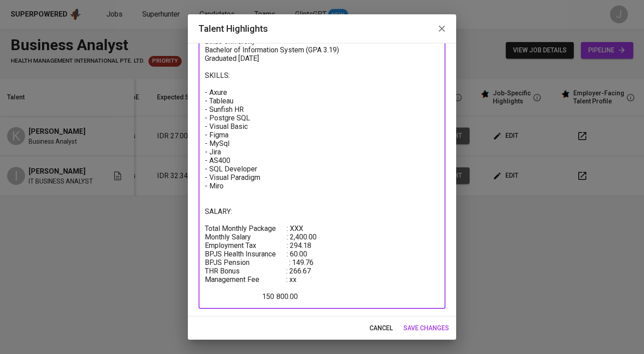
click at [292, 272] on textarea "SUMMARY: Hi! my name is [PERSON_NAME]. I'm a graduate from [GEOGRAPHIC_DATA] ma…" at bounding box center [322, 114] width 234 height 374
paste textarea "350"
drag, startPoint x: 304, startPoint y: 289, endPoint x: 251, endPoint y: 287, distance: 53.3
click at [394, 212] on textarea "SUMMARY: Hi! my name is [PERSON_NAME]. I'm a graduate from [GEOGRAPHIC_DATA] ma…" at bounding box center [322, 114] width 234 height 374
drag, startPoint x: 401, startPoint y: 221, endPoint x: 396, endPoint y: 234, distance: 14.0
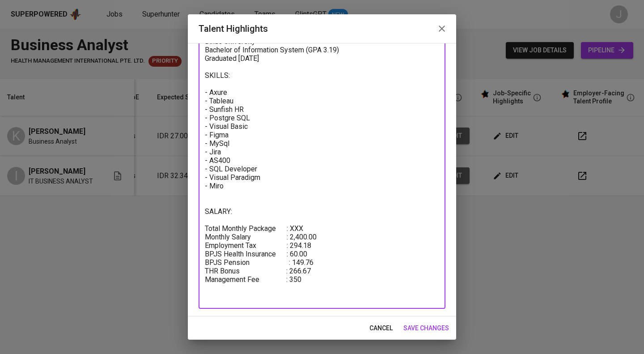
click at [396, 234] on textarea "SUMMARY: Hi! my name is [PERSON_NAME]. I'm a graduate from [GEOGRAPHIC_DATA] ma…" at bounding box center [322, 114] width 234 height 374
click at [357, 212] on textarea "SUMMARY: Hi! my name is [PERSON_NAME]. I'm a graduate from [GEOGRAPHIC_DATA] ma…" at bounding box center [322, 114] width 234 height 374
click at [307, 220] on textarea "SUMMARY: Hi! my name is [PERSON_NAME]. I'm a graduate from [GEOGRAPHIC_DATA] ma…" at bounding box center [322, 114] width 234 height 374
drag, startPoint x: 344, startPoint y: 219, endPoint x: 322, endPoint y: 221, distance: 22.1
click at [322, 221] on textarea "SUMMARY: Hi! my name is [PERSON_NAME]. I'm a graduate from [GEOGRAPHIC_DATA] ma…" at bounding box center [322, 114] width 234 height 374
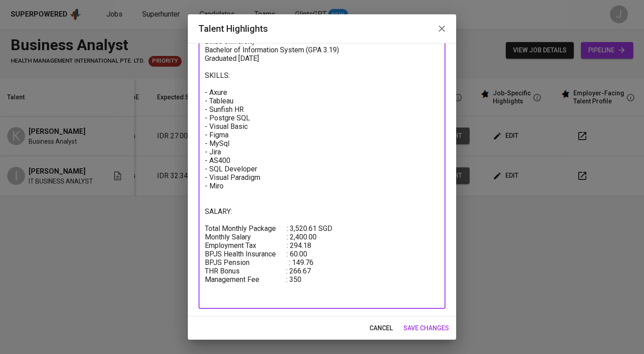
click at [327, 230] on textarea "SUMMARY: Hi! my name is Kevin. I'm a graduate from Binus University Jakarta maj…" at bounding box center [322, 114] width 234 height 374
paste textarea "SGD"
click at [319, 238] on textarea "SUMMARY: Hi! my name is Kevin. I'm a graduate from Binus University Jakarta maj…" at bounding box center [322, 114] width 234 height 374
paste textarea "SGD"
click at [315, 245] on textarea "SUMMARY: Hi! my name is Kevin. I'm a graduate from Binus University Jakarta maj…" at bounding box center [322, 114] width 234 height 374
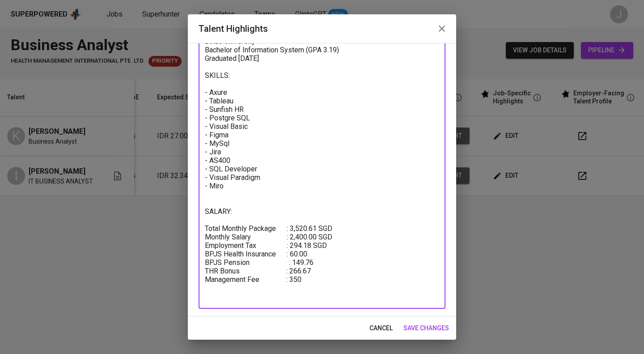
paste textarea "SGD"
click at [328, 254] on textarea "SUMMARY: Hi! my name is Kevin. I'm a graduate from Binus University Jakarta maj…" at bounding box center [322, 114] width 234 height 374
paste textarea "SGD"
click at [327, 256] on textarea "SUMMARY: Hi! my name is Kevin. I'm a graduate from Binus University Jakarta maj…" at bounding box center [322, 114] width 234 height 374
click at [323, 261] on textarea "SUMMARY: Hi! my name is Kevin. I'm a graduate from Binus University Jakarta maj…" at bounding box center [322, 114] width 234 height 374
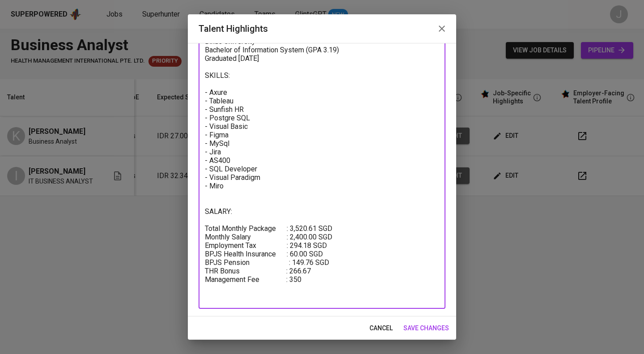
paste textarea "SGD"
click at [317, 269] on textarea "SUMMARY: Hi! my name is Kevin. I'm a graduate from Binus University Jakarta maj…" at bounding box center [322, 114] width 234 height 374
paste textarea "SGD"
click at [239, 204] on textarea "SUMMARY: Hi! my name is Kevin. I'm a graduate from Binus University Jakarta maj…" at bounding box center [322, 114] width 234 height 374
click at [229, 202] on textarea "SUMMARY: Hi! my name is Kevin. I'm a graduate from Binus University Jakarta maj…" at bounding box center [322, 114] width 234 height 374
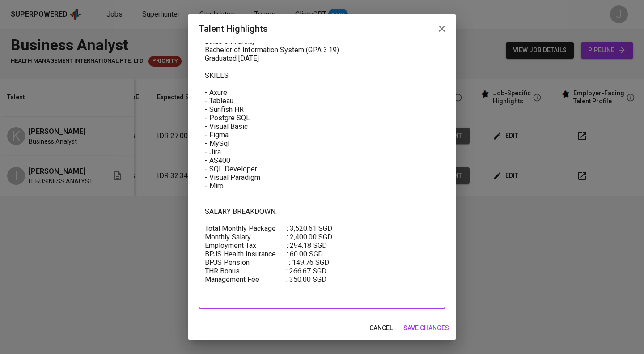
drag, startPoint x: 336, startPoint y: 219, endPoint x: 191, endPoint y: 218, distance: 145.0
click at [191, 218] on div "Enhance the Talent's profile by adding highlights relevant to this job - accomp…" at bounding box center [322, 179] width 268 height 273
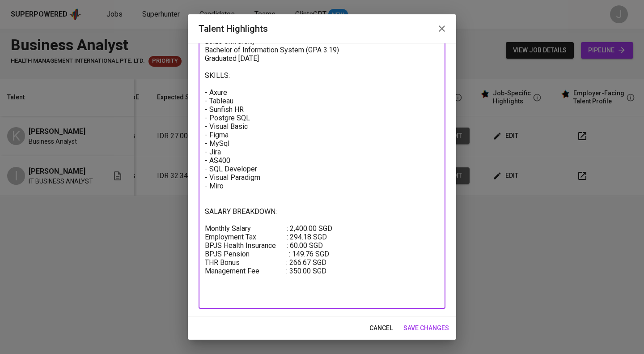
scroll to position [166, 0]
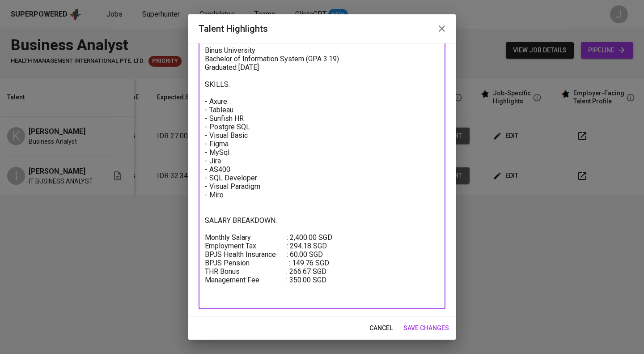
click at [240, 199] on textarea "SUMMARY: Hi! my name is Kevin. I'm a graduate from Binus University Jakarta maj…" at bounding box center [322, 119] width 234 height 366
paste textarea "Total Monthly Package : 3,520.61 SGD"
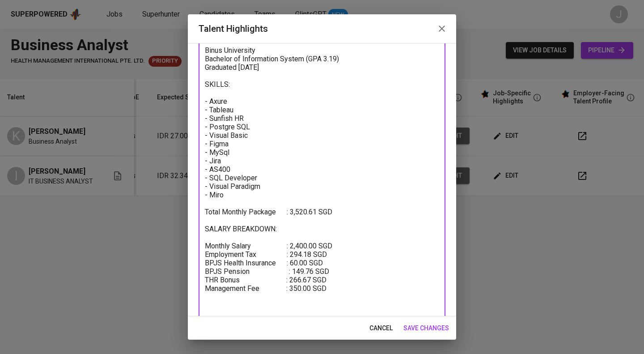
click at [286, 192] on textarea "SUMMARY: Hi! my name is Kevin. I'm a graduate from Binus University Jakarta maj…" at bounding box center [322, 123] width 234 height 374
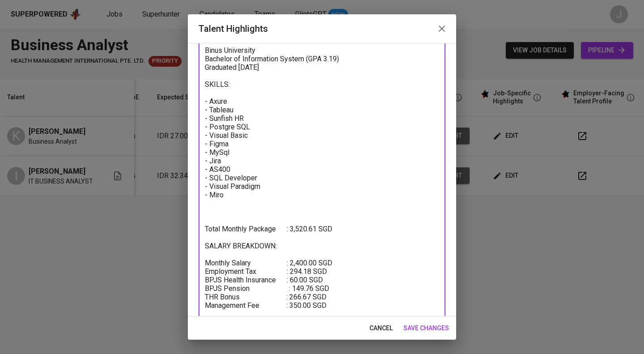
click at [244, 244] on textarea "SUMMARY: Hi! my name is Kevin. I'm a graduate from Binus University Jakarta maj…" at bounding box center [322, 131] width 234 height 391
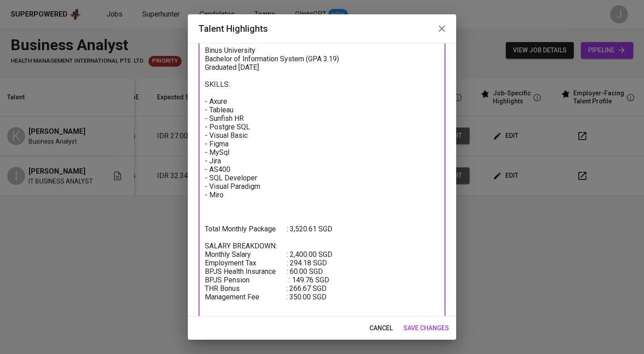
type textarea "SUMMARY: Hi! my name is Kevin. I'm a graduate from Binus University Jakarta maj…"
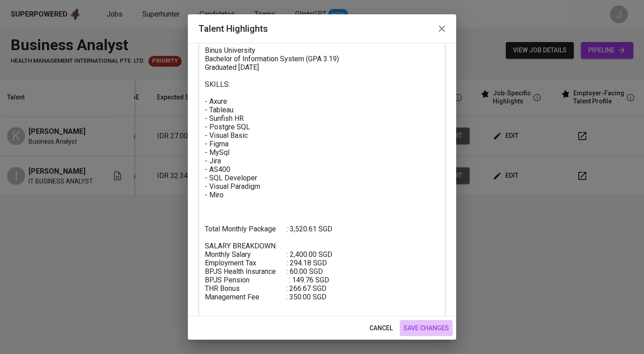
click at [427, 325] on span "save changes" at bounding box center [427, 328] width 46 height 11
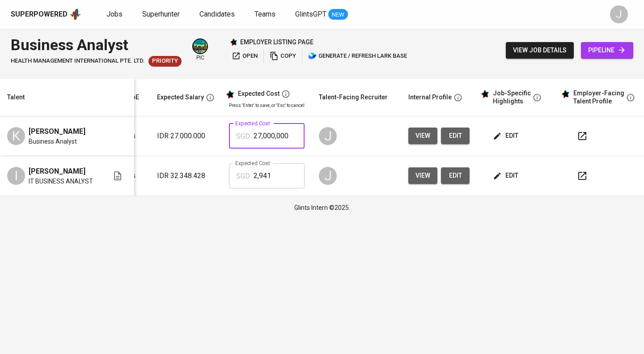
drag, startPoint x: 289, startPoint y: 130, endPoint x: 195, endPoint y: 134, distance: 94.5
click at [195, 134] on tr "K Kevin Leonard Business Analyst Employer-Ready Profile 6 years IDR 27.000.000 …" at bounding box center [259, 136] width 775 height 40
type input "3,521"
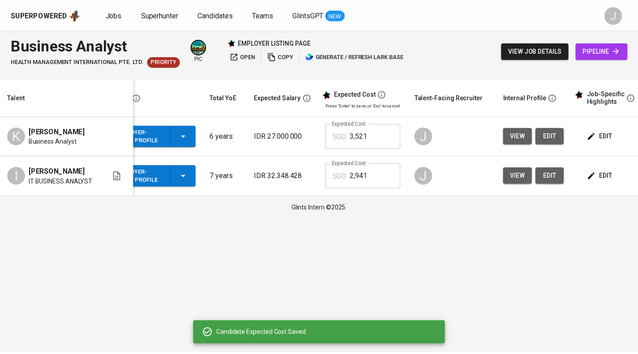
scroll to position [0, 0]
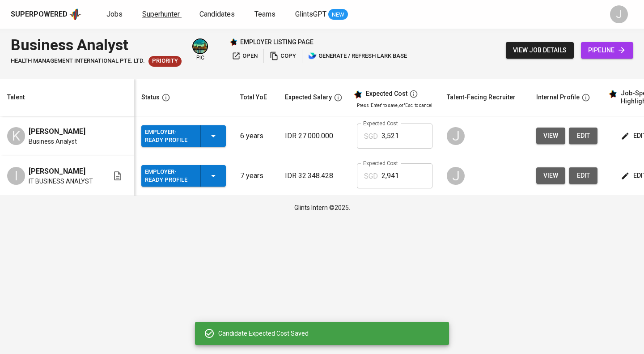
click at [153, 12] on span "Superhunter" at bounding box center [161, 14] width 38 height 9
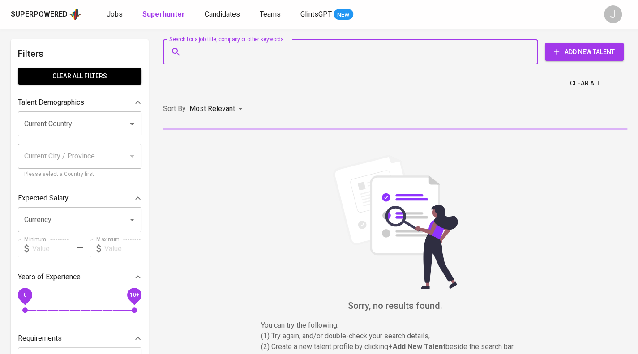
click at [209, 50] on input "Search for a job title, company or other keywords" at bounding box center [352, 51] width 335 height 17
paste input "[EMAIL_ADDRESS][DOMAIN_NAME]"
type input "[EMAIL_ADDRESS][DOMAIN_NAME]"
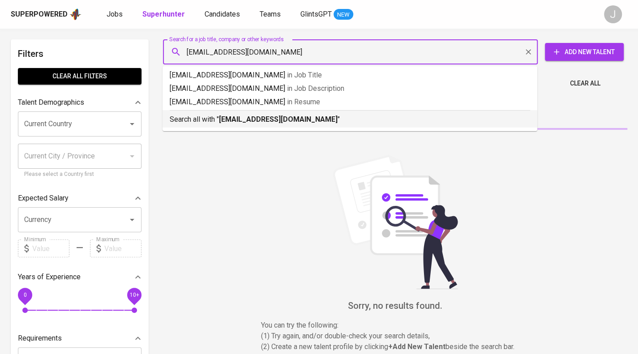
click at [274, 119] on b "[EMAIL_ADDRESS][DOMAIN_NAME]" at bounding box center [278, 119] width 119 height 9
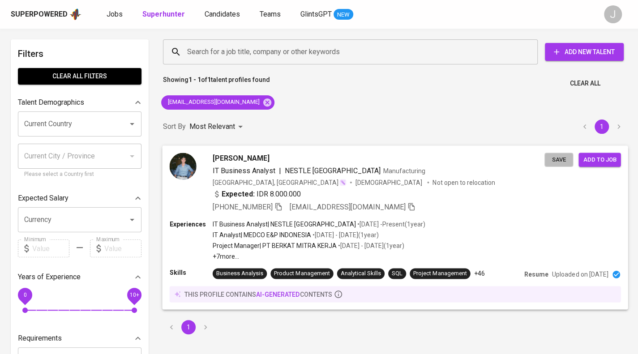
click at [555, 158] on span "Save" at bounding box center [558, 159] width 20 height 10
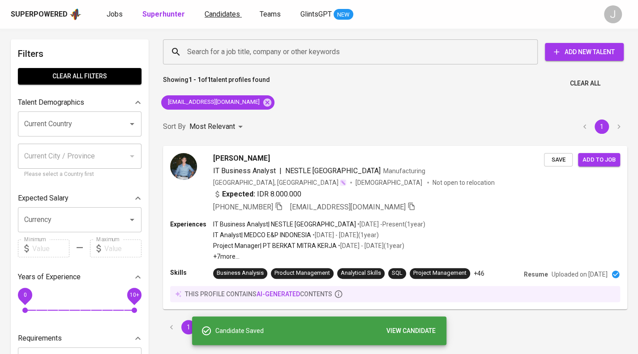
click at [220, 10] on span "Candidates" at bounding box center [221, 14] width 35 height 9
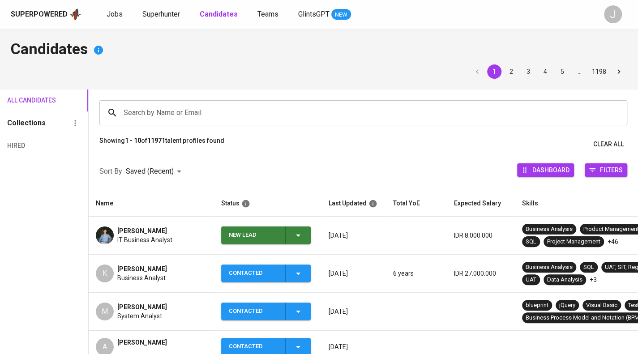
click at [302, 232] on icon "button" at bounding box center [298, 235] width 11 height 11
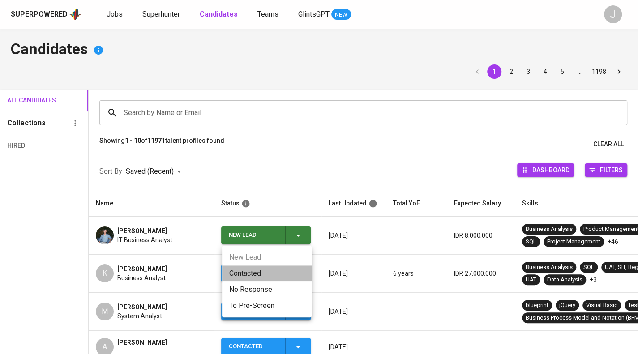
click at [270, 273] on li "Contacted" at bounding box center [266, 273] width 89 height 16
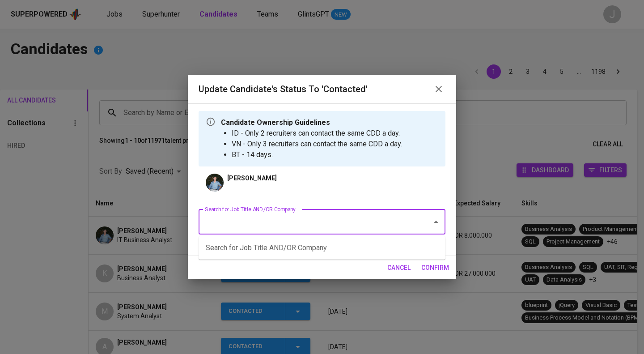
click at [309, 227] on input "Search for Job Title AND/OR Company" at bounding box center [310, 221] width 214 height 17
type input "a"
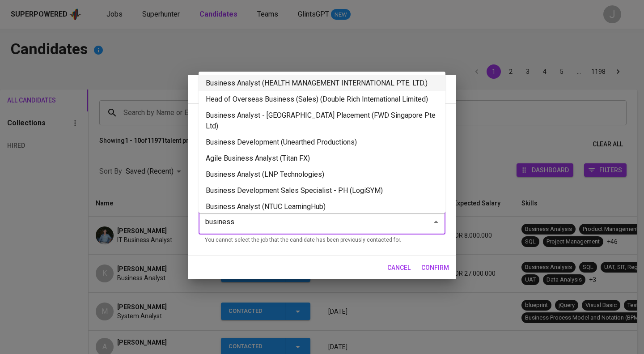
click at [307, 89] on li "Business Analyst (HEALTH MANAGEMENT INTERNATIONAL PTE. LTD.)" at bounding box center [322, 83] width 247 height 16
type input "business"
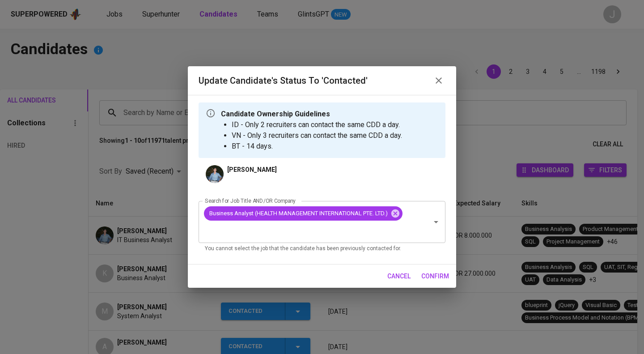
click at [442, 278] on span "confirm" at bounding box center [435, 276] width 28 height 11
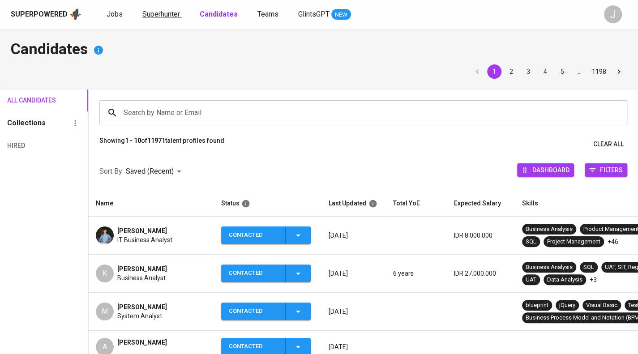
click at [149, 14] on span "Superhunter" at bounding box center [161, 14] width 38 height 9
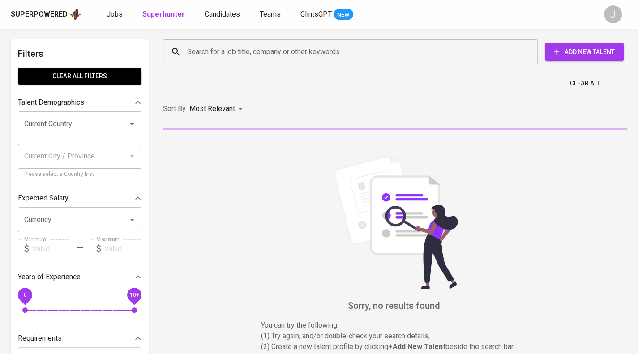
click at [174, 49] on icon at bounding box center [175, 52] width 11 height 11
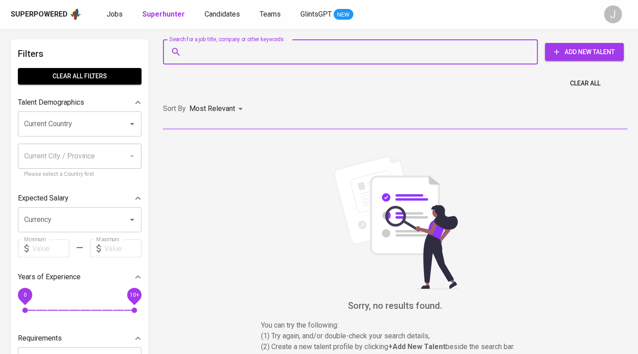
paste input "mikhwanalifm@gmail.com"
type input "mikhwanalifm@gmail.com"
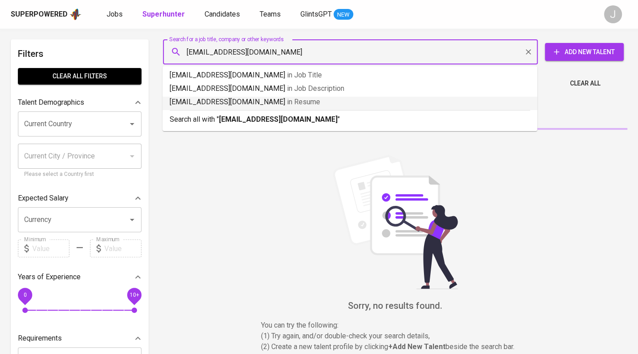
click at [289, 119] on b "mikhwanalifm@gmail.com" at bounding box center [278, 119] width 119 height 9
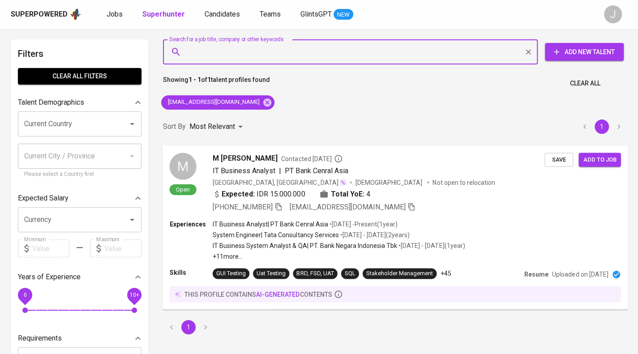
click at [565, 163] on span "Save" at bounding box center [558, 159] width 20 height 10
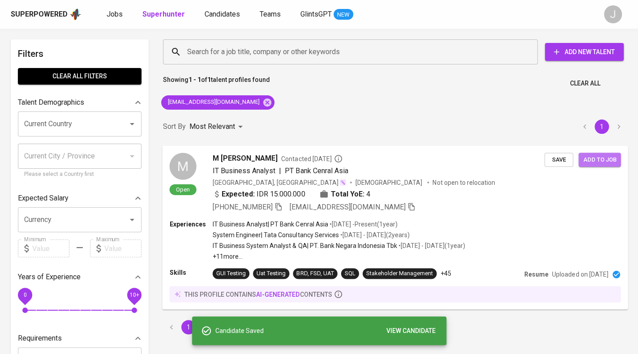
click at [603, 162] on span "Add to job" at bounding box center [598, 159] width 33 height 10
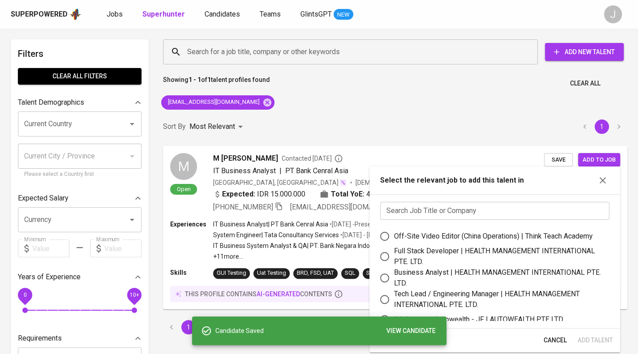
click at [448, 273] on div "Business Analyst | HEALTH MANAGEMENT INTERNATIONAL PTE. LTD." at bounding box center [498, 277] width 208 height 21
click at [394, 273] on input "Business Analyst | HEALTH MANAGEMENT INTERNATIONAL PTE. LTD." at bounding box center [384, 277] width 19 height 19
radio input "true"
click at [601, 341] on span "Add Talent" at bounding box center [594, 340] width 35 height 11
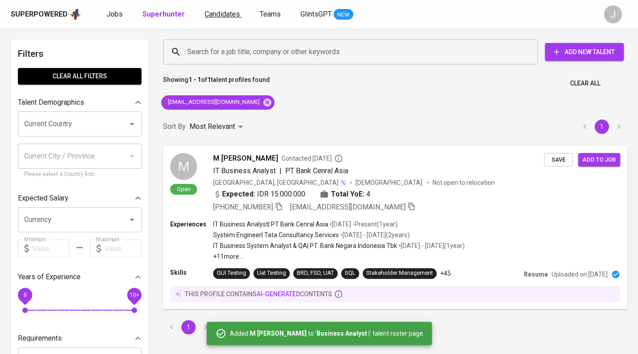
click at [221, 11] on span "Candidates" at bounding box center [221, 14] width 35 height 9
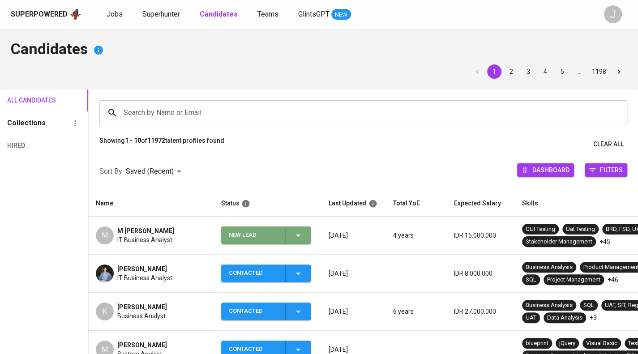
click at [302, 230] on icon "button" at bounding box center [298, 235] width 11 height 11
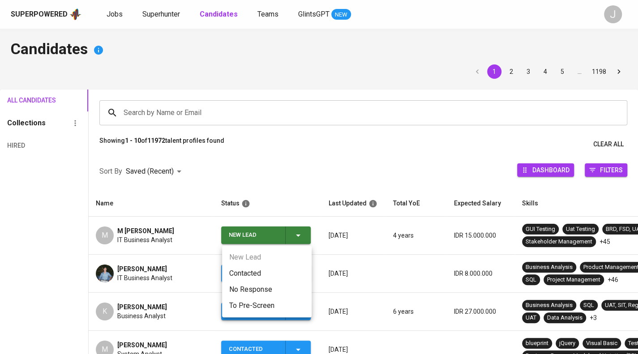
click at [250, 271] on li "Contacted" at bounding box center [266, 273] width 89 height 16
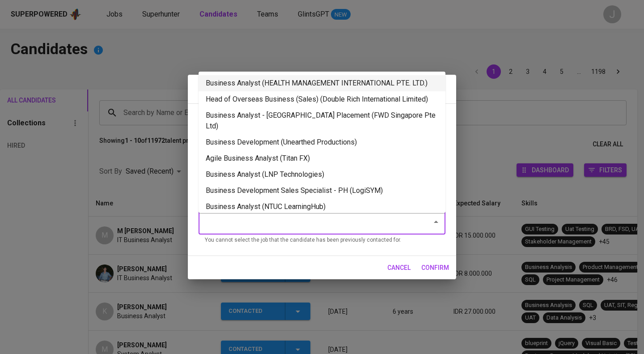
click at [279, 86] on li "Business Analyst (HEALTH MANAGEMENT INTERNATIONAL PTE. LTD.)" at bounding box center [322, 83] width 247 height 16
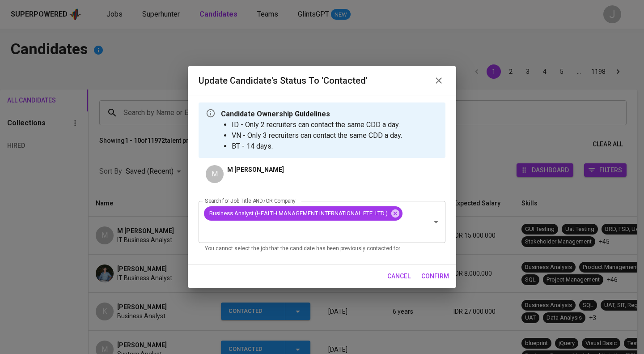
click at [436, 271] on span "confirm" at bounding box center [435, 276] width 28 height 11
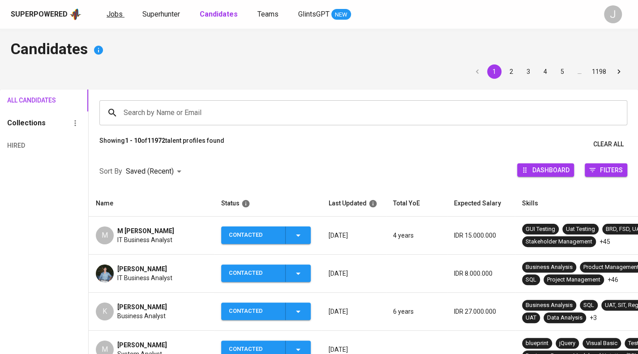
click at [115, 17] on span "Jobs" at bounding box center [114, 14] width 16 height 9
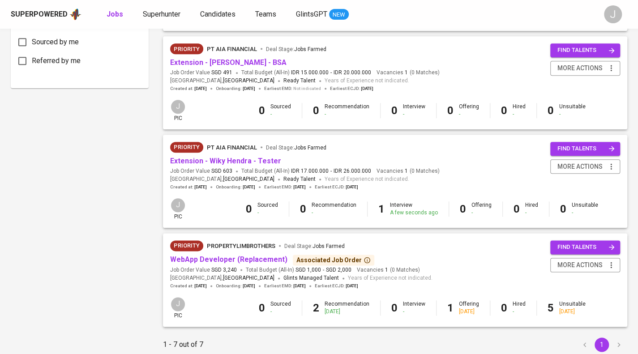
scroll to position [466, 0]
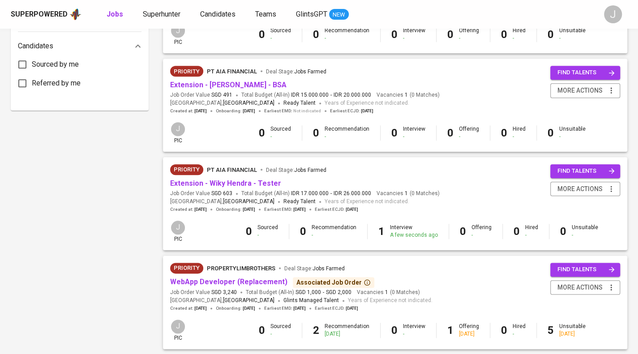
click at [241, 80] on div "Priority PT AIA FINANCIAL Deal Stage : Jobs Farmed" at bounding box center [304, 73] width 269 height 14
click at [218, 82] on link "Extension - [PERSON_NAME] - BSA" at bounding box center [228, 85] width 116 height 9
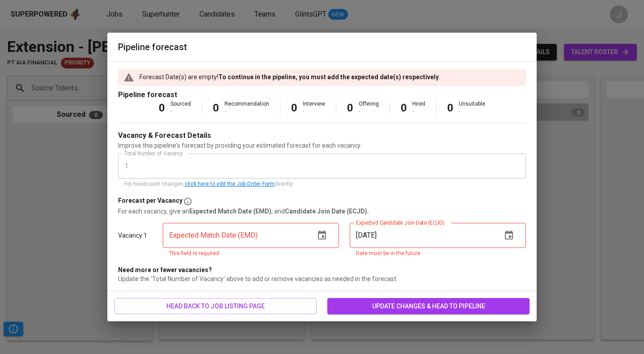
click at [70, 93] on div "Pipeline forecast Forecast Date(s) are empty! To continue in the pipeline, you …" at bounding box center [322, 177] width 644 height 354
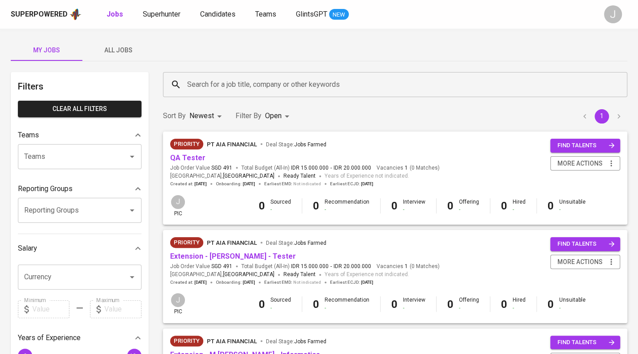
scroll to position [13, 0]
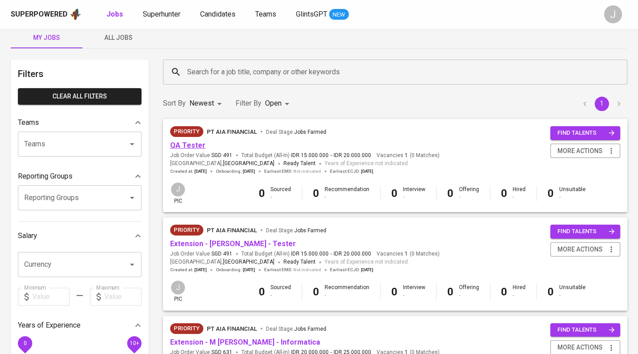
click at [191, 142] on link "QA Tester" at bounding box center [187, 145] width 35 height 9
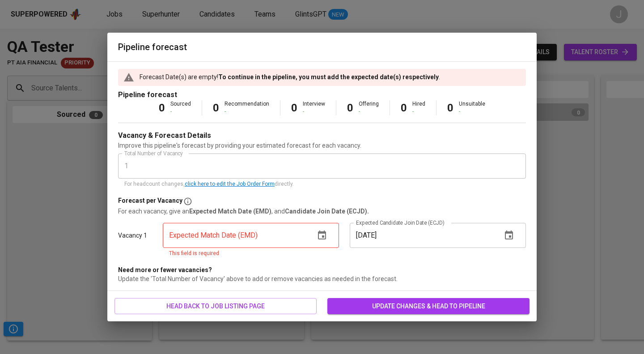
click at [319, 237] on icon "button" at bounding box center [322, 235] width 11 height 11
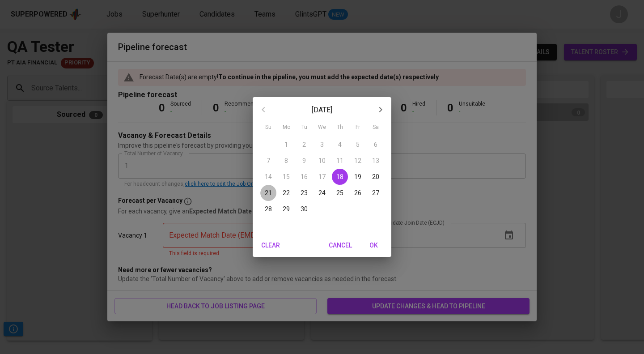
click at [268, 192] on p "21" at bounding box center [268, 192] width 7 height 9
type input "09/21/2025"
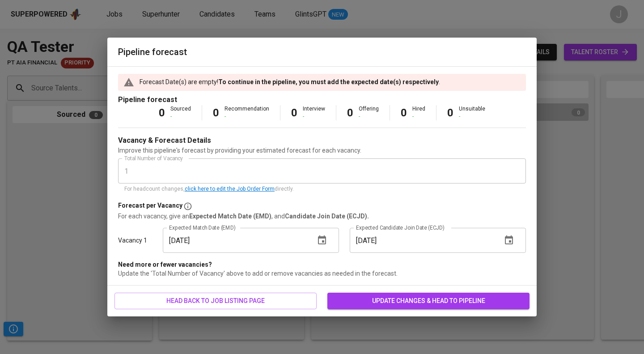
click at [393, 309] on div "head back to job listing page update changes & head to pipeline" at bounding box center [321, 300] width 429 height 31
click at [390, 302] on span "update changes & head to pipeline" at bounding box center [429, 300] width 188 height 11
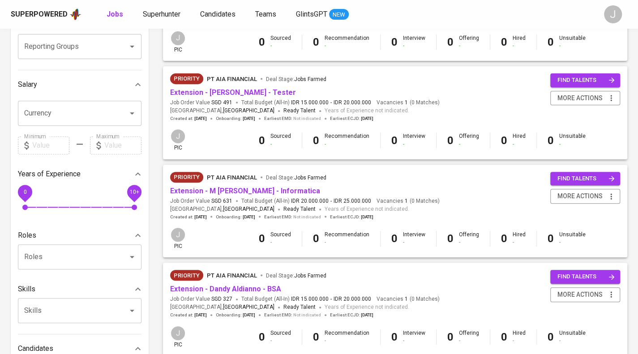
scroll to position [164, 0]
click at [568, 194] on span "more actions" at bounding box center [579, 195] width 45 height 11
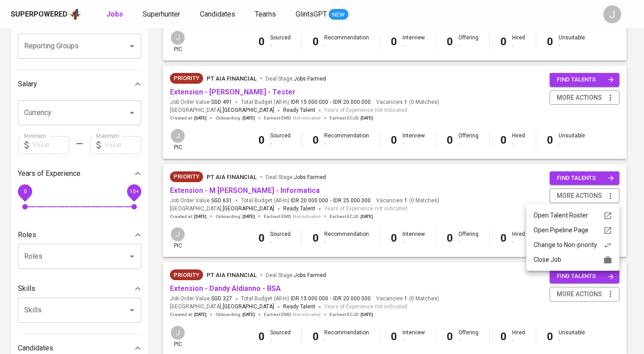
click at [239, 191] on div at bounding box center [322, 177] width 644 height 354
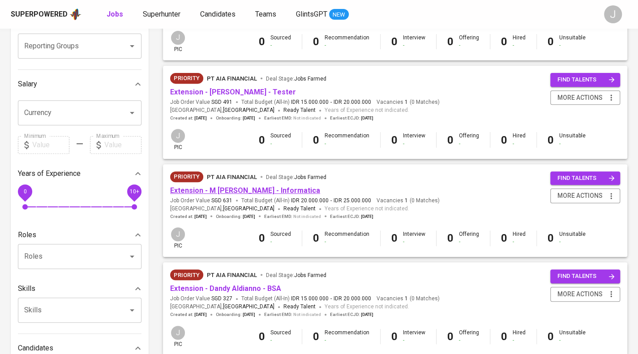
click at [292, 191] on link "Extension - M [PERSON_NAME] - Informatica" at bounding box center [245, 190] width 150 height 9
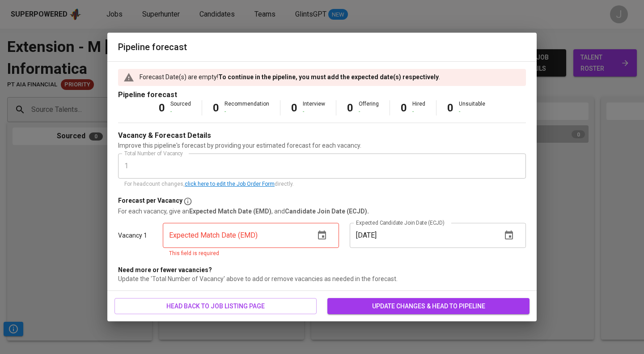
click at [272, 234] on input "text" at bounding box center [235, 235] width 145 height 25
click at [323, 234] on icon "button" at bounding box center [322, 235] width 11 height 11
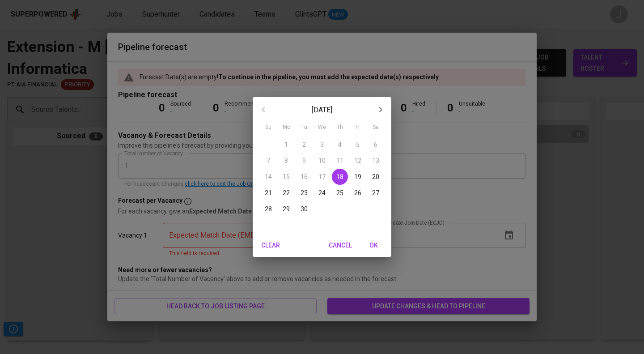
click at [285, 195] on p "22" at bounding box center [286, 192] width 7 height 9
type input "09/22/2025"
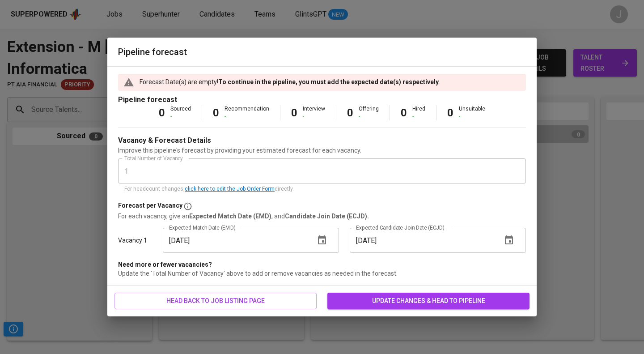
click at [404, 302] on span "update changes & head to pipeline" at bounding box center [429, 300] width 188 height 11
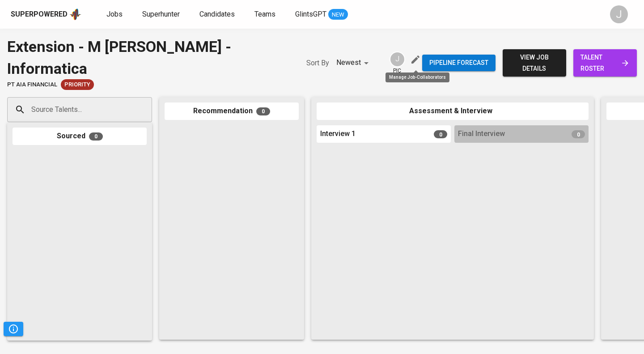
click at [412, 60] on icon "button" at bounding box center [415, 59] width 11 height 11
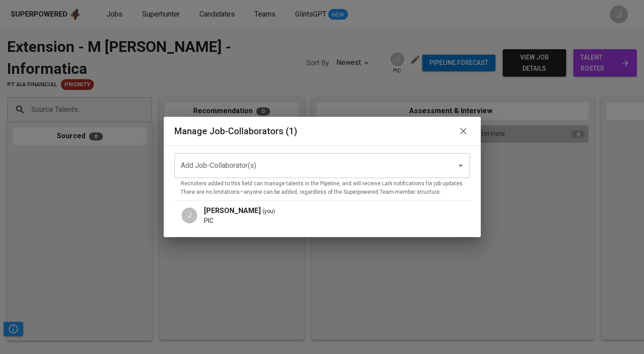
click at [313, 153] on div "Add Job-Collaborator(s)" at bounding box center [322, 165] width 296 height 25
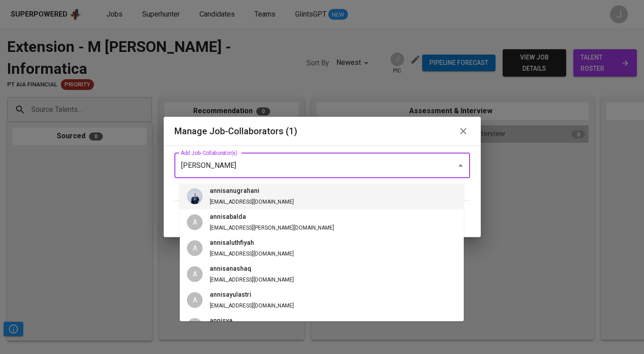
click at [298, 194] on li "annisanugrahani annisa@glints.com" at bounding box center [322, 196] width 284 height 26
type input "annis"
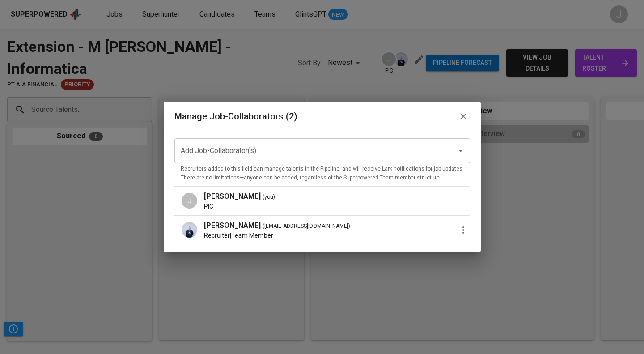
click at [378, 197] on div "Junice Gerry Juliyan ( you )" at bounding box center [337, 196] width 266 height 11
click at [241, 226] on b "Annisa Nugrahani" at bounding box center [232, 225] width 57 height 9
click at [264, 216] on li "Annisa Nugrahani ( annisa@glints.com ) Recruiter | Team Member" at bounding box center [322, 230] width 296 height 29
click at [264, 207] on p "PIC" at bounding box center [337, 206] width 266 height 9
click at [460, 117] on icon "button" at bounding box center [463, 116] width 11 height 11
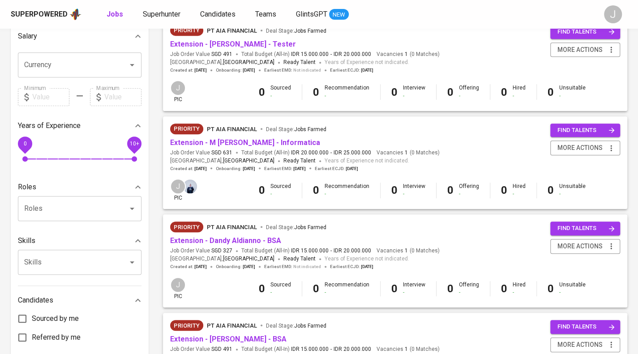
scroll to position [213, 0]
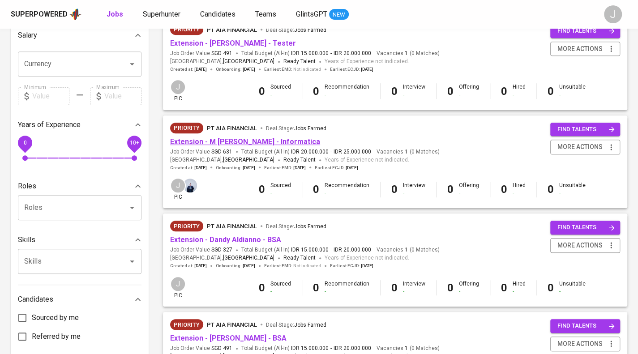
click at [230, 142] on link "Extension - M [PERSON_NAME] - Informatica" at bounding box center [245, 141] width 150 height 9
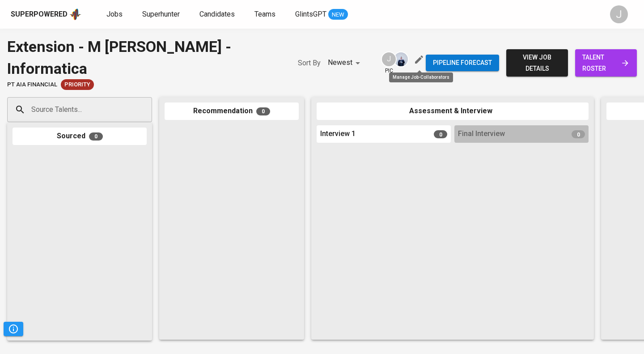
click at [418, 59] on icon "button" at bounding box center [419, 59] width 11 height 11
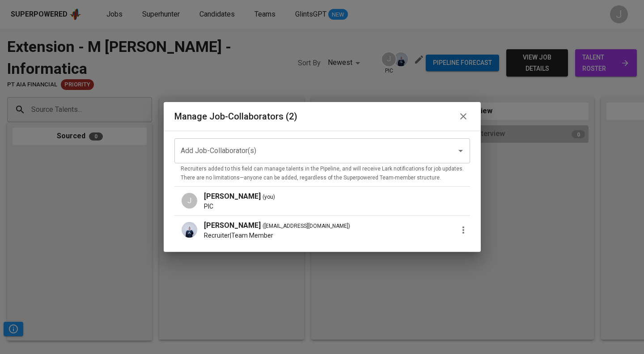
click at [463, 230] on icon "button" at bounding box center [463, 230] width 11 height 11
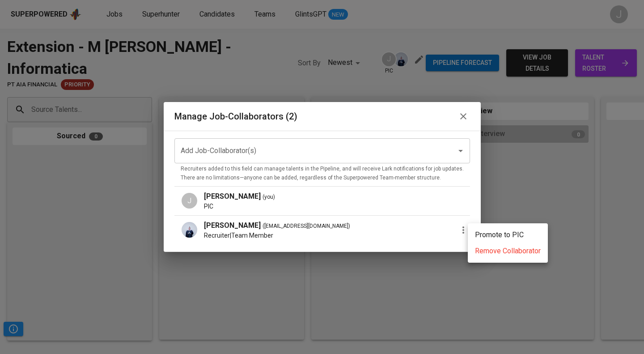
click at [480, 232] on p "Promote to PIC" at bounding box center [499, 235] width 49 height 11
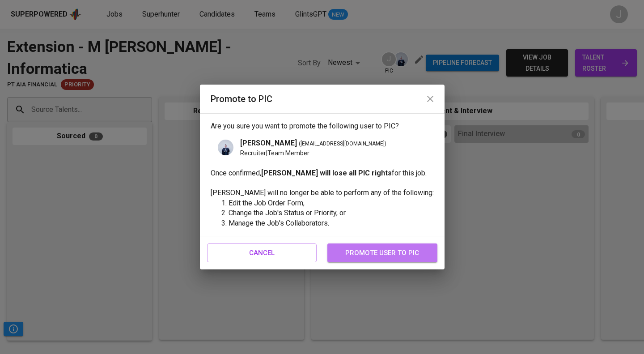
click at [396, 250] on span "promote user to pic" at bounding box center [382, 253] width 90 height 12
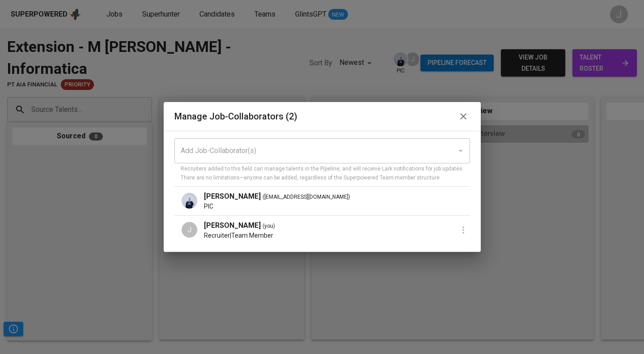
click at [460, 234] on div at bounding box center [463, 229] width 13 height 13
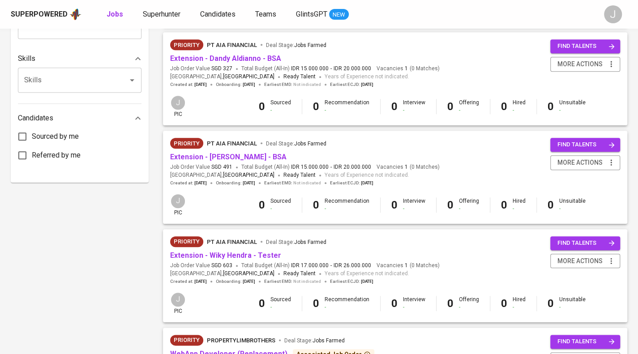
scroll to position [318, 0]
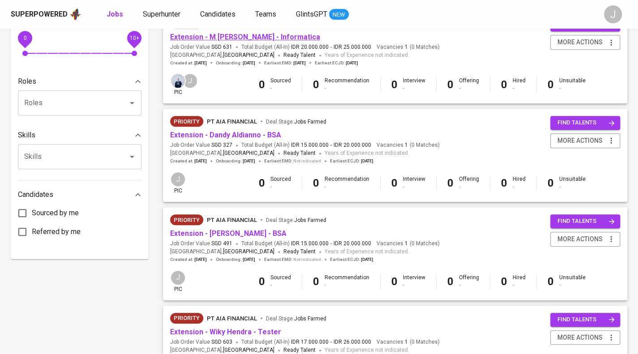
click at [276, 38] on link "Extension - M [PERSON_NAME] - Informatica" at bounding box center [245, 37] width 150 height 9
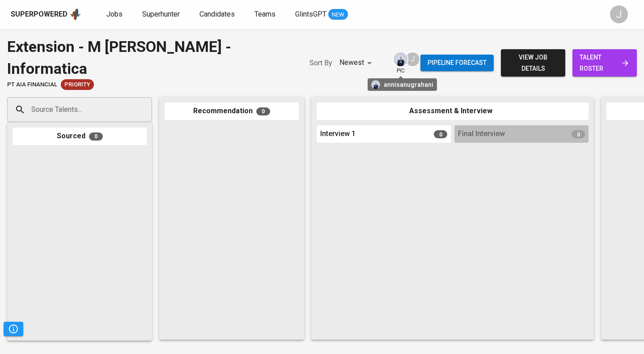
click at [404, 60] on img at bounding box center [401, 59] width 14 height 14
click at [419, 60] on div "J" at bounding box center [413, 59] width 16 height 16
click at [415, 62] on div "J" at bounding box center [413, 59] width 16 height 16
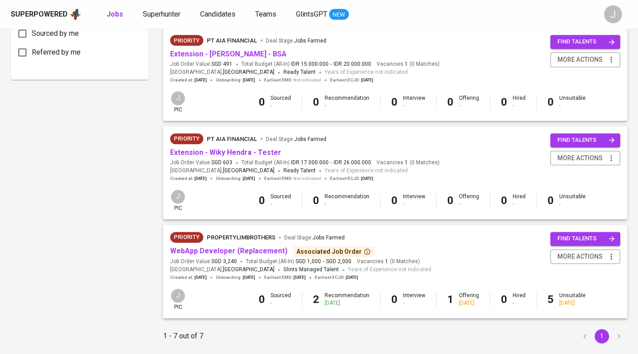
scroll to position [497, 0]
click at [249, 151] on link "Extension - Wiky Hendra - Tester" at bounding box center [225, 152] width 111 height 9
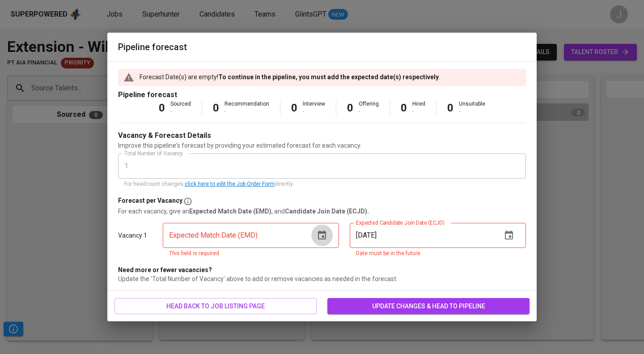
click at [321, 242] on button "button" at bounding box center [321, 235] width 21 height 21
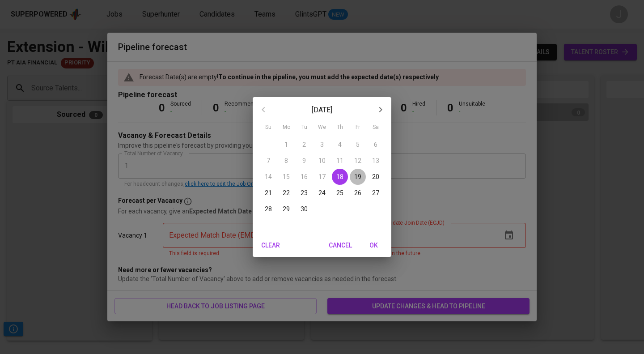
click at [354, 177] on p "19" at bounding box center [357, 176] width 7 height 9
type input "[DATE]"
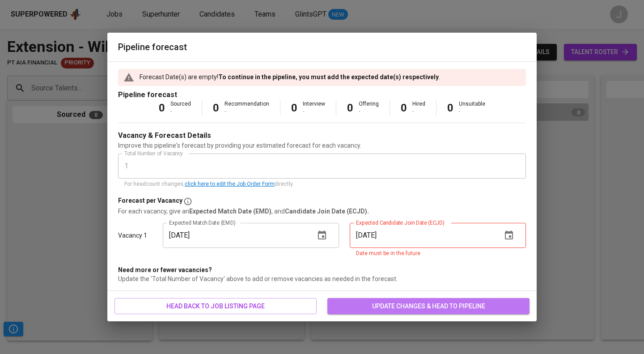
click at [387, 307] on span "update changes & head to pipeline" at bounding box center [429, 306] width 188 height 11
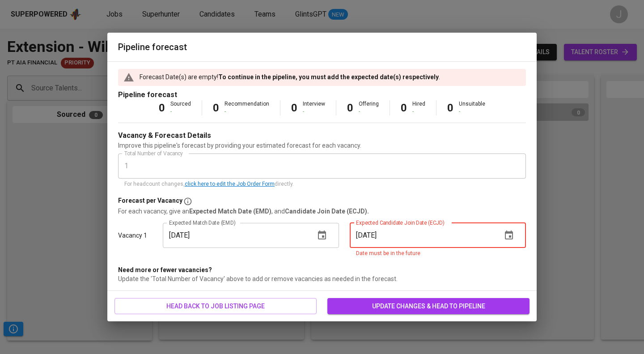
click at [443, 238] on input "[DATE]" at bounding box center [422, 235] width 145 height 25
click at [505, 239] on icon "button" at bounding box center [509, 235] width 11 height 11
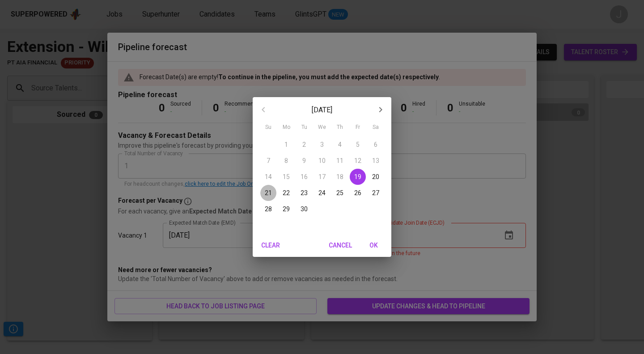
click at [270, 194] on p "21" at bounding box center [268, 192] width 7 height 9
type input "[DATE]"
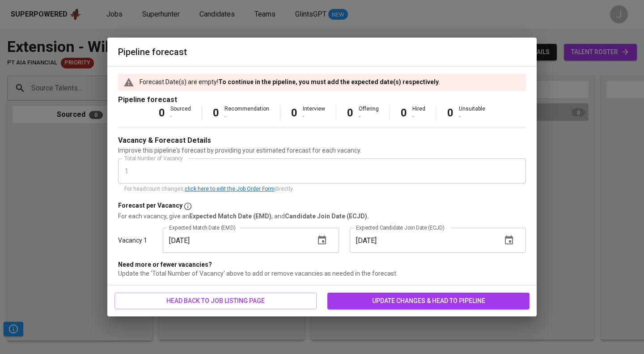
click at [393, 303] on span "update changes & head to pipeline" at bounding box center [429, 300] width 188 height 11
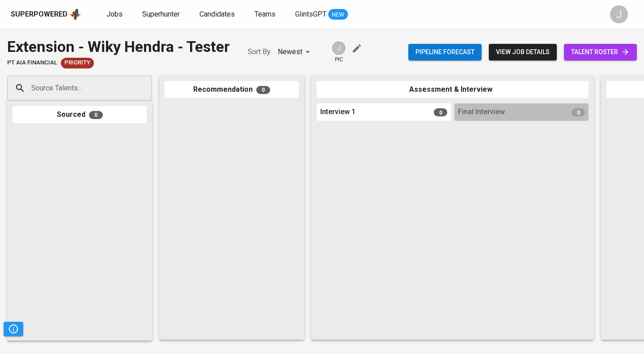
click at [97, 74] on div "Source Talents... Source Talents... Sourced 0 Recommendation 0 Assessment & Int…" at bounding box center [532, 207] width 1065 height 278
click at [100, 82] on input "Source Talents..." at bounding box center [76, 88] width 94 height 17
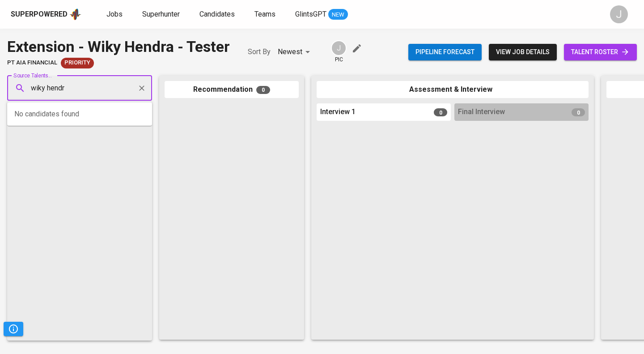
type input "wiky hendra"
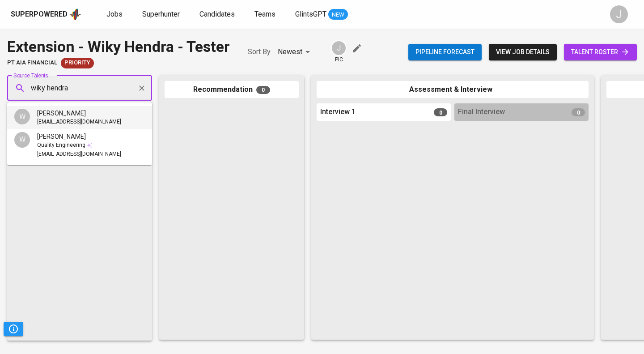
click at [99, 114] on div "Wiky Hendra" at bounding box center [79, 113] width 84 height 9
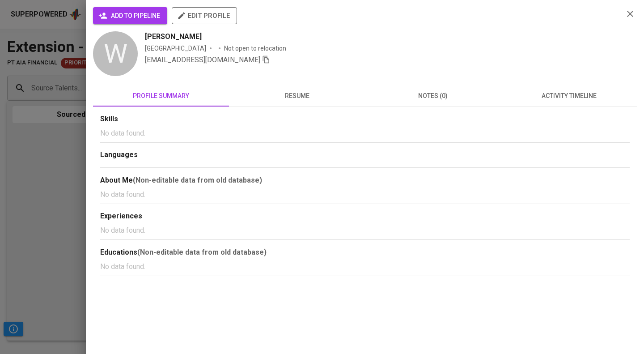
click at [583, 80] on div "add to pipeline edit profile W Wiky Hendra Indonesia Not open to relocation wik…" at bounding box center [365, 141] width 544 height 269
click at [565, 92] on span "activity timeline" at bounding box center [568, 95] width 125 height 11
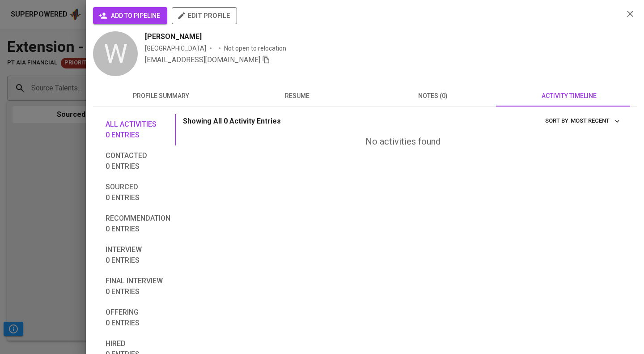
click at [70, 164] on div at bounding box center [322, 177] width 644 height 354
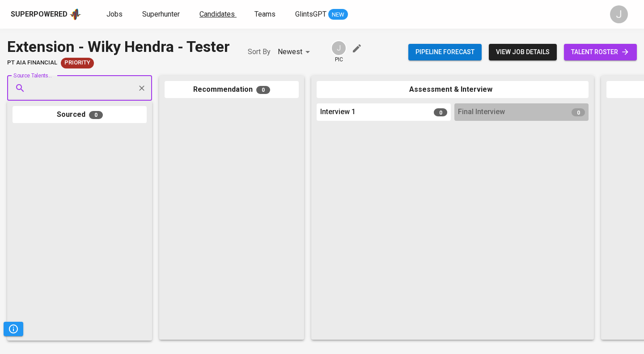
click at [221, 12] on span "Candidates" at bounding box center [217, 14] width 35 height 9
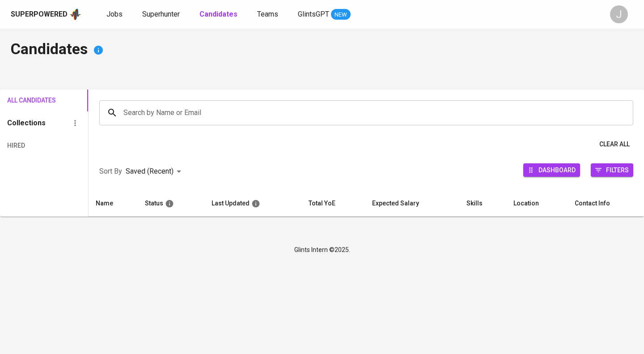
click at [198, 115] on input "Search by Name or Email" at bounding box center [368, 112] width 495 height 17
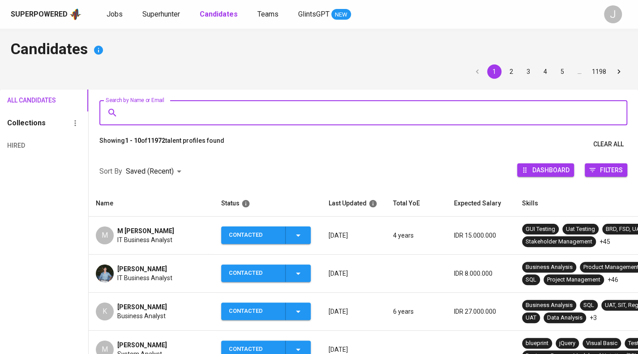
click at [196, 114] on input "Search by Name or Email" at bounding box center [365, 112] width 488 height 17
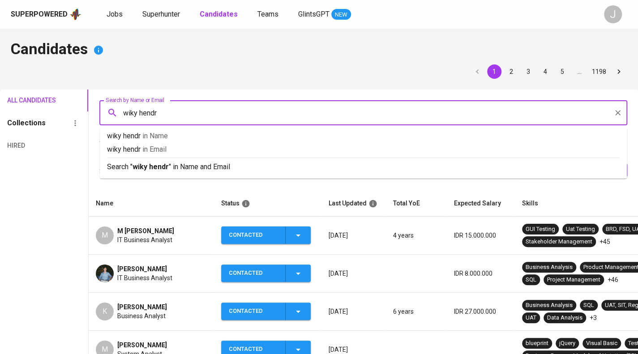
type input "wiky hendra"
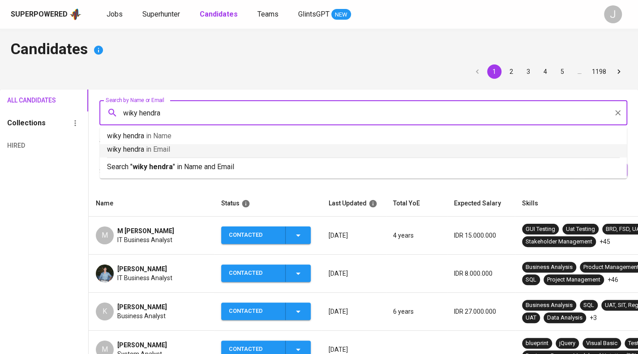
click at [204, 167] on p "Search " wiky hendra " in Name and Email" at bounding box center [363, 167] width 512 height 11
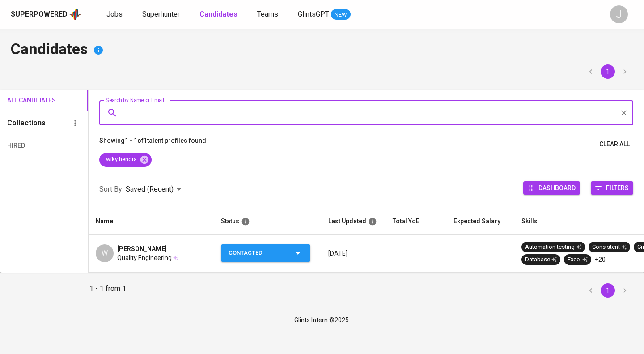
click at [148, 256] on span "Quality Engineering" at bounding box center [144, 257] width 55 height 9
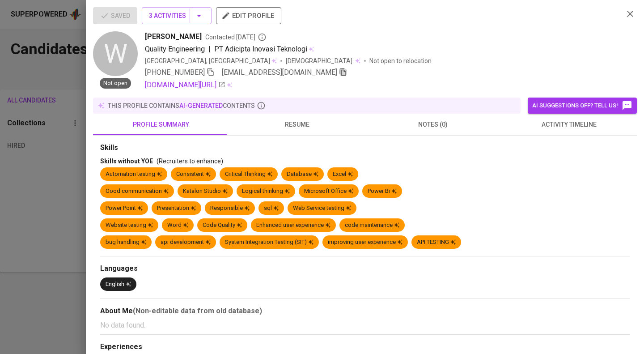
click at [347, 74] on icon "button" at bounding box center [343, 72] width 8 height 8
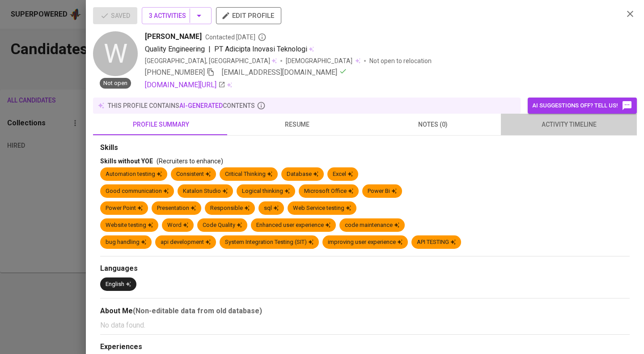
click at [589, 124] on span "activity timeline" at bounding box center [568, 124] width 125 height 11
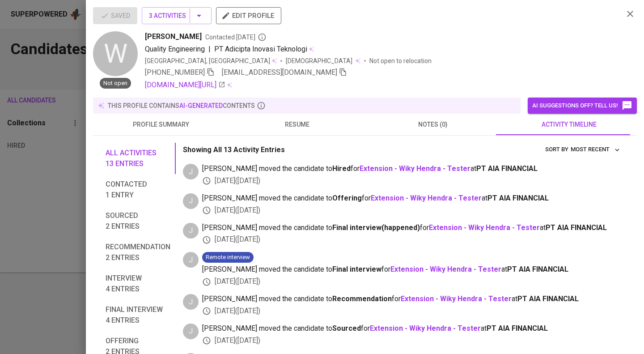
click at [50, 66] on div at bounding box center [322, 177] width 644 height 354
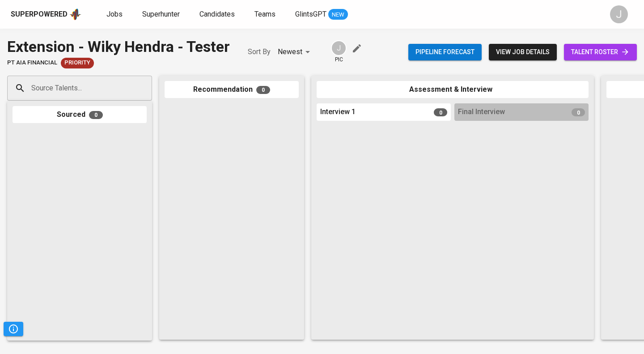
click at [77, 85] on input "Source Talents..." at bounding box center [76, 88] width 94 height 17
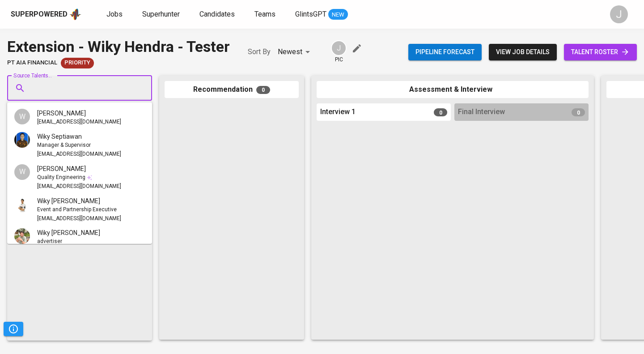
paste input "wiky.hendra.workingspace@gmail.com"
type input "wiky.hendra.workingspace@gmail.com"
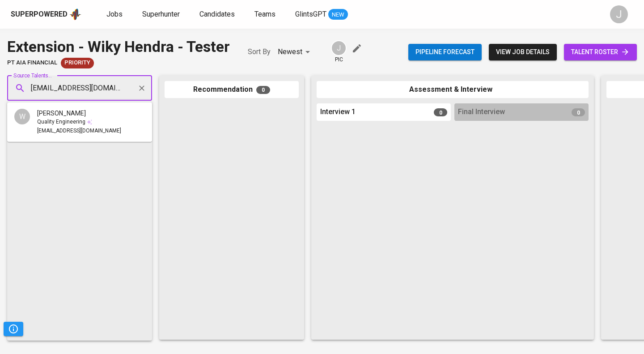
scroll to position [0, 33]
click at [77, 123] on span "Quality Engineering" at bounding box center [61, 122] width 48 height 9
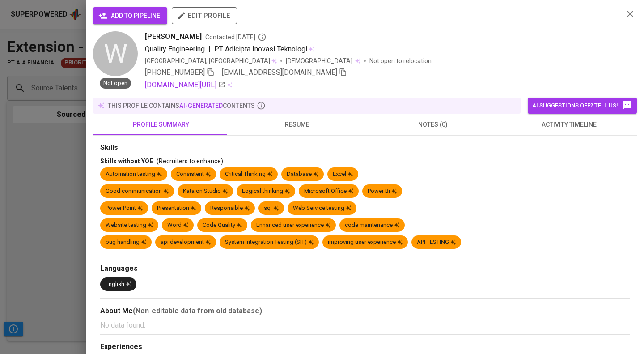
scroll to position [0, 0]
click at [148, 17] on span "add to pipeline" at bounding box center [130, 15] width 60 height 11
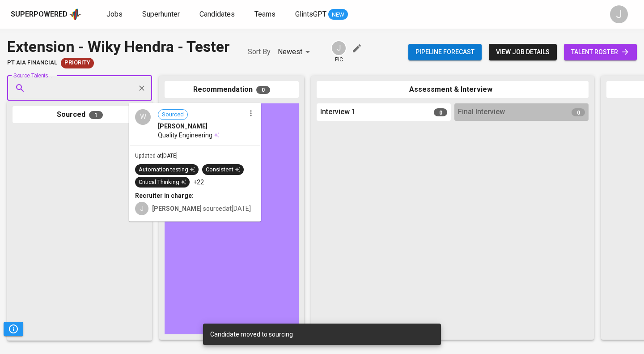
drag, startPoint x: 109, startPoint y: 145, endPoint x: 230, endPoint y: 118, distance: 123.3
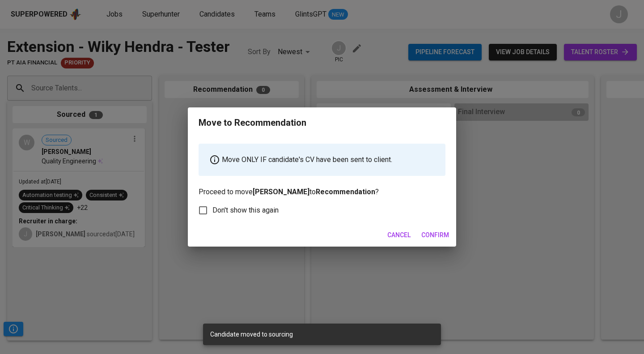
click at [434, 238] on span "Confirm" at bounding box center [435, 235] width 28 height 11
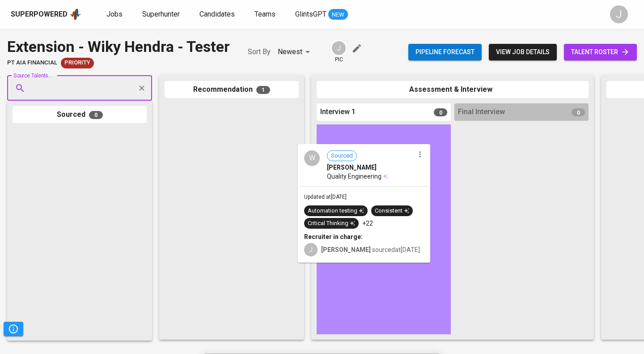
drag, startPoint x: 276, startPoint y: 139, endPoint x: 416, endPoint y: 181, distance: 145.8
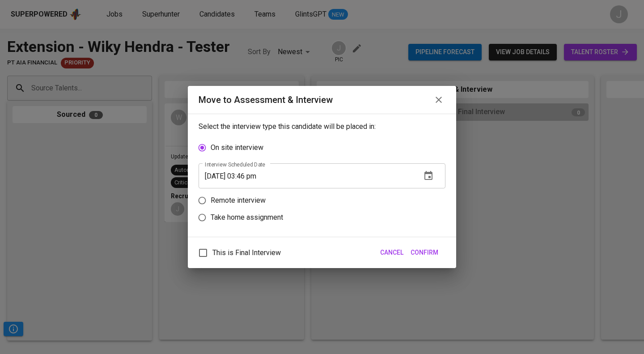
click at [245, 200] on p "Remote interview" at bounding box center [238, 200] width 55 height 11
click at [211, 200] on input "Remote interview" at bounding box center [202, 200] width 17 height 17
radio input "true"
click at [261, 195] on input "09/18/2025 03:46 pm" at bounding box center [307, 192] width 216 height 25
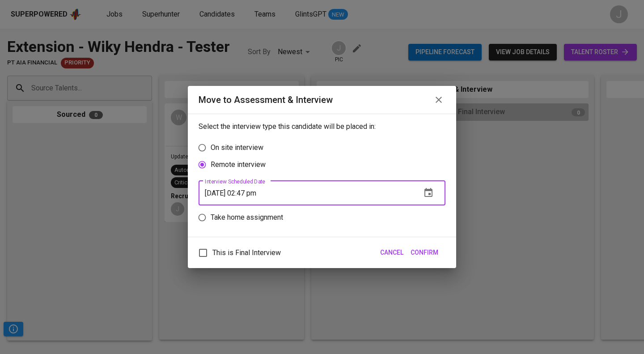
type input "09/18/2025 02:47 pm"
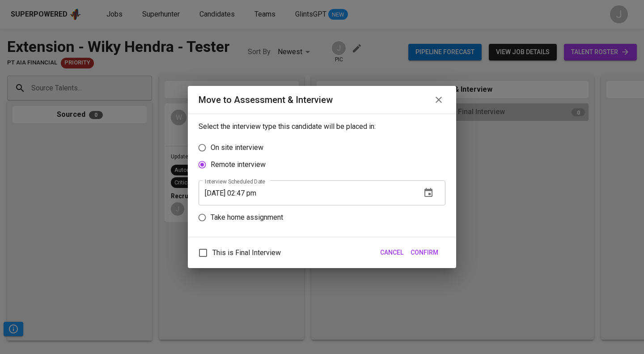
click at [268, 254] on span "This is Final Interview" at bounding box center [247, 252] width 68 height 11
click at [213, 254] on input "This is Final Interview" at bounding box center [203, 252] width 19 height 19
checkbox input "true"
click at [424, 255] on span "Confirm" at bounding box center [425, 252] width 28 height 11
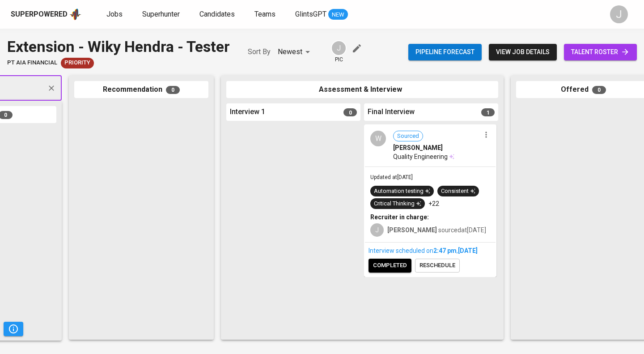
scroll to position [0, 53]
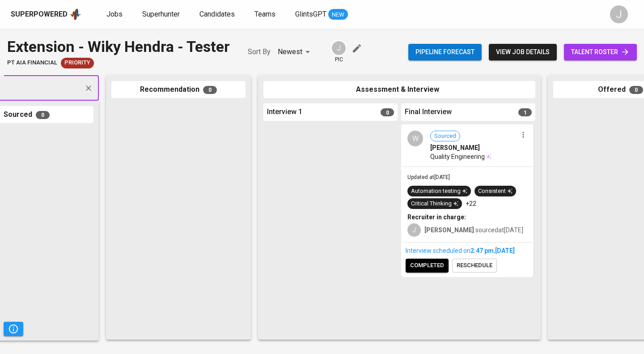
click at [427, 271] on span "completed" at bounding box center [427, 265] width 34 height 10
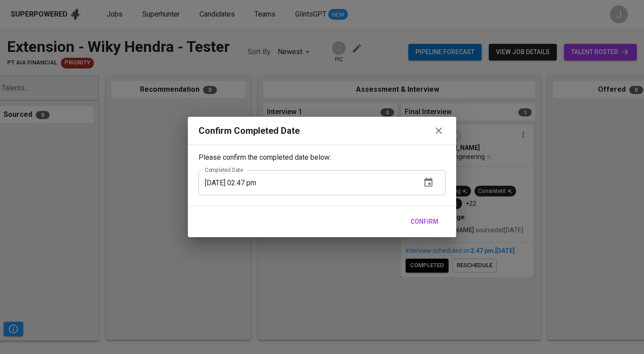
click at [422, 212] on div "Confirm" at bounding box center [322, 221] width 268 height 31
click at [422, 215] on button "Confirm" at bounding box center [424, 221] width 35 height 17
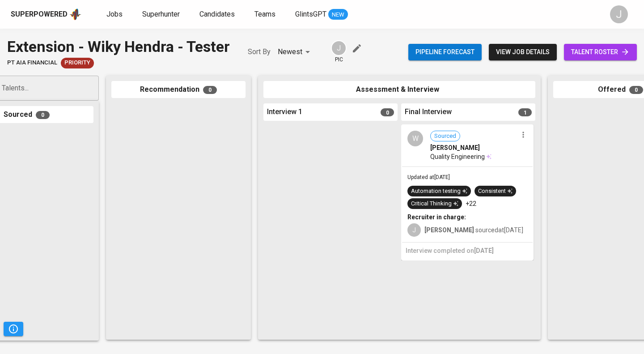
scroll to position [0, 323]
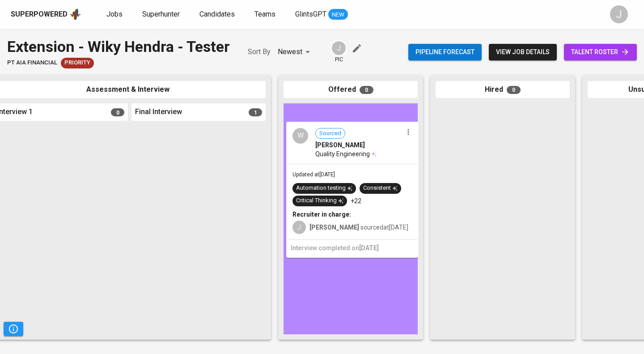
drag, startPoint x: 328, startPoint y: 141, endPoint x: 399, endPoint y: 141, distance: 71.1
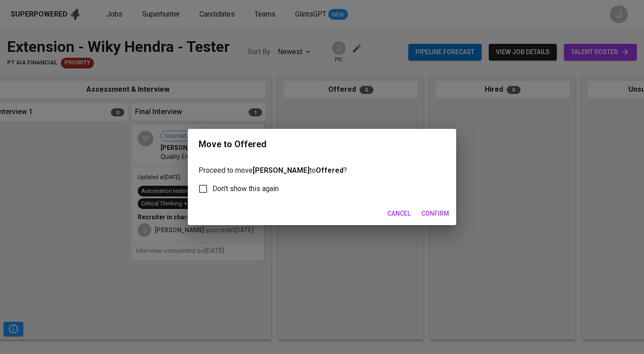
click at [446, 213] on span "Confirm" at bounding box center [435, 213] width 28 height 11
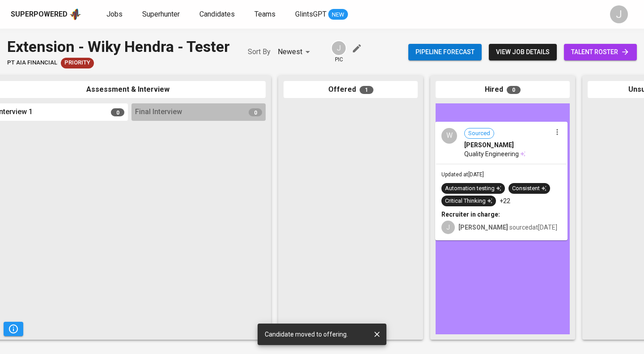
drag, startPoint x: 372, startPoint y: 120, endPoint x: 532, endPoint y: 140, distance: 161.4
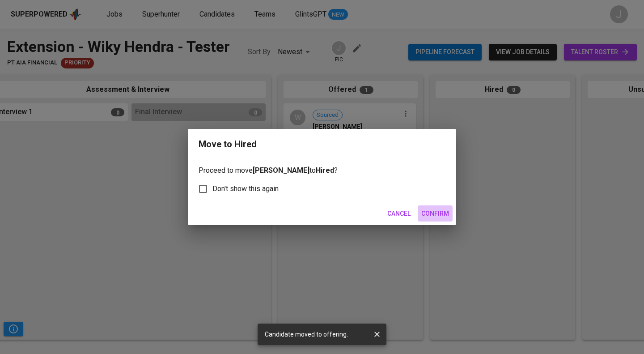
click at [446, 212] on span "Confirm" at bounding box center [435, 213] width 28 height 11
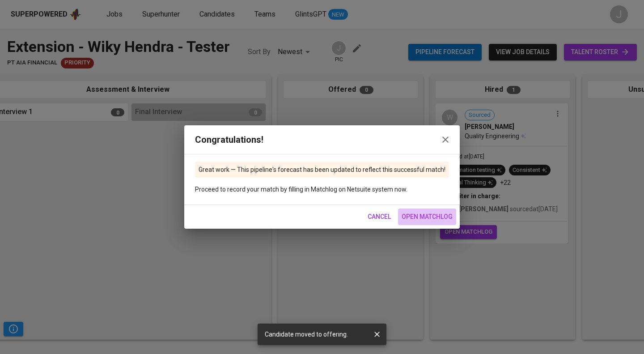
click at [424, 219] on span "open matchlog" at bounding box center [427, 216] width 51 height 11
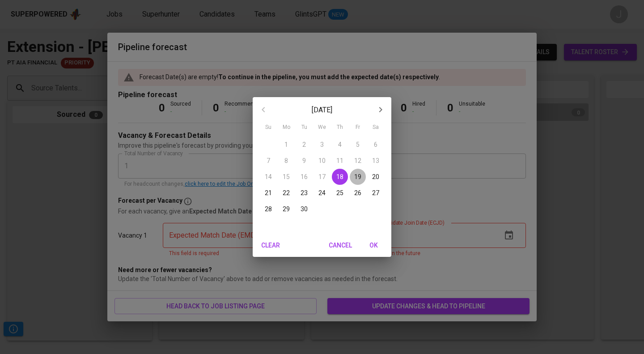
click at [361, 174] on p "19" at bounding box center [357, 176] width 7 height 9
type input "[DATE]"
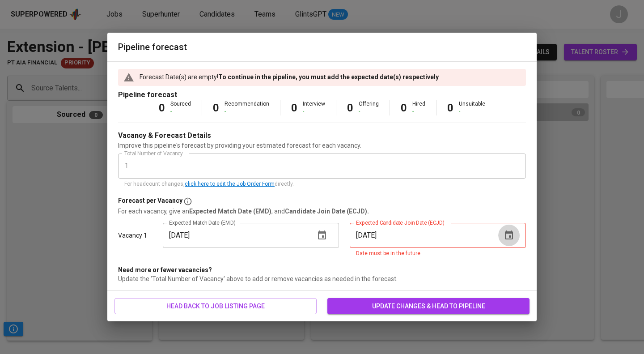
click at [510, 237] on icon "button" at bounding box center [509, 234] width 8 height 9
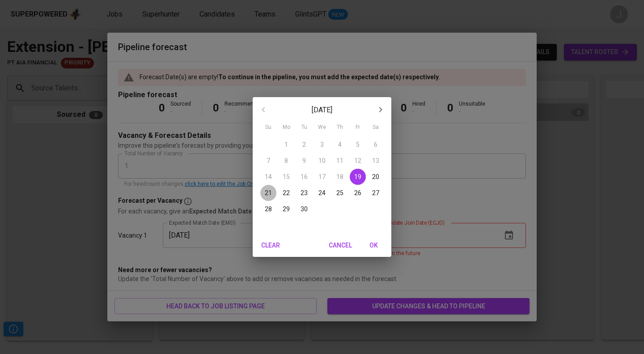
click at [266, 193] on p "21" at bounding box center [268, 192] width 7 height 9
type input "[DATE]"
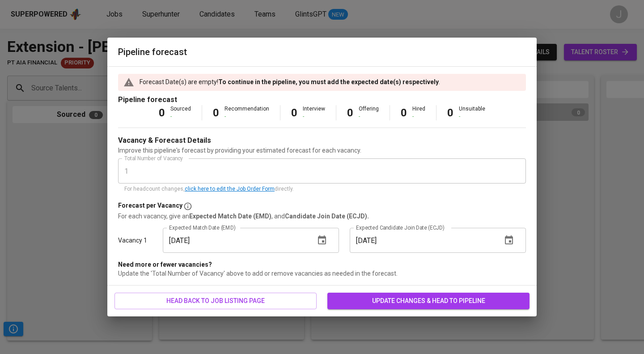
click at [390, 296] on span "update changes & head to pipeline" at bounding box center [429, 300] width 188 height 11
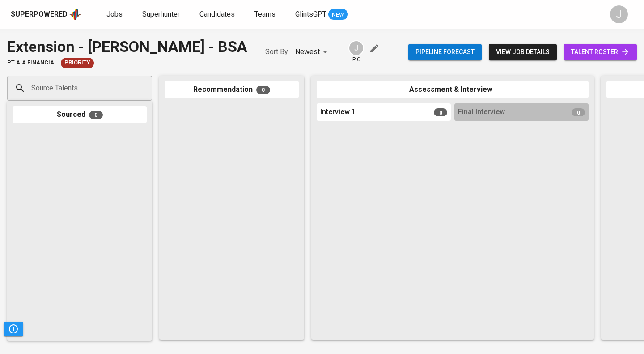
click at [113, 90] on input "Source Talents..." at bounding box center [76, 88] width 94 height 17
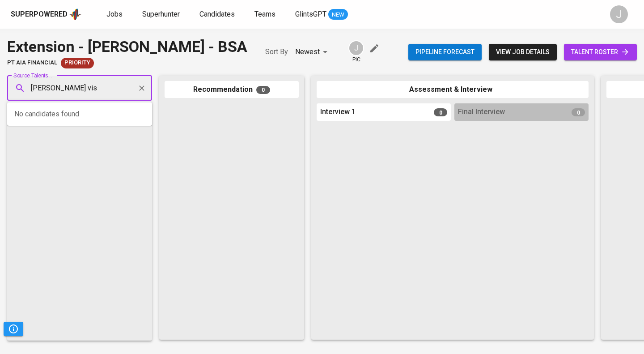
type input "[PERSON_NAME]"
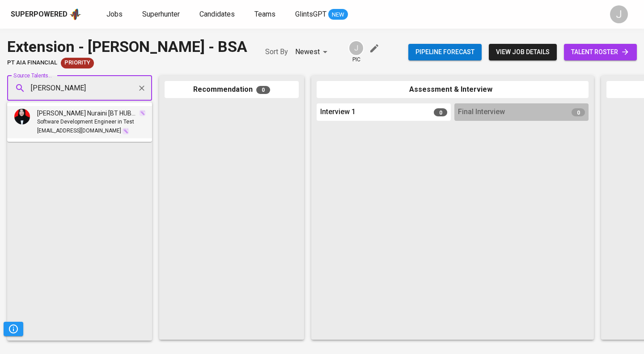
click at [111, 112] on span "[PERSON_NAME] Nuraini [BT HUBBER]" at bounding box center [87, 113] width 101 height 9
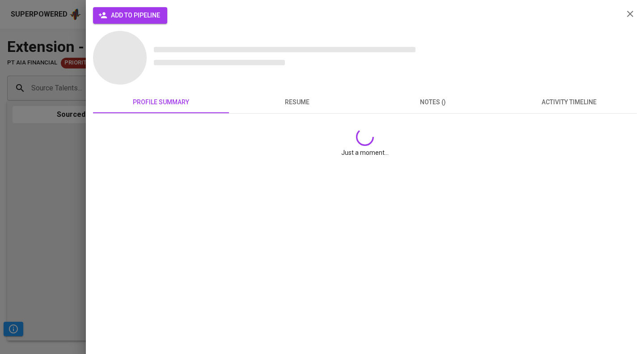
click at [151, 15] on span "add to pipeline" at bounding box center [130, 15] width 60 height 11
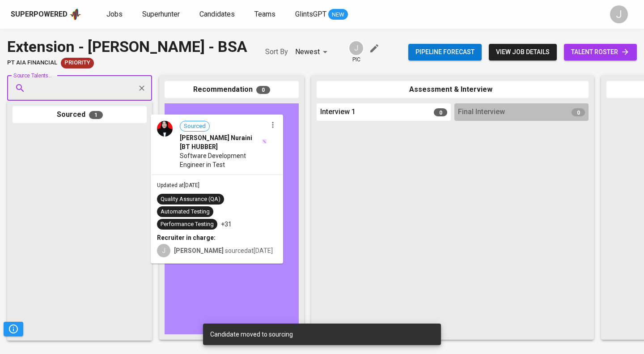
drag, startPoint x: 111, startPoint y: 161, endPoint x: 251, endPoint y: 146, distance: 141.2
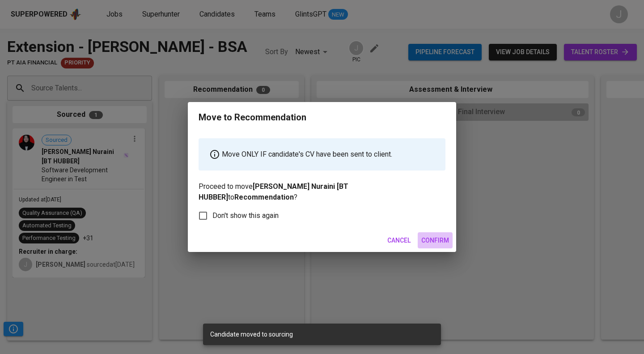
click at [437, 235] on span "Confirm" at bounding box center [435, 240] width 28 height 11
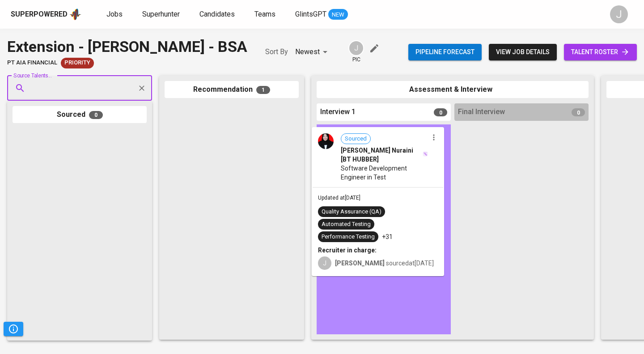
drag, startPoint x: 274, startPoint y: 133, endPoint x: 404, endPoint y: 154, distance: 131.5
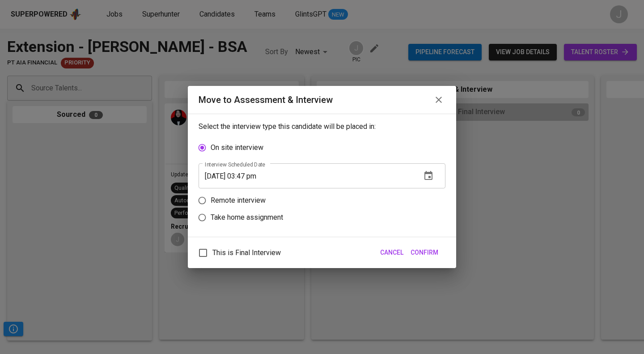
click at [242, 200] on p "Remote interview" at bounding box center [238, 200] width 55 height 11
click at [211, 200] on input "Remote interview" at bounding box center [202, 200] width 17 height 17
radio input "true"
click at [260, 189] on input "[DATE] 03:47 pm" at bounding box center [307, 192] width 216 height 25
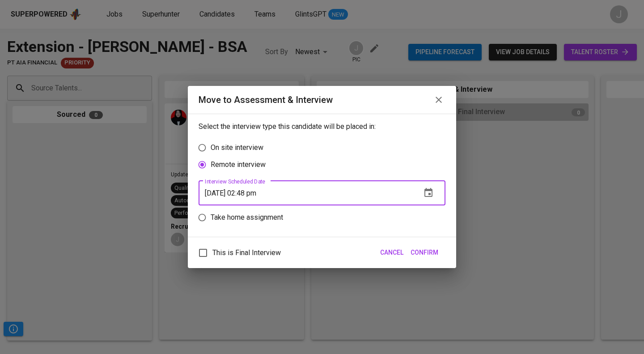
type input "[DATE] 02:48 pm"
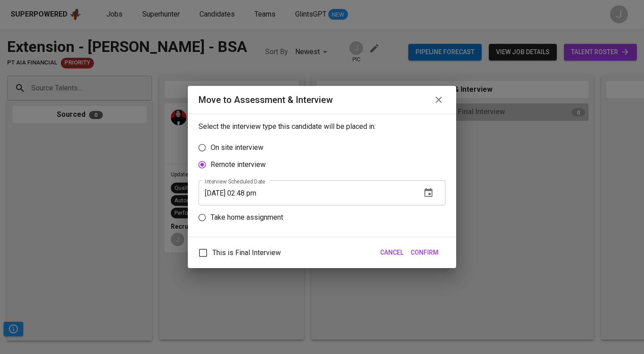
click at [241, 252] on span "This is Final Interview" at bounding box center [247, 252] width 68 height 11
click at [213, 252] on input "This is Final Interview" at bounding box center [203, 252] width 19 height 19
checkbox input "true"
click at [424, 250] on span "Confirm" at bounding box center [425, 252] width 28 height 11
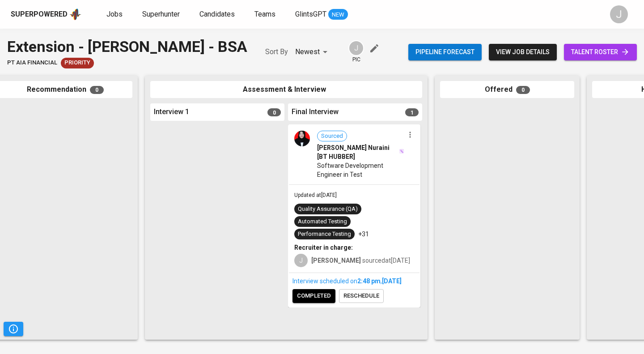
scroll to position [0, 169]
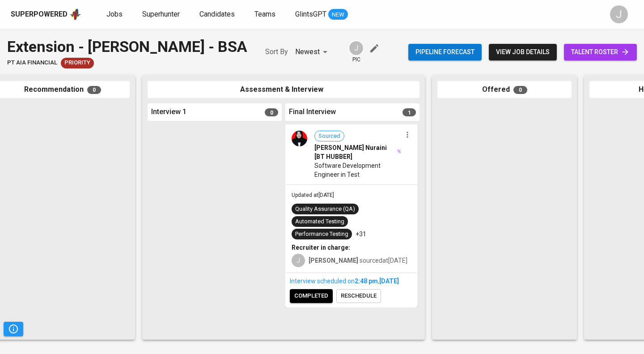
click at [318, 301] on span "completed" at bounding box center [311, 296] width 34 height 10
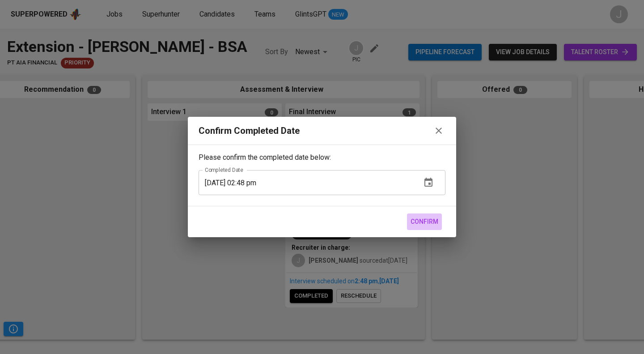
click at [423, 215] on button "Confirm" at bounding box center [424, 221] width 35 height 17
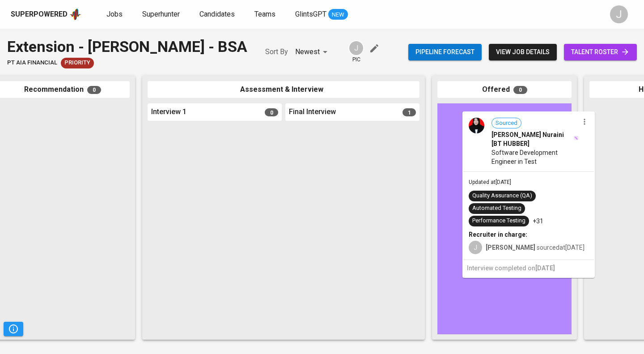
drag, startPoint x: 358, startPoint y: 128, endPoint x: 536, endPoint y: 114, distance: 177.7
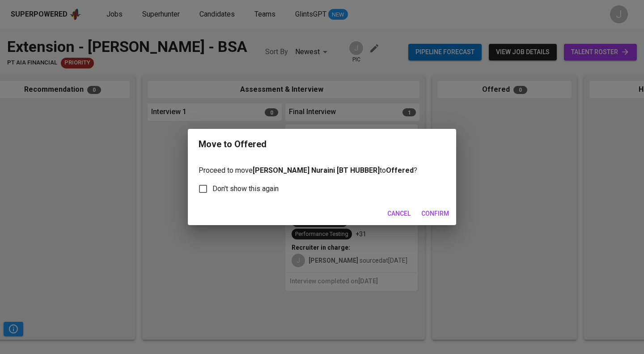
scroll to position [0, 168]
click at [436, 212] on span "Confirm" at bounding box center [435, 213] width 28 height 11
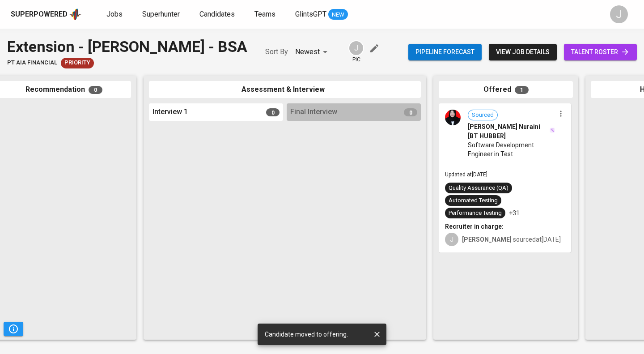
scroll to position [0, 421]
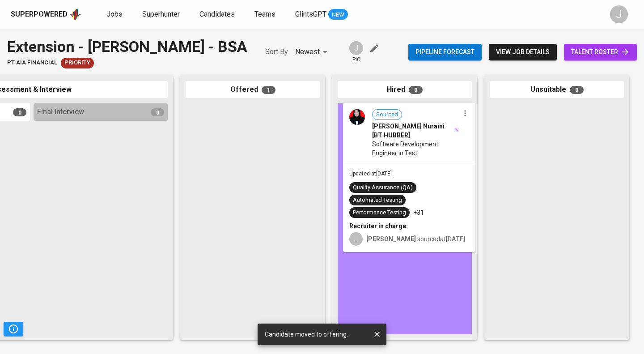
drag, startPoint x: 265, startPoint y: 130, endPoint x: 445, endPoint y: 129, distance: 179.4
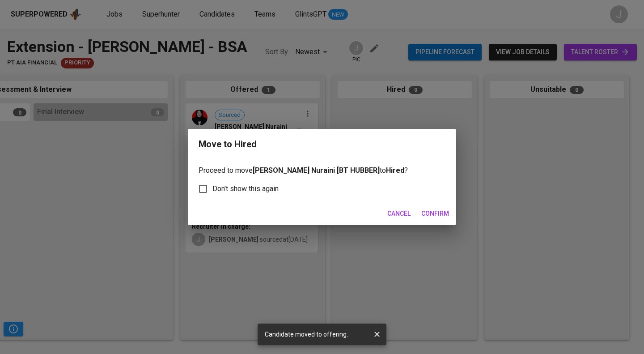
click at [440, 215] on span "Confirm" at bounding box center [435, 213] width 28 height 11
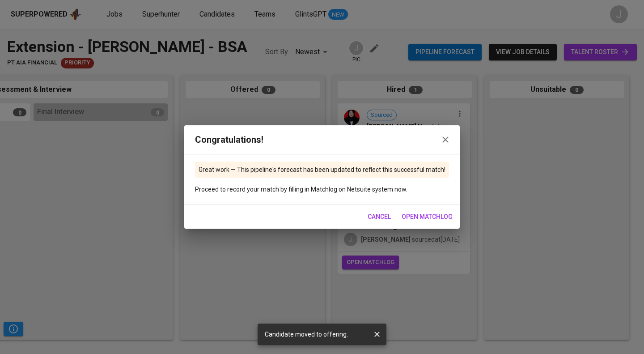
click at [414, 221] on span "open matchlog" at bounding box center [427, 216] width 51 height 11
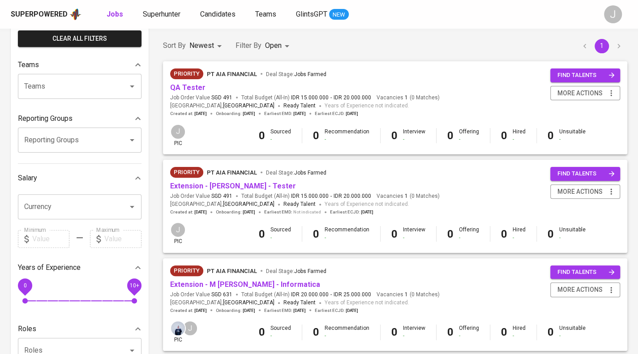
scroll to position [156, 0]
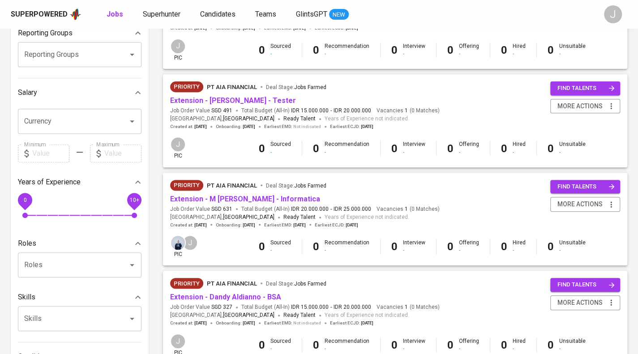
click at [269, 95] on div "Priority PT AIA FINANCIAL Deal Stage : Jobs Farmed" at bounding box center [304, 88] width 269 height 14
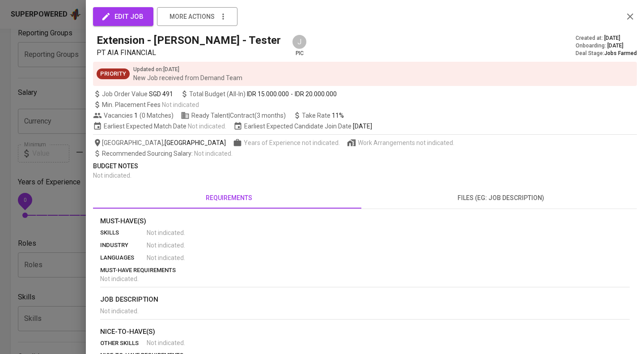
click at [270, 99] on div "edit job more actions Extension - [PERSON_NAME] - Tester PT AIA FINANCIAL J pic…" at bounding box center [322, 177] width 644 height 354
click at [47, 98] on div at bounding box center [322, 177] width 644 height 354
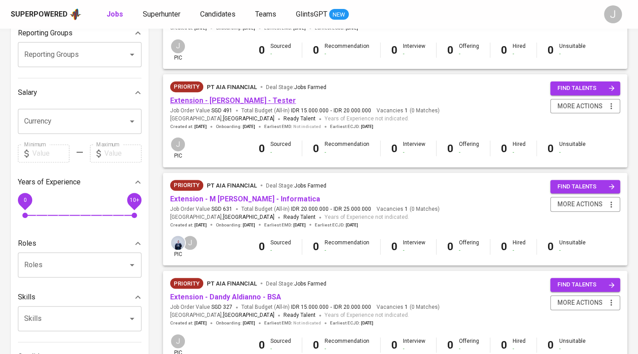
click at [200, 102] on link "Extension - [PERSON_NAME] - Tester" at bounding box center [233, 100] width 126 height 9
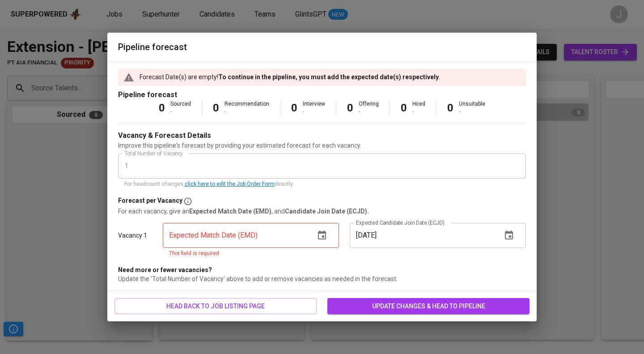
click at [322, 236] on icon "button" at bounding box center [322, 234] width 8 height 9
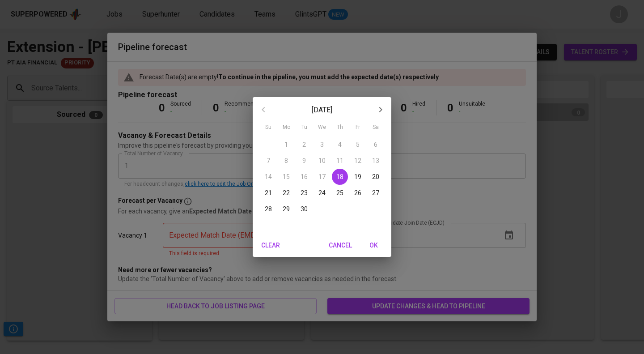
click at [358, 179] on p "19" at bounding box center [357, 176] width 7 height 9
type input "[DATE]"
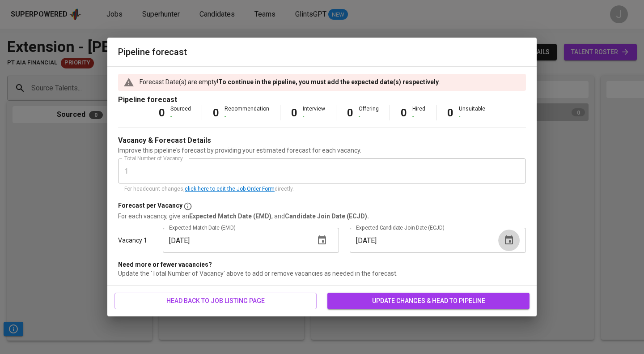
click at [517, 238] on button "button" at bounding box center [508, 240] width 21 height 21
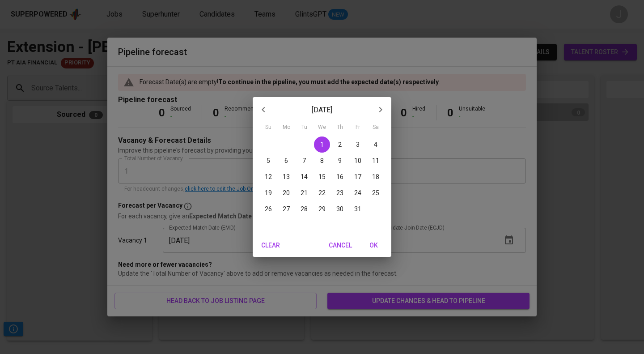
click at [374, 250] on span "OK" at bounding box center [373, 245] width 21 height 11
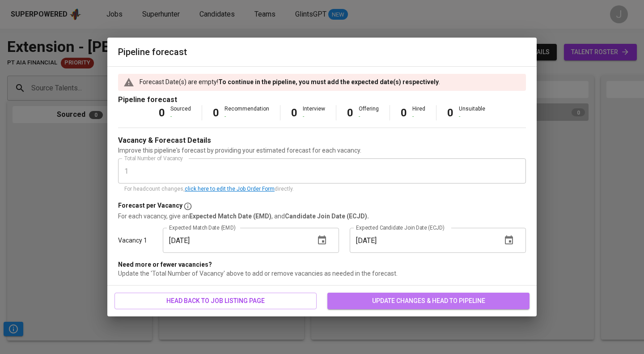
click at [419, 298] on span "update changes & head to pipeline" at bounding box center [429, 300] width 188 height 11
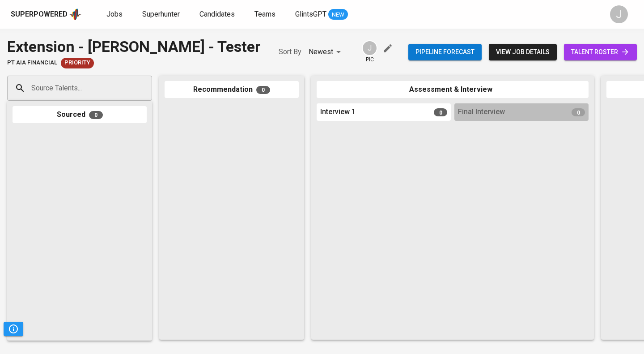
click at [73, 74] on div "Source Talents... Source Talents... Sourced 0 Recommendation 0 Assessment & Int…" at bounding box center [532, 207] width 1065 height 278
click at [80, 90] on input "Source Talents..." at bounding box center [76, 88] width 94 height 17
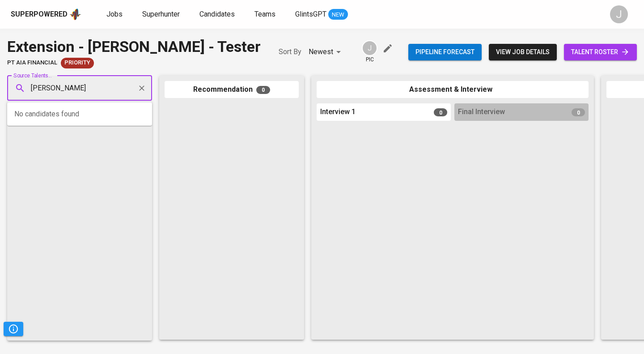
type input "andhika nugraha"
click at [107, 119] on li "Andhika Nugraha Desktop Print (Deskprint) nebulaobscurra@gmail.com" at bounding box center [79, 122] width 145 height 32
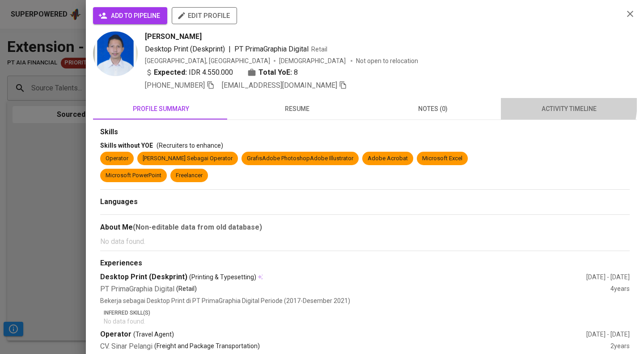
click at [546, 102] on button "activity timeline" at bounding box center [569, 108] width 136 height 21
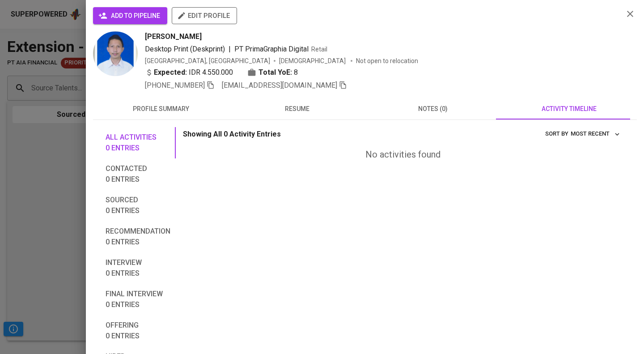
click at [62, 127] on div at bounding box center [322, 177] width 644 height 354
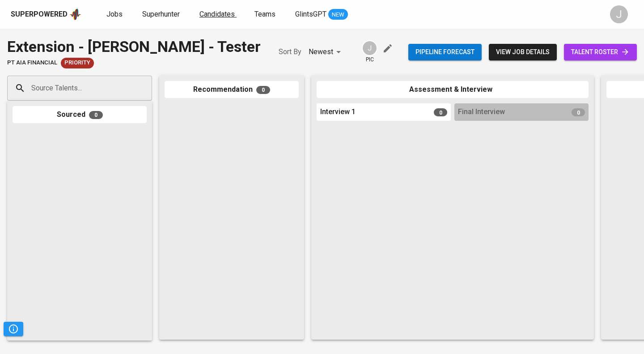
click at [217, 17] on span "Candidates" at bounding box center [217, 14] width 35 height 9
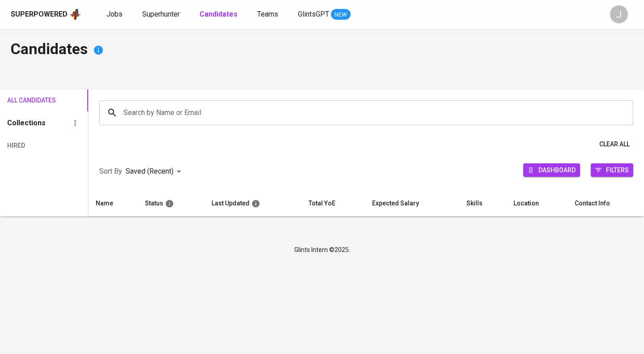
click at [201, 109] on input "Search by Name or Email" at bounding box center [368, 112] width 495 height 17
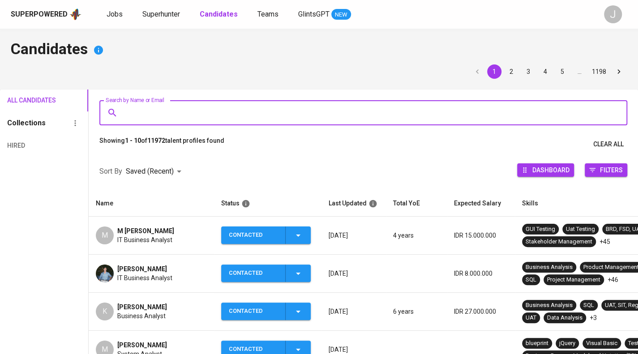
click at [201, 109] on input "Search by Name or Email" at bounding box center [365, 112] width 488 height 17
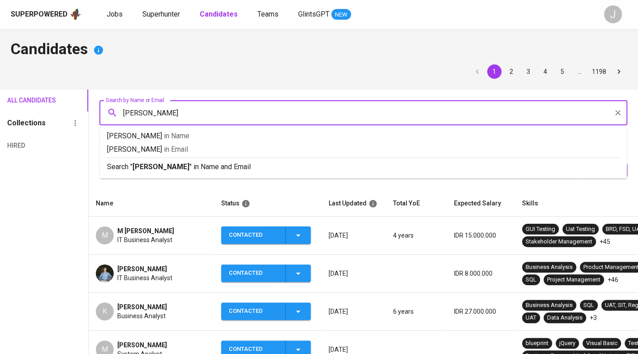
type input "andhika nugraha"
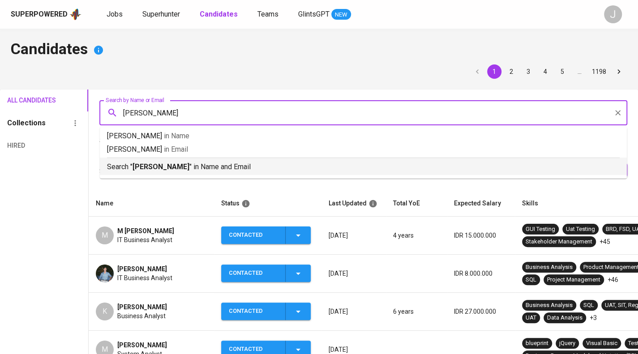
click at [200, 166] on p "Search " andhika nugraha " in Name and Email" at bounding box center [363, 167] width 512 height 11
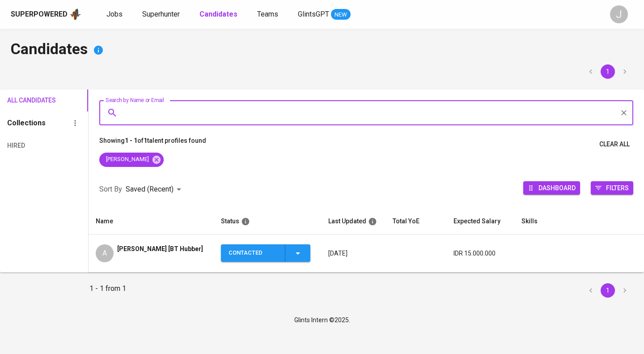
click at [141, 258] on div "Andhika Nugraha [BT Hubber]" at bounding box center [160, 253] width 86 height 18
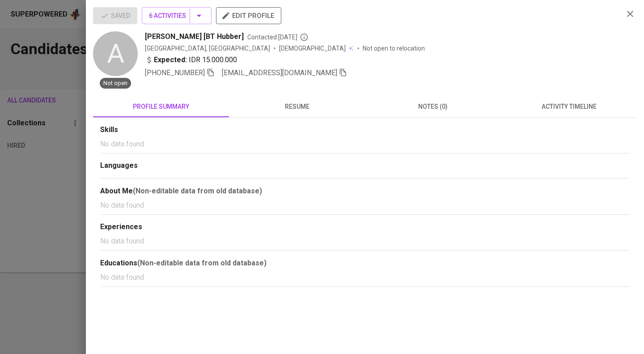
click at [340, 69] on icon "button" at bounding box center [343, 73] width 6 height 8
click at [58, 75] on div at bounding box center [322, 177] width 644 height 354
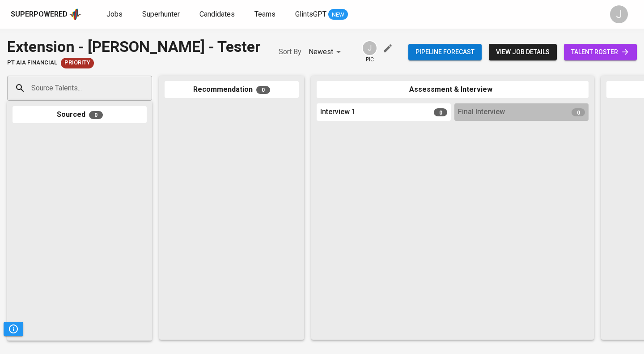
click at [100, 84] on input "Source Talents..." at bounding box center [76, 88] width 94 height 17
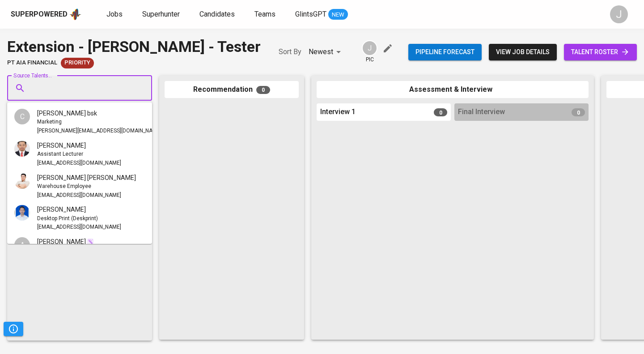
paste input "nugra.andhika@gmail.com"
type input "nugra.andhika@gmail.com"
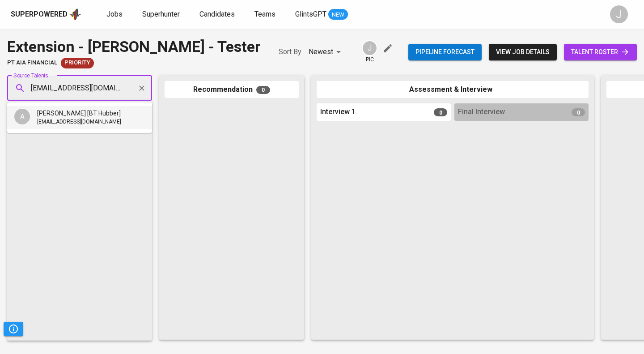
click at [94, 119] on span "nugra.andhika@gmail.com" at bounding box center [79, 122] width 84 height 9
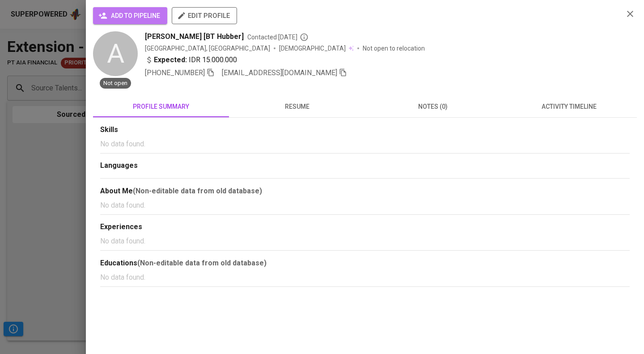
click at [131, 16] on span "add to pipeline" at bounding box center [130, 15] width 60 height 11
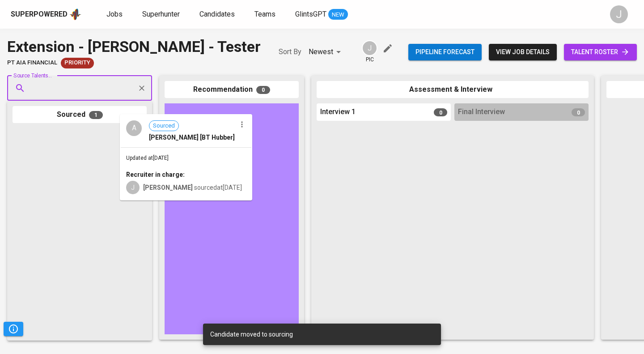
drag, startPoint x: 116, startPoint y: 148, endPoint x: 228, endPoint y: 133, distance: 112.9
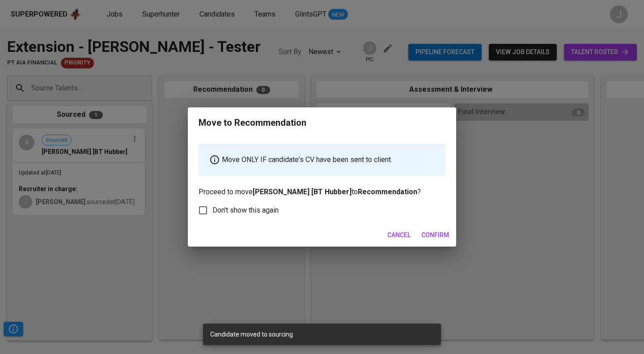
click at [443, 236] on span "Confirm" at bounding box center [435, 235] width 28 height 11
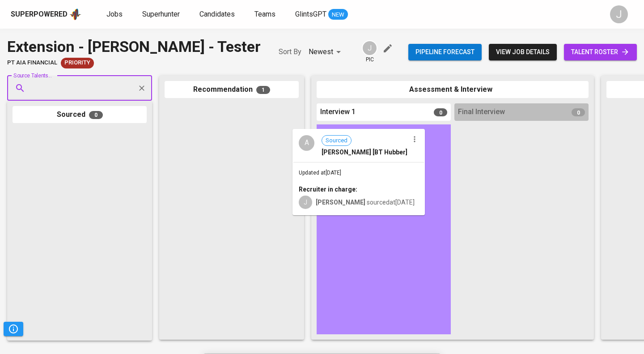
drag, startPoint x: 260, startPoint y: 121, endPoint x: 401, endPoint y: 149, distance: 144.1
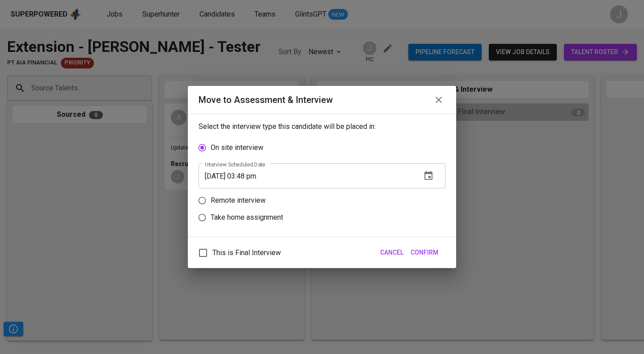
click at [256, 253] on span "This is Final Interview" at bounding box center [247, 252] width 68 height 11
click at [213, 253] on input "This is Final Interview" at bounding box center [203, 252] width 19 height 19
checkbox input "true"
click at [262, 178] on input "[DATE] 03:48 pm" at bounding box center [307, 175] width 216 height 25
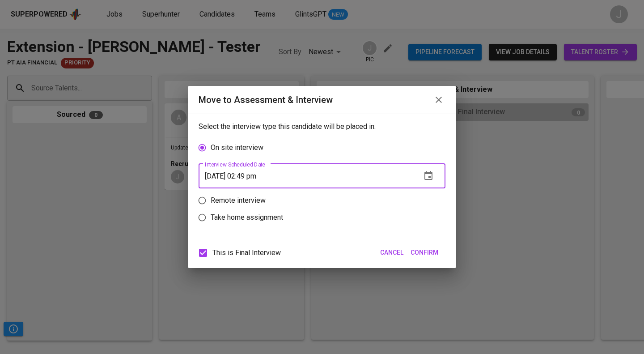
type input "[DATE] 02:49 pm"
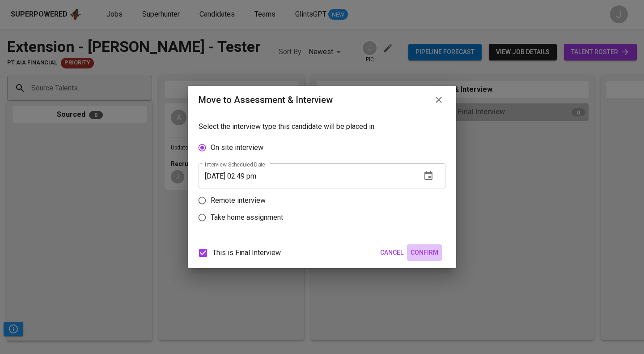
click at [432, 254] on span "Confirm" at bounding box center [425, 252] width 28 height 11
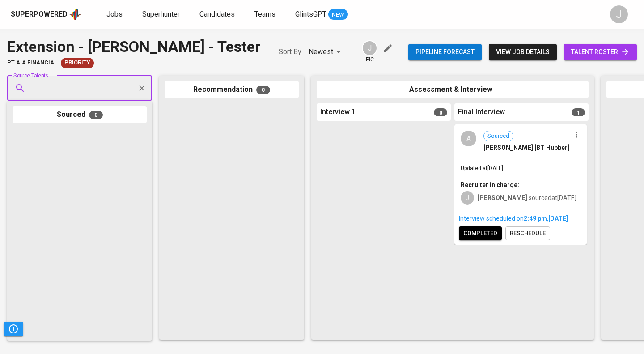
click at [484, 234] on div "Interview scheduled on 2:49 PM , Sep 18, 2025 completed reschedule" at bounding box center [520, 227] width 131 height 34
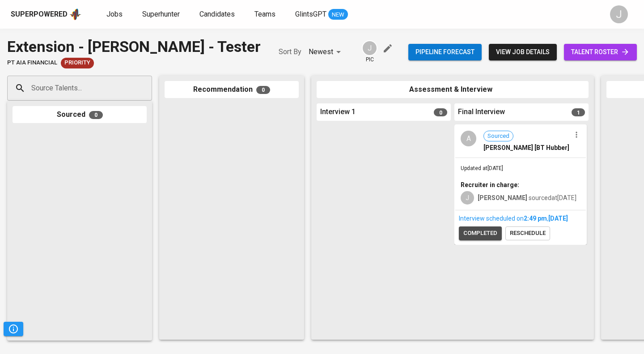
click at [485, 238] on span "completed" at bounding box center [480, 233] width 34 height 10
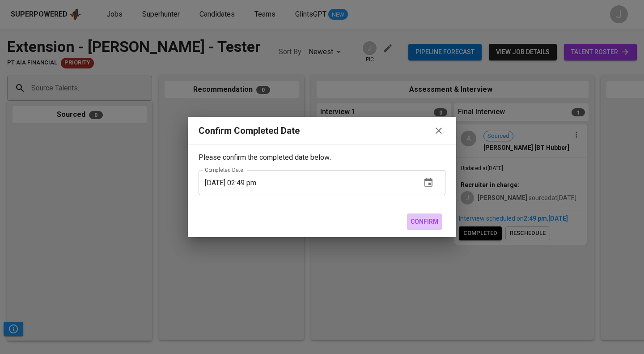
click at [435, 226] on span "Confirm" at bounding box center [425, 221] width 28 height 11
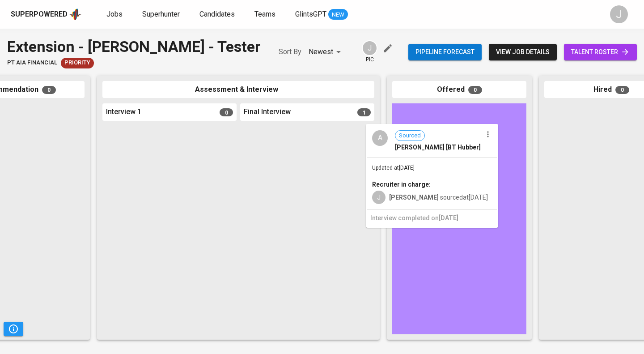
scroll to position [0, 215]
drag, startPoint x: 368, startPoint y: 143, endPoint x: 491, endPoint y: 142, distance: 123.5
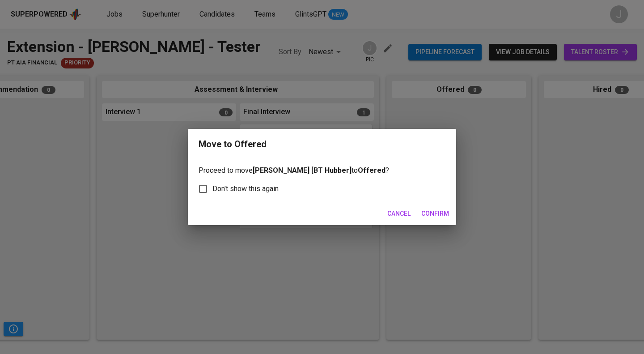
click at [442, 210] on span "Confirm" at bounding box center [435, 213] width 28 height 11
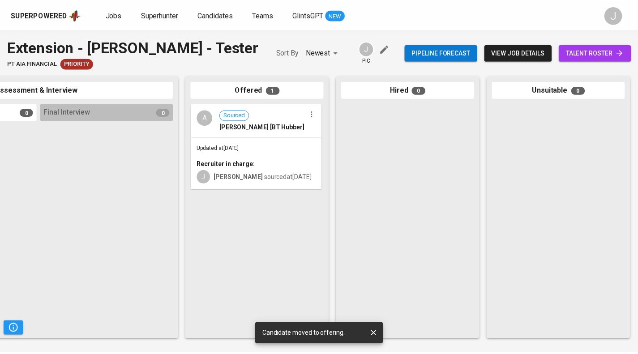
scroll to position [0, 421]
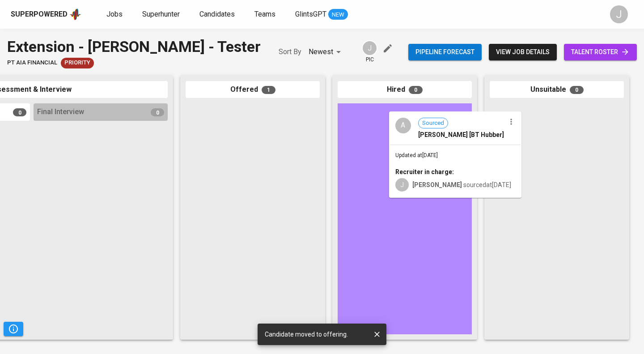
drag, startPoint x: 272, startPoint y: 120, endPoint x: 455, endPoint y: 128, distance: 182.7
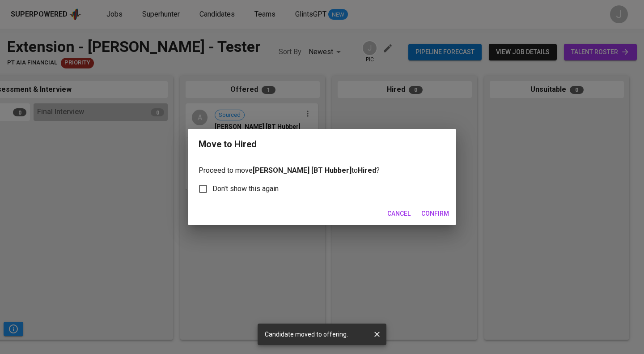
click at [435, 217] on span "Confirm" at bounding box center [435, 213] width 28 height 11
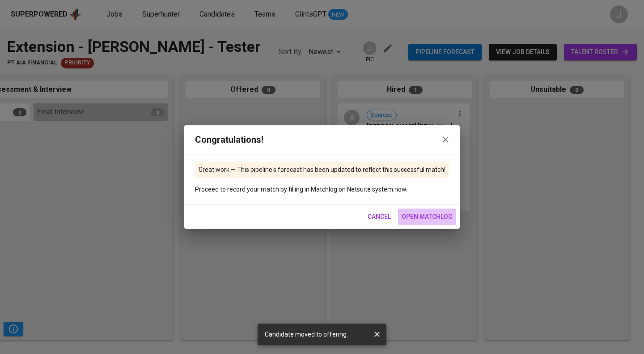
click at [421, 222] on span "open matchlog" at bounding box center [427, 216] width 51 height 11
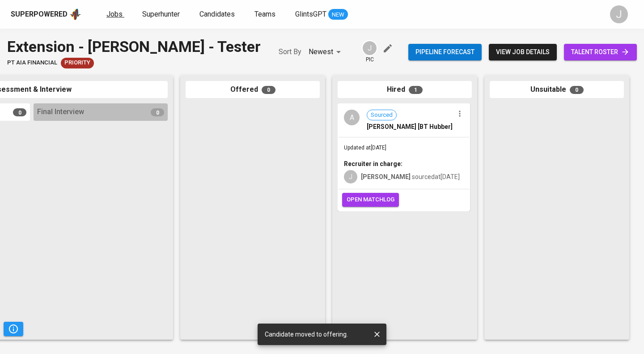
click at [116, 15] on span "Jobs" at bounding box center [114, 14] width 16 height 9
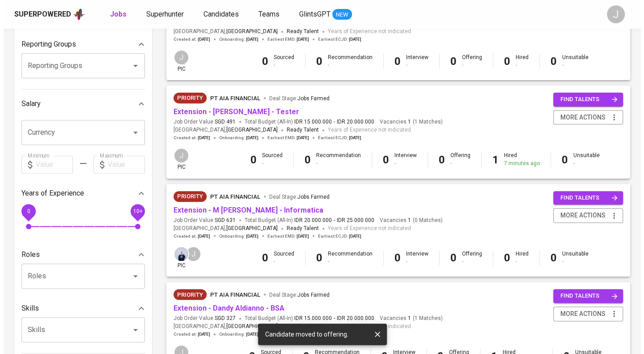
scroll to position [145, 0]
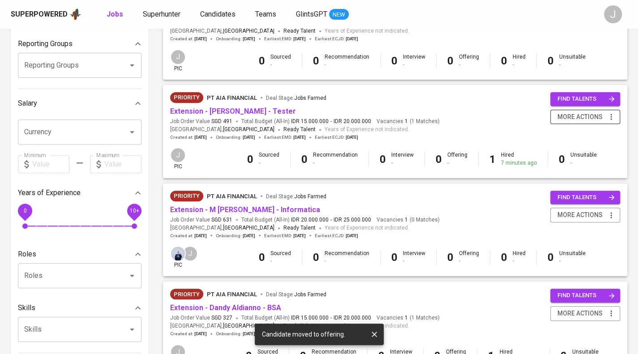
click at [591, 119] on span "more actions" at bounding box center [579, 116] width 45 height 11
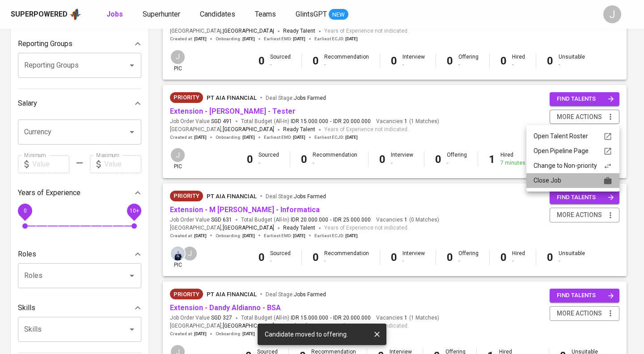
click at [574, 180] on div "Close Job" at bounding box center [573, 180] width 79 height 9
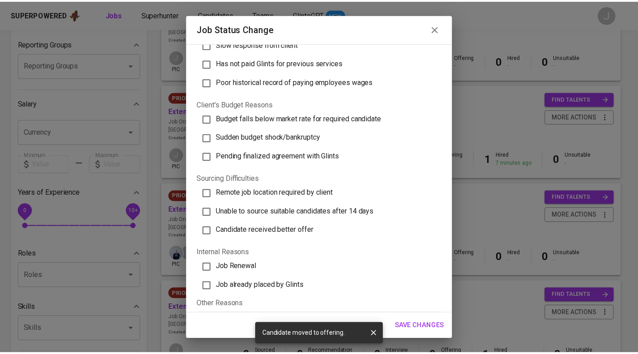
scroll to position [239, 0]
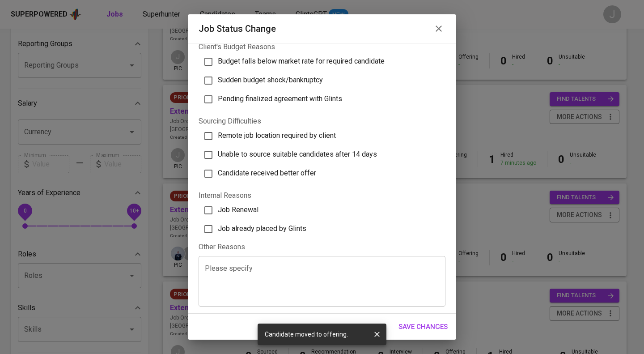
click at [264, 225] on span "Job already placed by Glints" at bounding box center [262, 228] width 89 height 9
click at [218, 225] on input "Job already placed by Glints" at bounding box center [208, 229] width 19 height 19
checkbox input "true"
click at [434, 324] on span "Save Changes" at bounding box center [423, 327] width 49 height 12
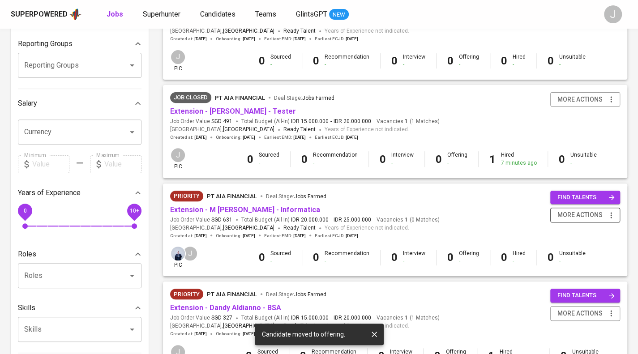
click at [595, 215] on span "more actions" at bounding box center [579, 214] width 45 height 11
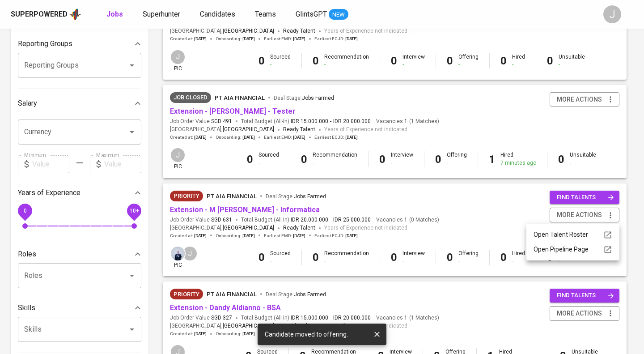
click at [486, 219] on div at bounding box center [322, 177] width 644 height 354
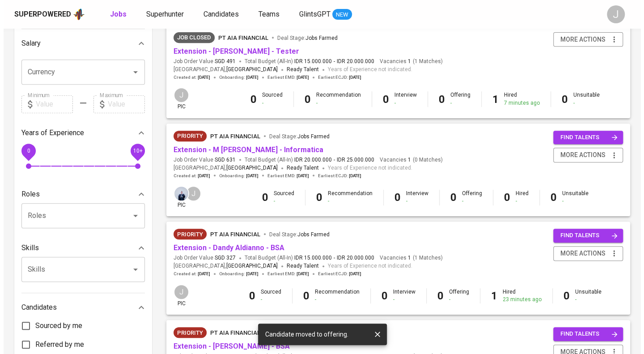
scroll to position [324, 0]
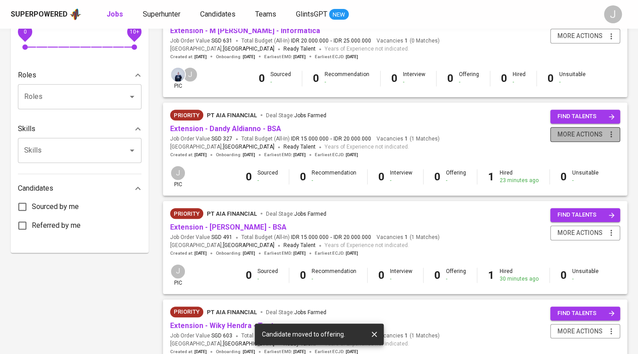
click at [600, 136] on span "more actions" at bounding box center [579, 134] width 45 height 11
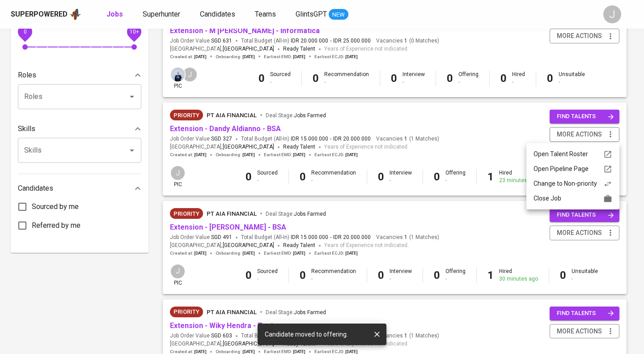
click at [565, 204] on li "Close Job" at bounding box center [573, 198] width 93 height 15
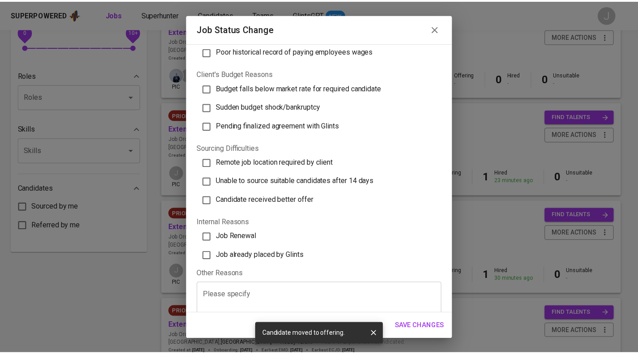
scroll to position [239, 0]
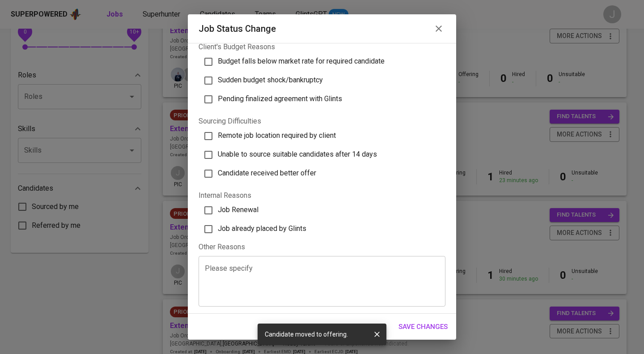
click at [274, 231] on span "Job already placed by Glints" at bounding box center [262, 228] width 89 height 9
click at [218, 231] on input "Job already placed by Glints" at bounding box center [208, 229] width 19 height 19
checkbox input "true"
click at [432, 325] on span "Save Changes" at bounding box center [423, 327] width 49 height 12
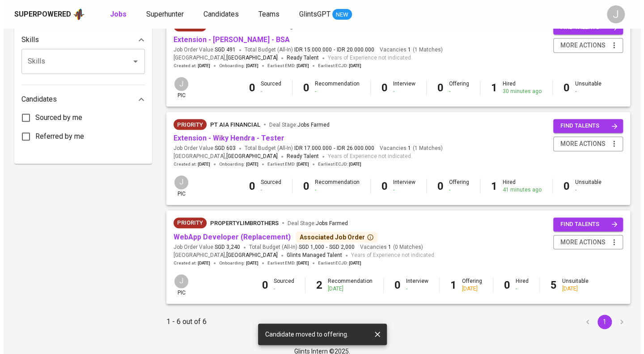
scroll to position [413, 0]
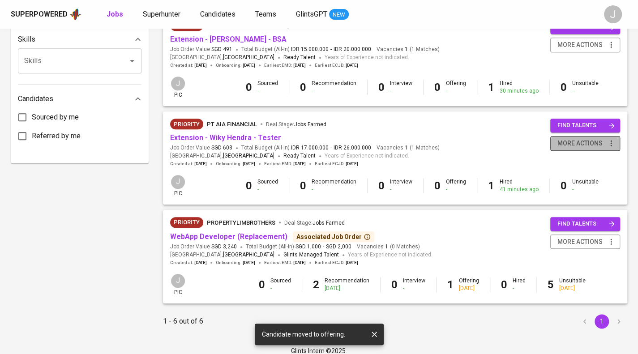
click at [599, 142] on span "more actions" at bounding box center [579, 143] width 45 height 11
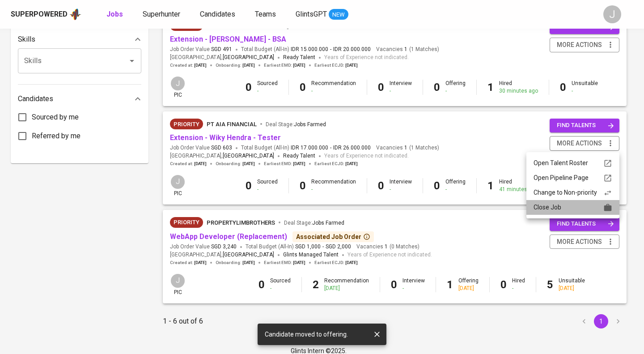
click at [566, 205] on div "Close Job" at bounding box center [573, 207] width 79 height 9
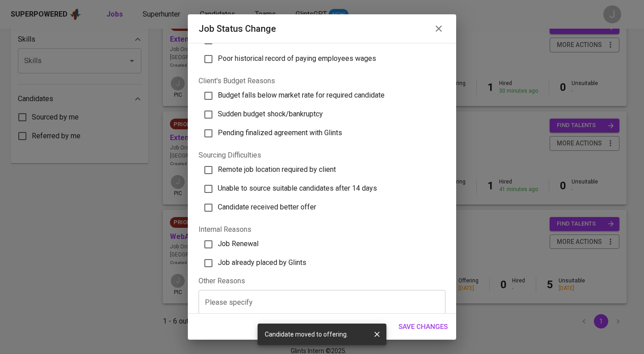
scroll to position [224, 0]
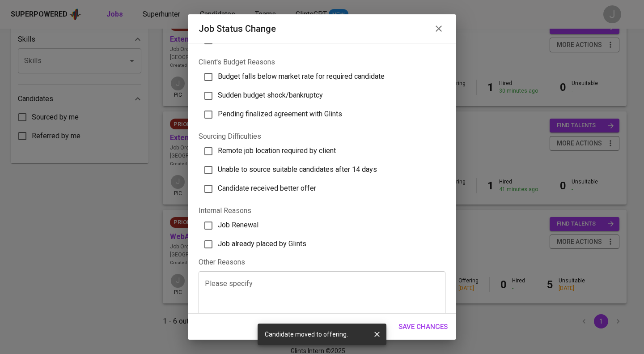
click at [282, 246] on span "Job already placed by Glints" at bounding box center [262, 243] width 89 height 9
click at [218, 246] on input "Job already placed by Glints" at bounding box center [208, 244] width 19 height 19
checkbox input "true"
click at [417, 319] on button "Save Changes" at bounding box center [423, 326] width 59 height 19
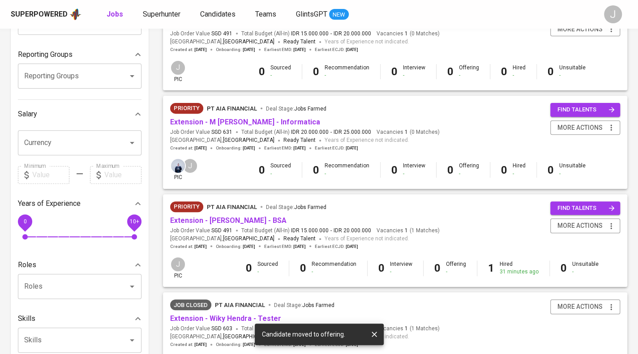
scroll to position [0, 0]
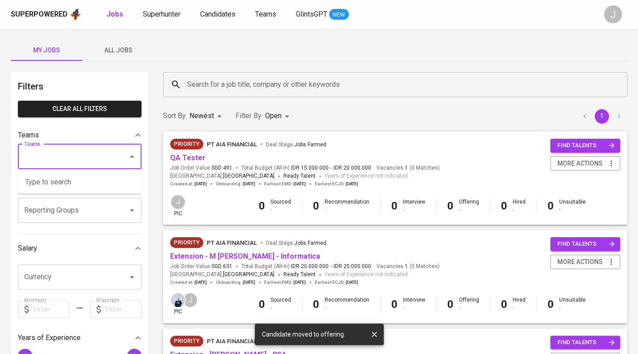
click at [64, 158] on input "Teams" at bounding box center [67, 156] width 90 height 17
click at [58, 182] on li "Pod Annisa" at bounding box center [79, 182] width 123 height 16
type input "annisa"
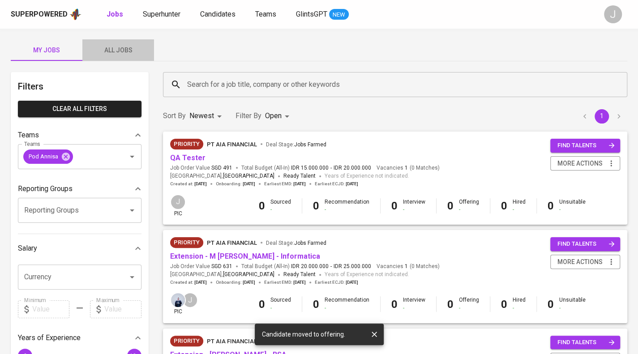
click at [136, 47] on span "All Jobs" at bounding box center [118, 50] width 61 height 11
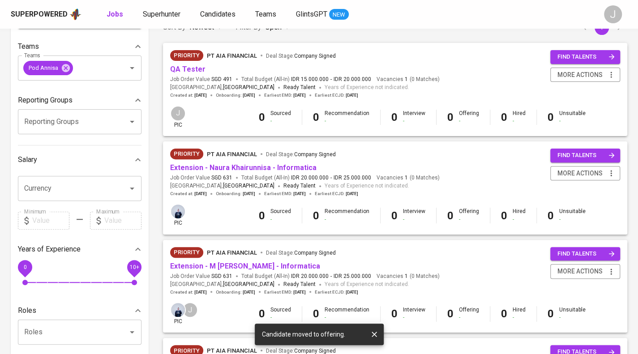
scroll to position [89, 0]
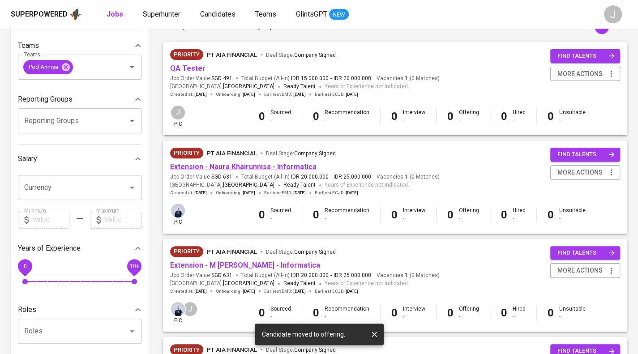
click at [258, 163] on link "Extension - Naura Khairunnisa - Informatica" at bounding box center [243, 166] width 146 height 9
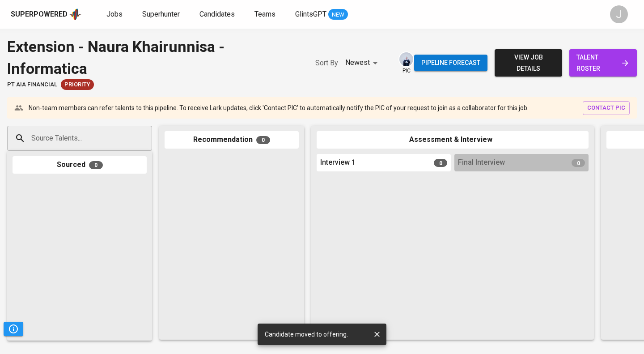
click at [65, 141] on input "Source Talents..." at bounding box center [76, 138] width 94 height 17
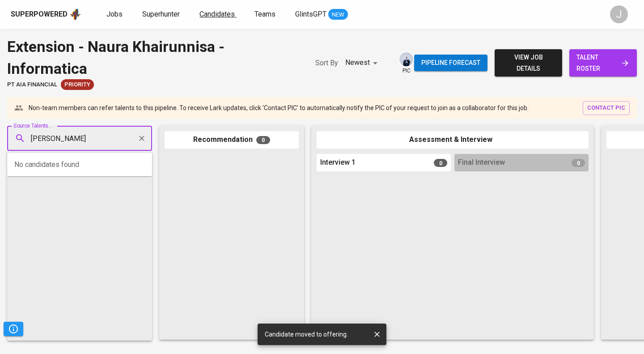
type input "naura khairunissa"
click at [213, 11] on span "Candidates" at bounding box center [217, 14] width 35 height 9
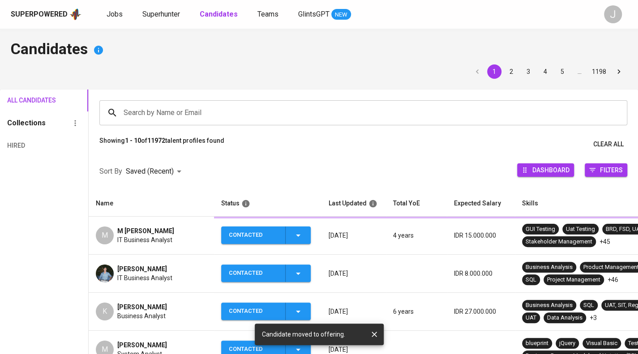
click at [197, 113] on input "Search by Name or Email" at bounding box center [365, 112] width 488 height 17
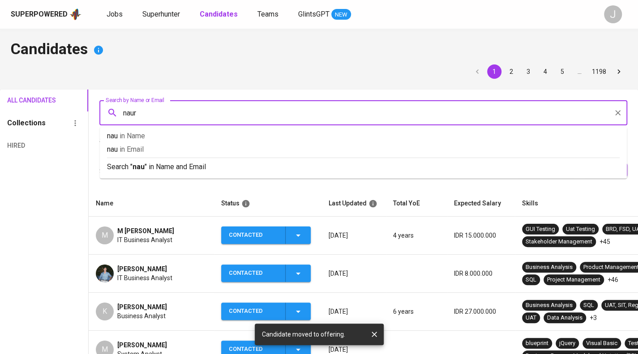
type input "naura"
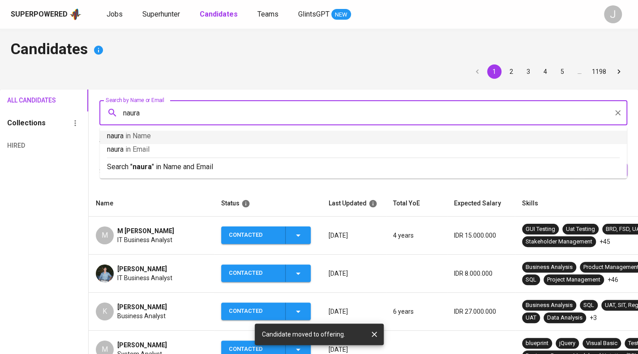
click at [202, 162] on p "Search " naura " in Name and Email" at bounding box center [363, 167] width 512 height 11
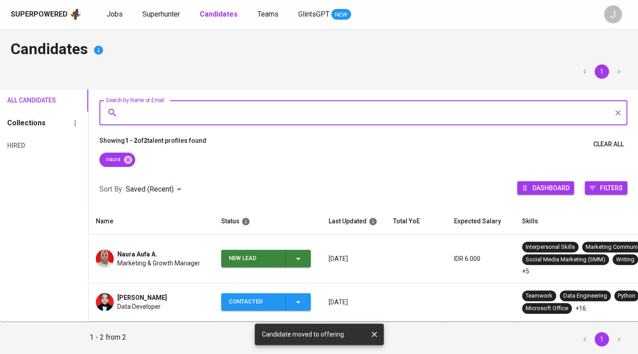
click at [164, 304] on div "Data Developer" at bounding box center [142, 306] width 50 height 9
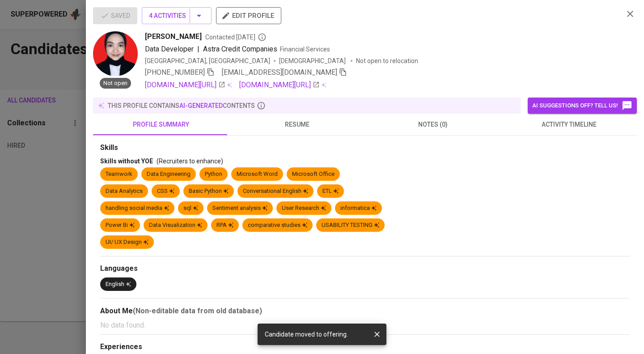
click at [339, 76] on icon "button" at bounding box center [343, 72] width 8 height 8
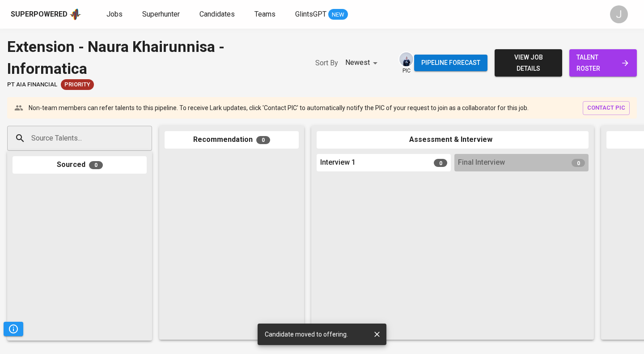
click at [60, 132] on input "Source Talents..." at bounding box center [76, 138] width 94 height 17
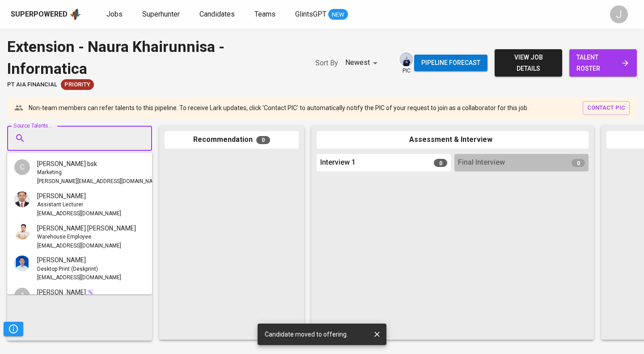
paste input "mail.naurakh@gmail.com"
type input "mail.naurakh@gmail.com"
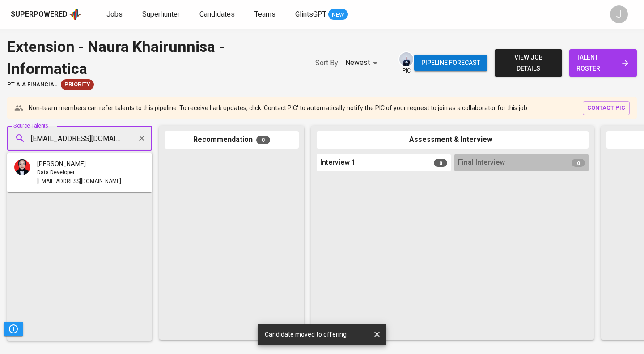
click at [60, 162] on span "[PERSON_NAME]" at bounding box center [61, 163] width 49 height 9
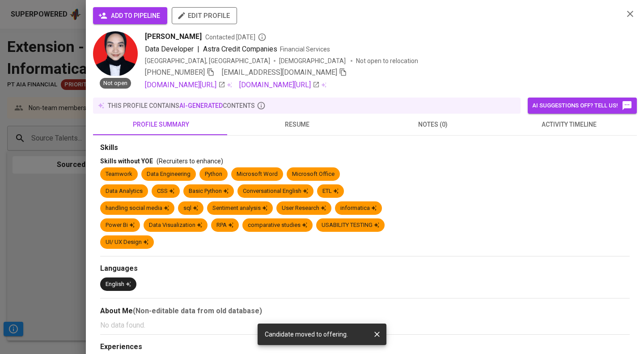
click at [557, 127] on span "activity timeline" at bounding box center [568, 124] width 125 height 11
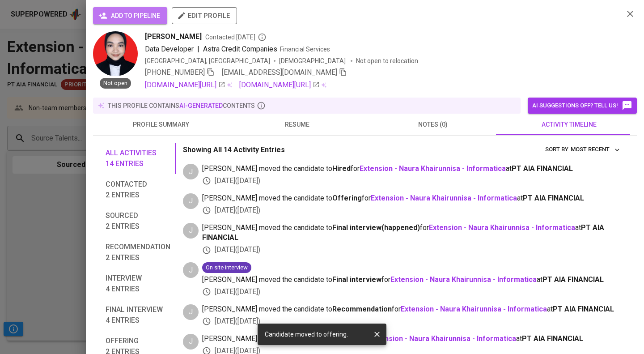
click at [128, 21] on button "add to pipeline" at bounding box center [130, 15] width 74 height 17
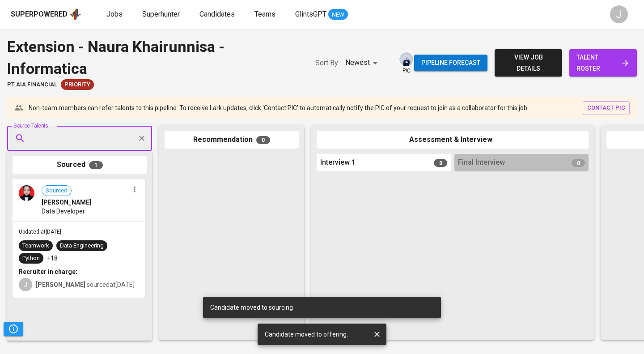
drag, startPoint x: 81, startPoint y: 181, endPoint x: 81, endPoint y: 186, distance: 4.9
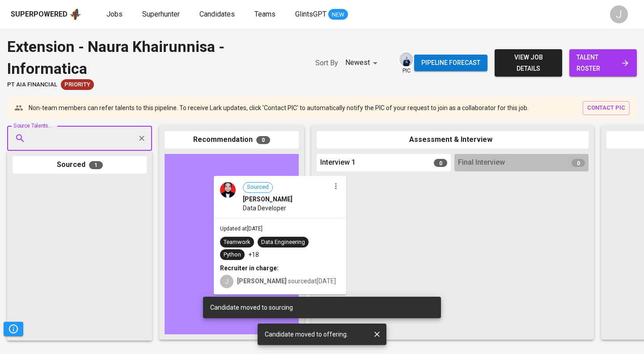
drag, startPoint x: 94, startPoint y: 198, endPoint x: 295, endPoint y: 195, distance: 201.4
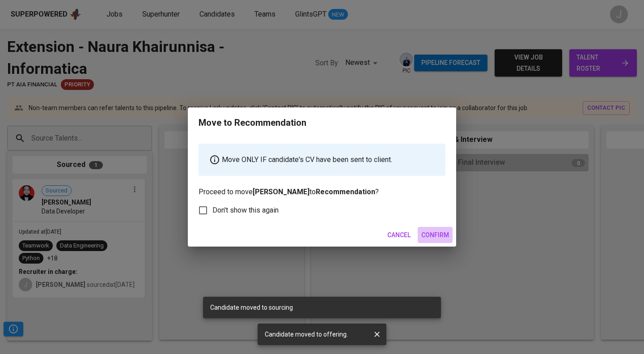
click at [437, 238] on span "Confirm" at bounding box center [435, 235] width 28 height 11
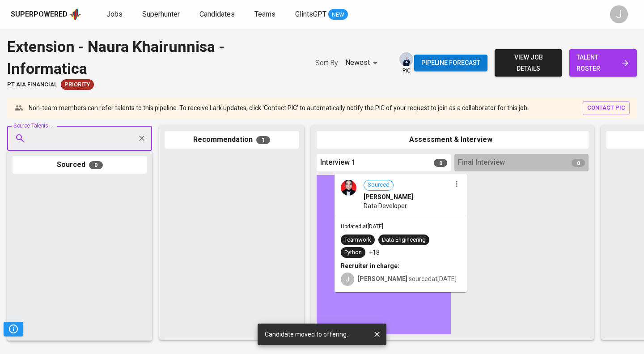
drag, startPoint x: 254, startPoint y: 191, endPoint x: 428, endPoint y: 210, distance: 174.6
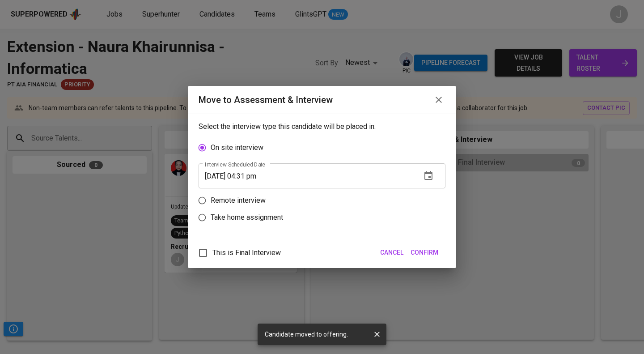
click at [260, 220] on p "Take home assignment" at bounding box center [247, 217] width 72 height 11
click at [211, 220] on input "Take home assignment" at bounding box center [202, 217] width 17 height 17
radio input "true"
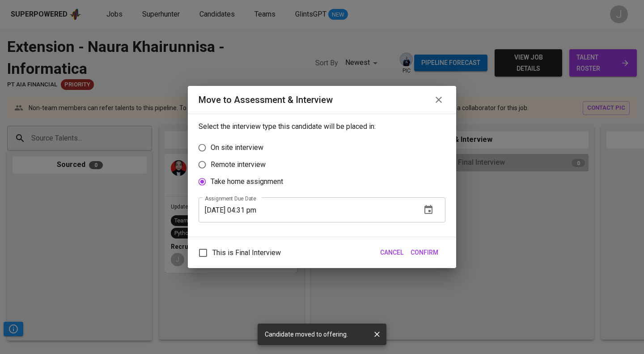
click at [254, 183] on p "Take home assignment" at bounding box center [247, 181] width 72 height 11
click at [211, 183] on input "Take home assignment" at bounding box center [202, 181] width 17 height 17
click at [254, 166] on p "Remote interview" at bounding box center [238, 164] width 55 height 11
click at [211, 166] on input "Remote interview" at bounding box center [202, 164] width 17 height 17
radio input "true"
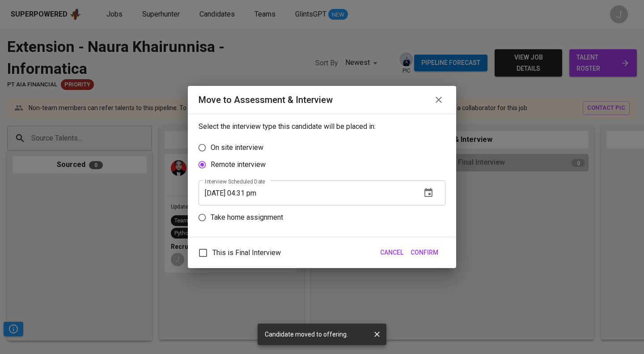
click at [239, 256] on span "This is Final Interview" at bounding box center [247, 252] width 68 height 11
click at [213, 256] on input "This is Final Interview" at bounding box center [203, 252] width 19 height 19
checkbox input "true"
click at [261, 192] on input "09/18/2025 04:31 pm" at bounding box center [307, 192] width 216 height 25
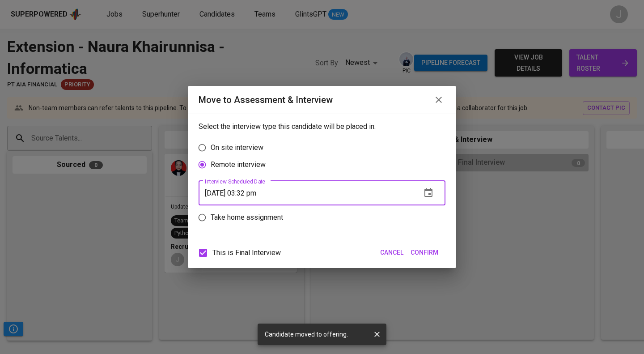
type input "[DATE] 03:32 pm"
click at [422, 259] on button "Confirm" at bounding box center [424, 252] width 35 height 17
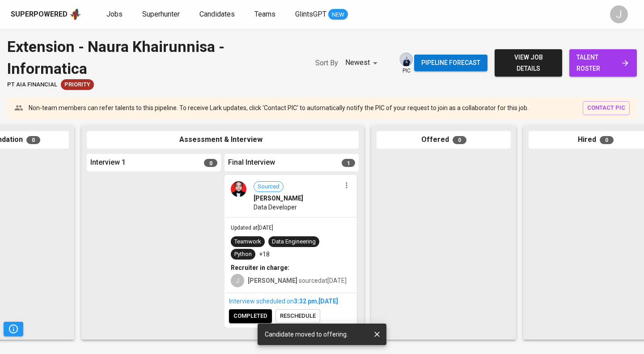
scroll to position [9, 0]
click at [375, 332] on icon "button" at bounding box center [376, 334] width 5 height 5
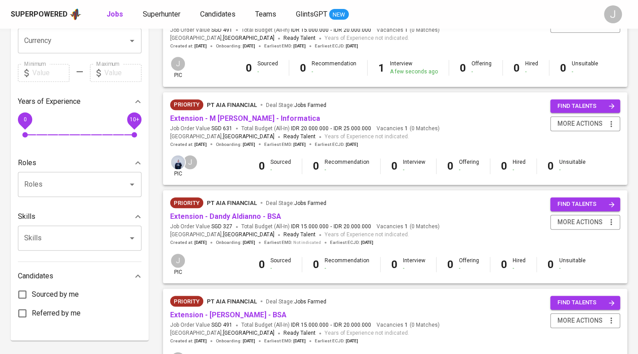
scroll to position [284, 0]
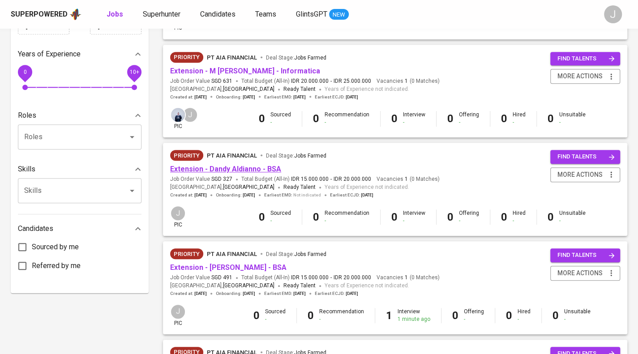
click at [245, 170] on link "Extension - Dandy Aldianno - BSA" at bounding box center [225, 169] width 111 height 9
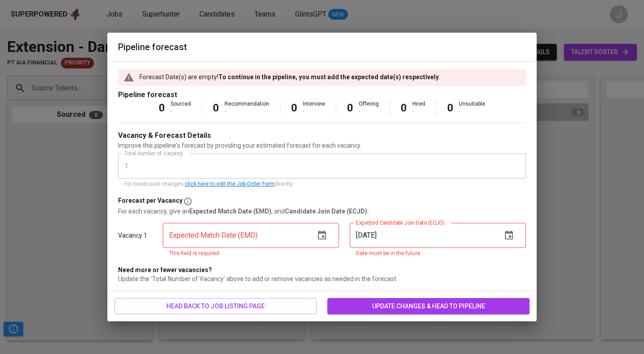
click at [83, 94] on div "Pipeline forecast Forecast Date(s) are empty! To continue in the pipeline, you …" at bounding box center [322, 177] width 644 height 354
click at [324, 235] on icon "button" at bounding box center [322, 235] width 11 height 11
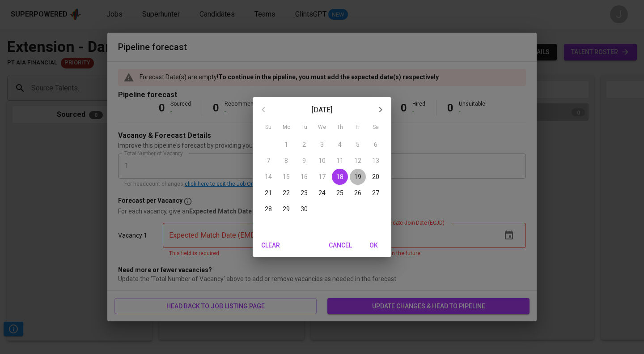
click at [358, 174] on p "19" at bounding box center [357, 176] width 7 height 9
type input "09/19/2025"
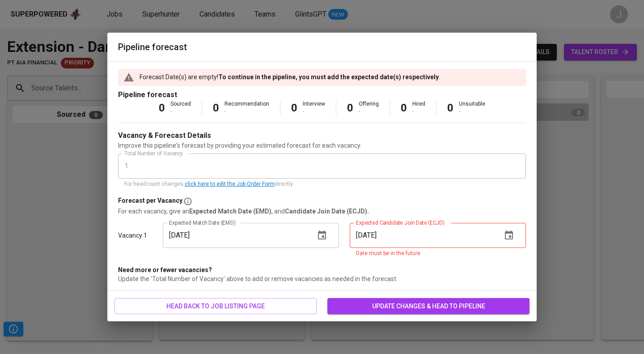
click at [454, 234] on input "09/15/2025" at bounding box center [422, 235] width 145 height 25
click at [491, 244] on input "09/15/2025" at bounding box center [422, 235] width 145 height 25
click at [510, 234] on icon "button" at bounding box center [509, 235] width 11 height 11
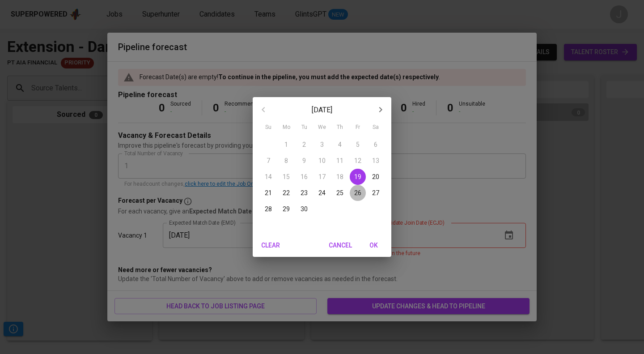
click at [357, 194] on p "26" at bounding box center [357, 192] width 7 height 9
type input "09/26/2025"
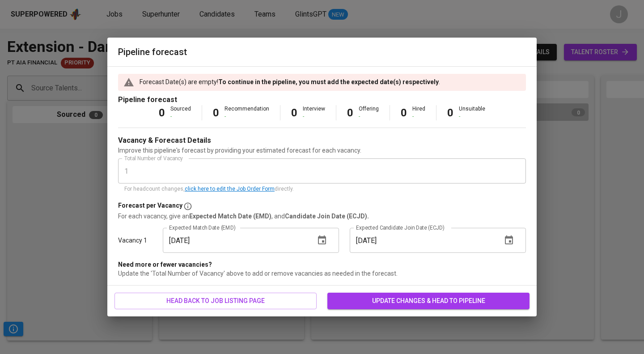
click at [394, 288] on div "head back to job listing page update changes & head to pipeline" at bounding box center [321, 300] width 429 height 31
click at [388, 303] on span "update changes & head to pipeline" at bounding box center [429, 300] width 188 height 11
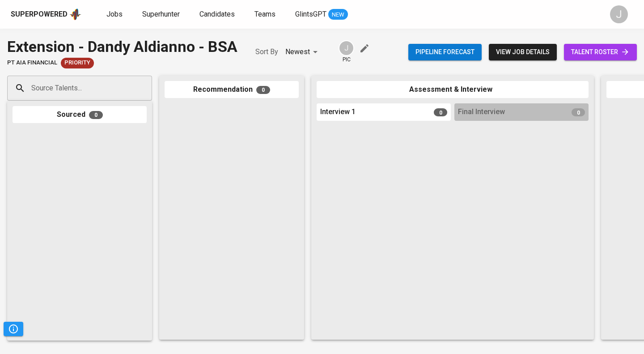
click at [93, 86] on input "Source Talents..." at bounding box center [76, 88] width 94 height 17
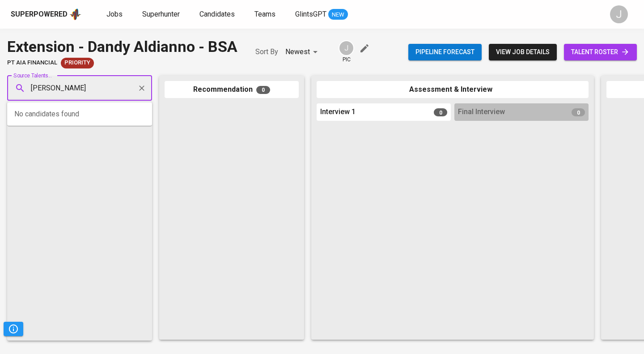
type input "dandy aldianno"
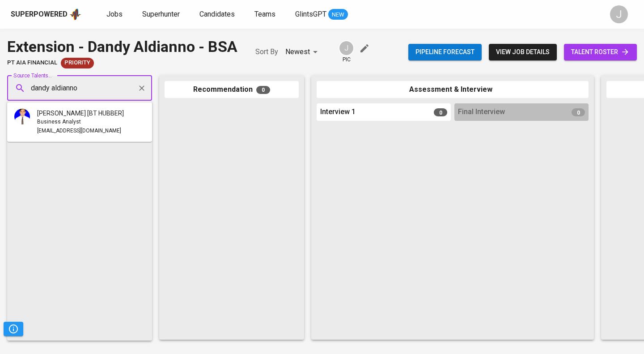
click at [97, 115] on span "Dandy Aldianno [BT HUBBER]" at bounding box center [80, 113] width 87 height 9
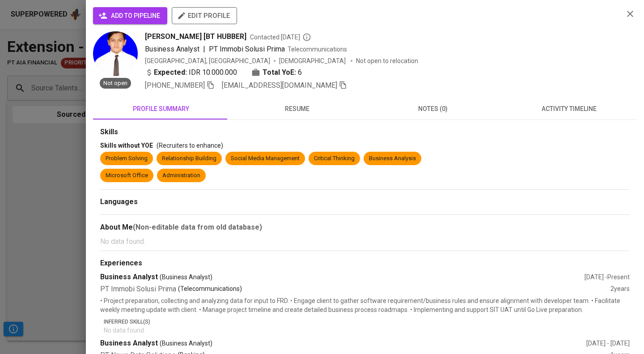
click at [133, 9] on button "add to pipeline" at bounding box center [130, 15] width 74 height 17
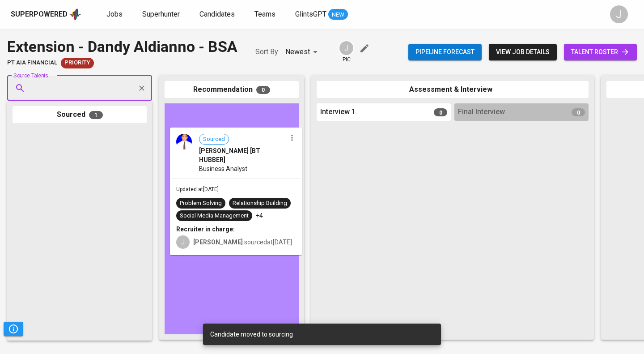
drag, startPoint x: 54, startPoint y: 147, endPoint x: 222, endPoint y: 146, distance: 168.2
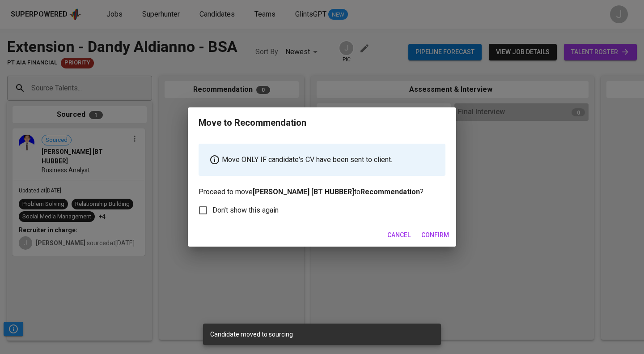
click at [430, 236] on span "Confirm" at bounding box center [435, 235] width 28 height 11
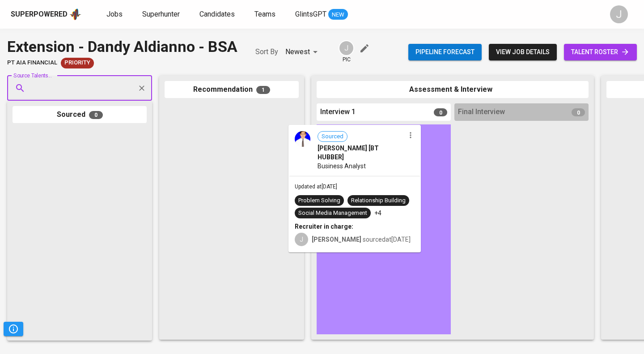
drag, startPoint x: 234, startPoint y: 133, endPoint x: 481, endPoint y: 183, distance: 252.8
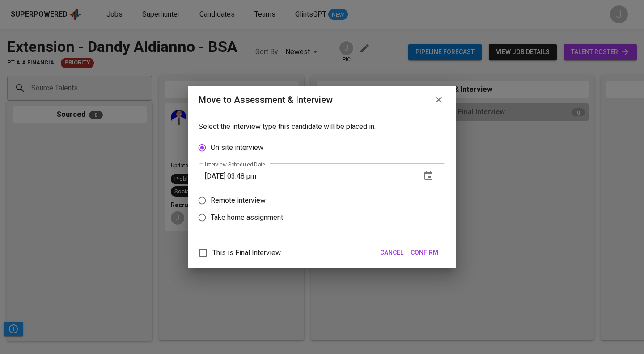
click at [230, 205] on p "Remote interview" at bounding box center [238, 200] width 55 height 11
click at [211, 205] on input "Remote interview" at bounding box center [202, 200] width 17 height 17
radio input "true"
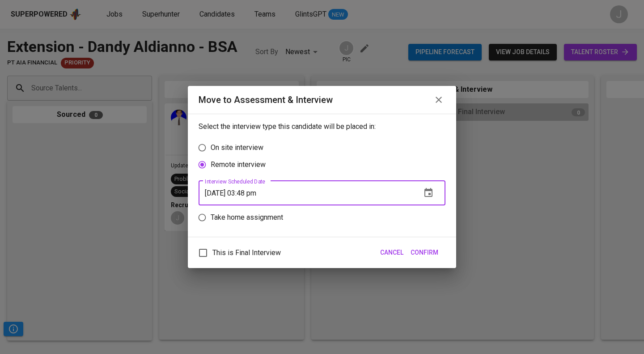
click at [264, 192] on input "09/18/2025 03:48 pm" at bounding box center [307, 192] width 216 height 25
type input "09/18/2025 02:49 pm"
click at [250, 259] on label "This is Final Interview" at bounding box center [237, 252] width 87 height 19
click at [213, 259] on input "This is Final Interview" at bounding box center [203, 252] width 19 height 19
checkbox input "true"
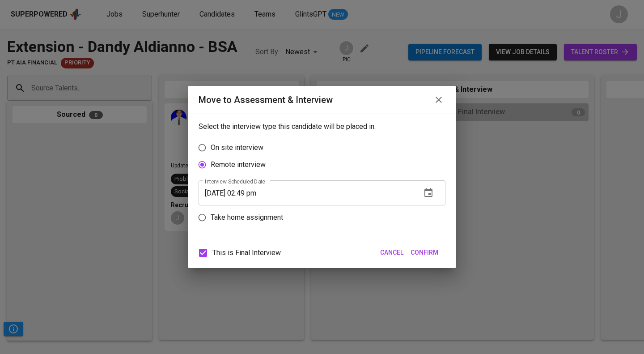
click at [420, 250] on span "Confirm" at bounding box center [425, 252] width 28 height 11
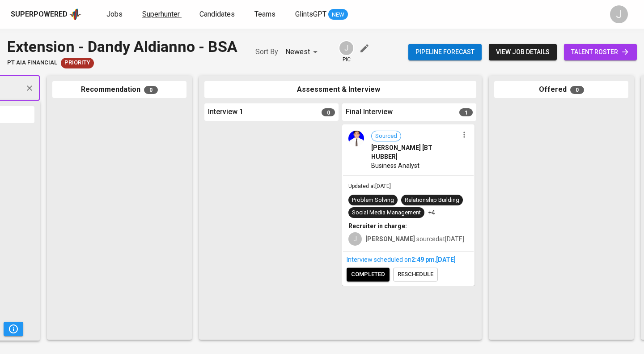
scroll to position [0, 96]
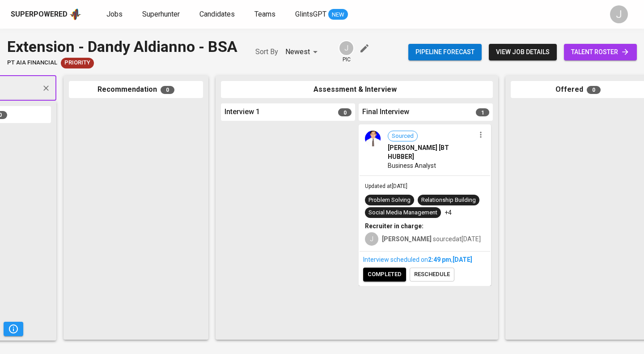
click at [377, 278] on span "completed" at bounding box center [385, 274] width 34 height 10
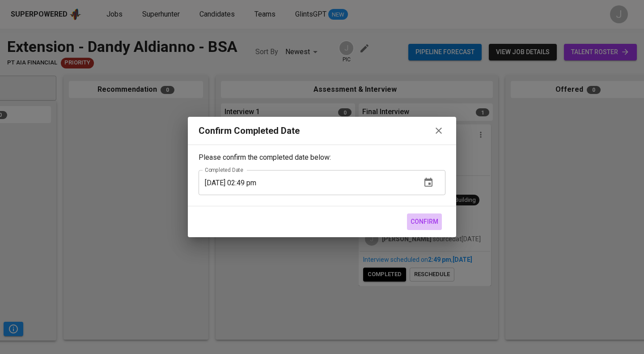
click at [423, 223] on span "Confirm" at bounding box center [425, 221] width 28 height 11
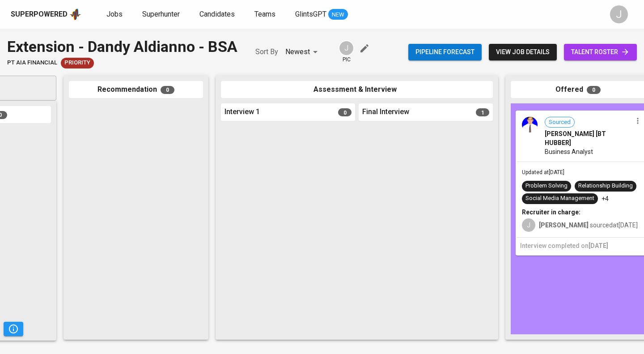
drag, startPoint x: 417, startPoint y: 154, endPoint x: 579, endPoint y: 141, distance: 162.9
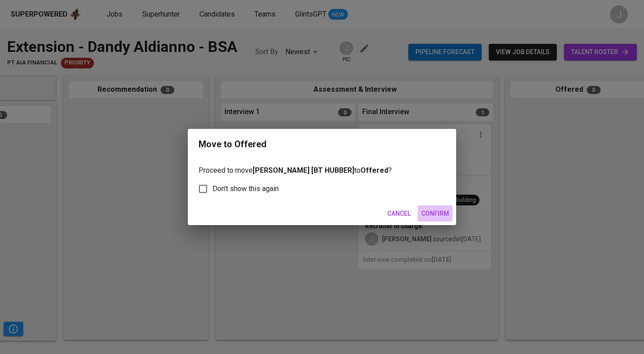
click at [442, 217] on span "Confirm" at bounding box center [435, 213] width 28 height 11
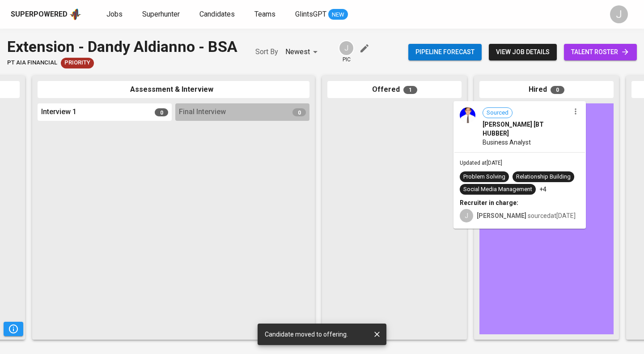
drag, startPoint x: 433, startPoint y: 123, endPoint x: 559, endPoint y: 121, distance: 126.2
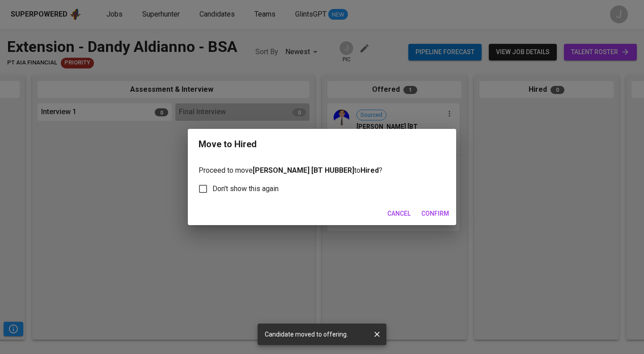
scroll to position [0, 278]
click at [438, 211] on span "Confirm" at bounding box center [435, 213] width 28 height 11
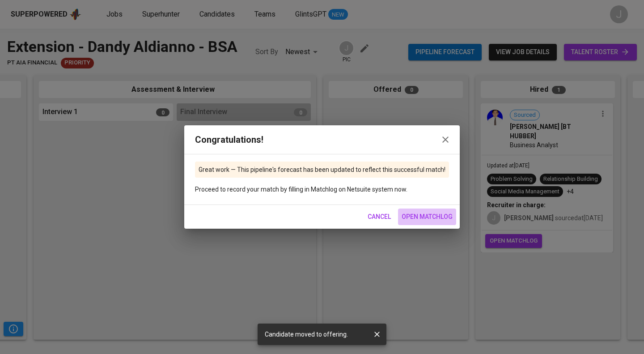
click at [429, 216] on span "open matchlog" at bounding box center [427, 216] width 51 height 11
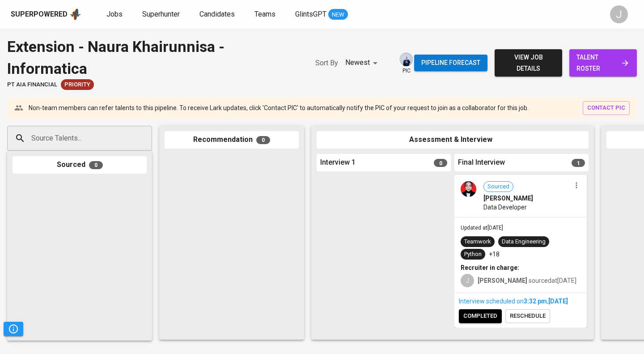
scroll to position [9, 0]
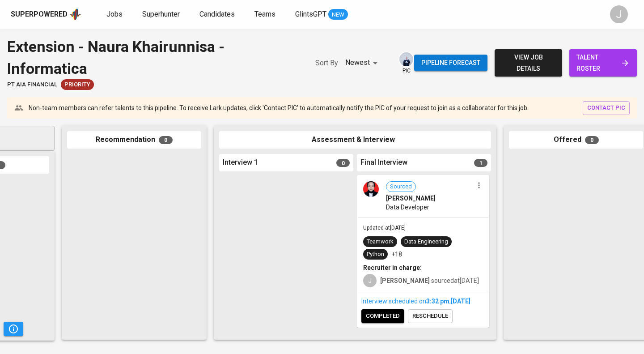
scroll to position [9, 0]
click at [388, 317] on span "completed" at bounding box center [383, 316] width 34 height 10
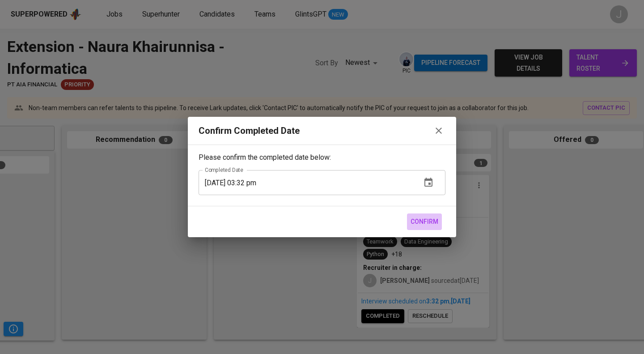
click at [421, 221] on span "Confirm" at bounding box center [425, 221] width 28 height 11
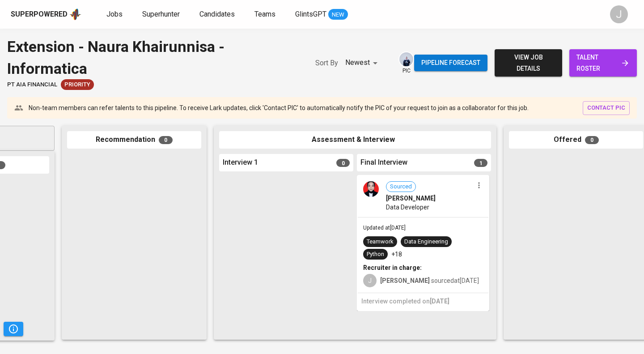
scroll to position [0, 0]
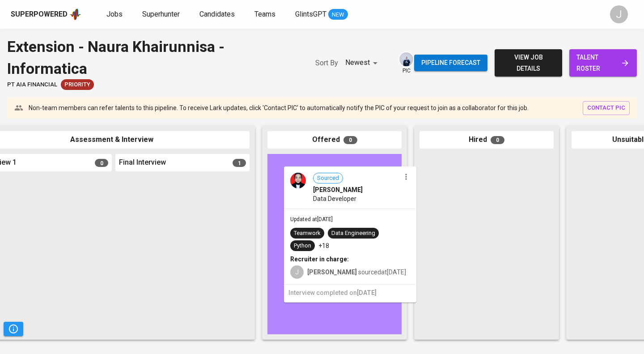
drag, startPoint x: 225, startPoint y: 194, endPoint x: 402, endPoint y: 184, distance: 177.4
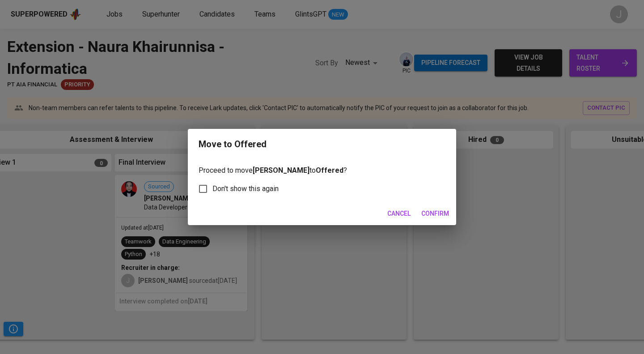
scroll to position [0, 339]
click at [437, 219] on button "Confirm" at bounding box center [435, 213] width 35 height 17
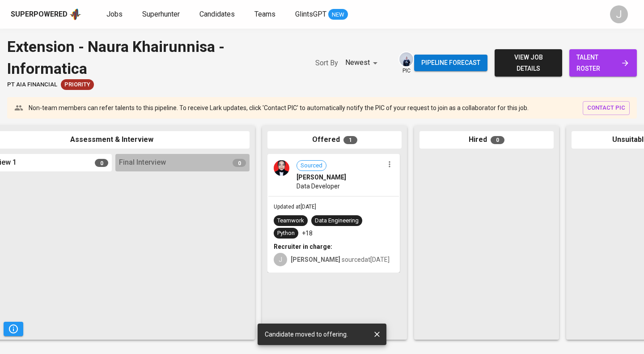
scroll to position [0, 339]
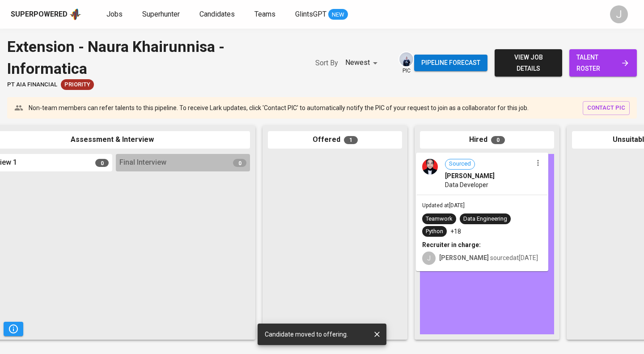
drag, startPoint x: 421, startPoint y: 173, endPoint x: 523, endPoint y: 177, distance: 101.6
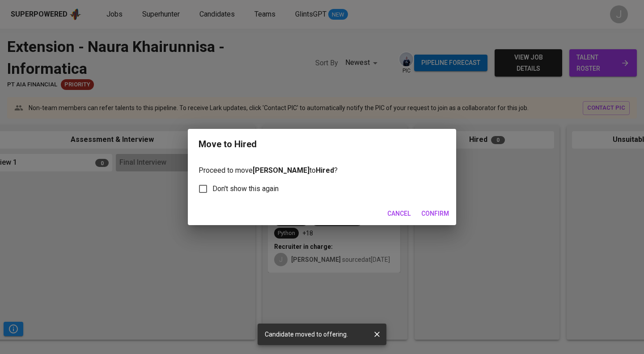
click at [437, 210] on span "Confirm" at bounding box center [435, 213] width 28 height 11
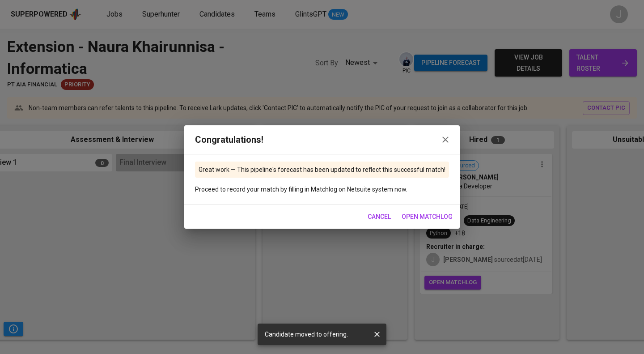
click at [438, 217] on span "open matchlog" at bounding box center [427, 216] width 51 height 11
